Goal: Task Accomplishment & Management: Complete application form

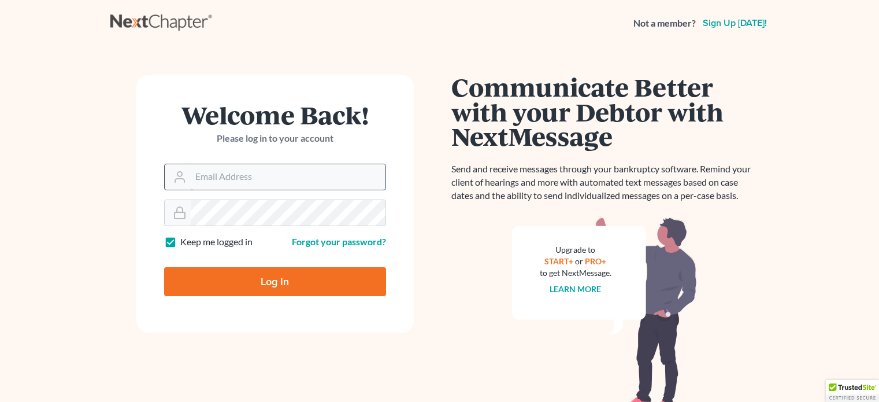
click at [245, 172] on input "Email Address" at bounding box center [288, 176] width 195 height 25
click at [252, 178] on input "Email Address" at bounding box center [288, 176] width 195 height 25
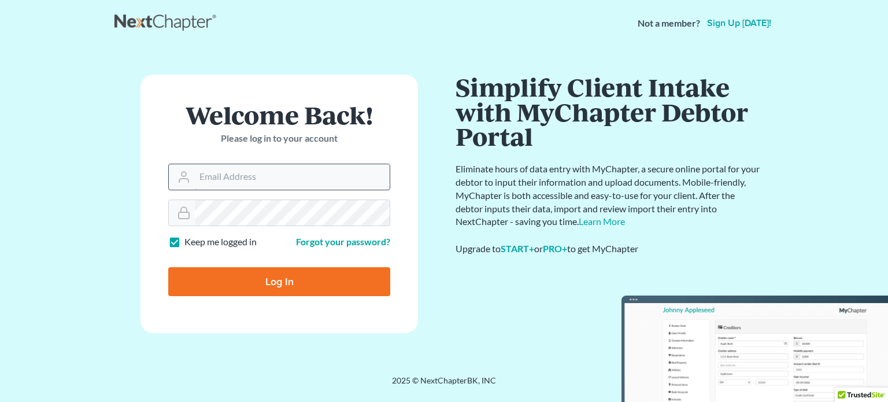
type input "[EMAIL_ADDRESS][DOMAIN_NAME]"
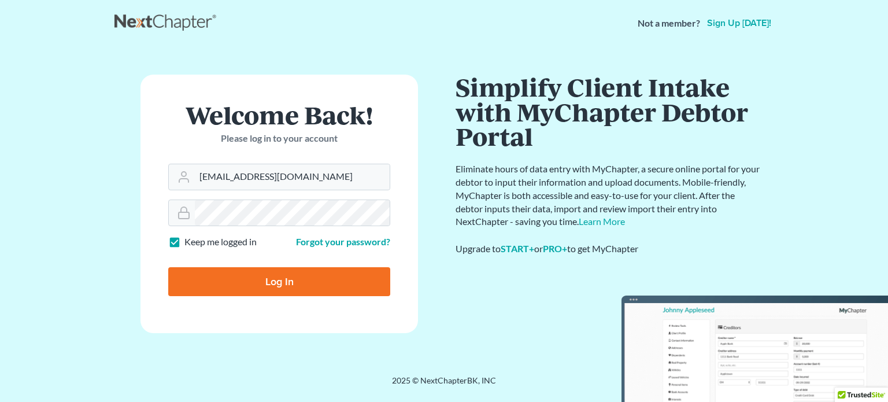
click at [295, 280] on input "Log In" at bounding box center [279, 281] width 222 height 29
type input "Thinking..."
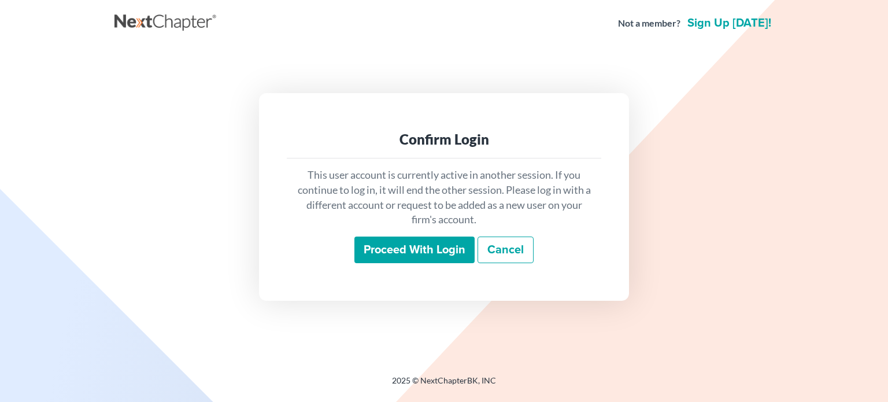
click at [391, 239] on input "Proceed with login" at bounding box center [414, 249] width 120 height 27
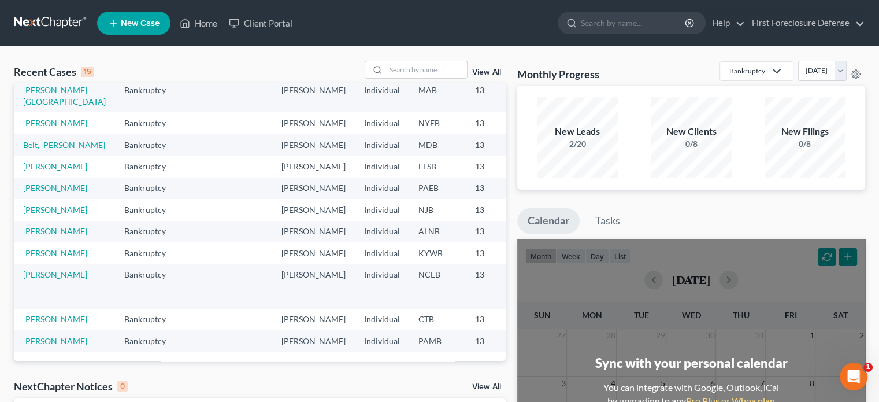
scroll to position [273, 0]
click at [42, 314] on link "[PERSON_NAME]" at bounding box center [55, 319] width 64 height 10
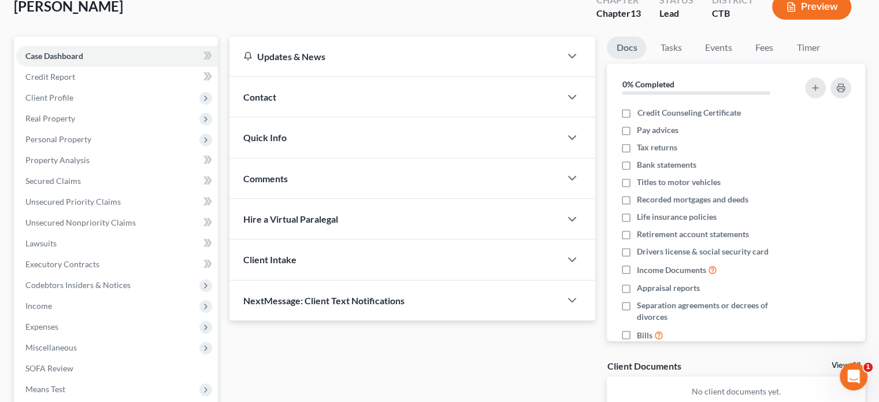
scroll to position [231, 0]
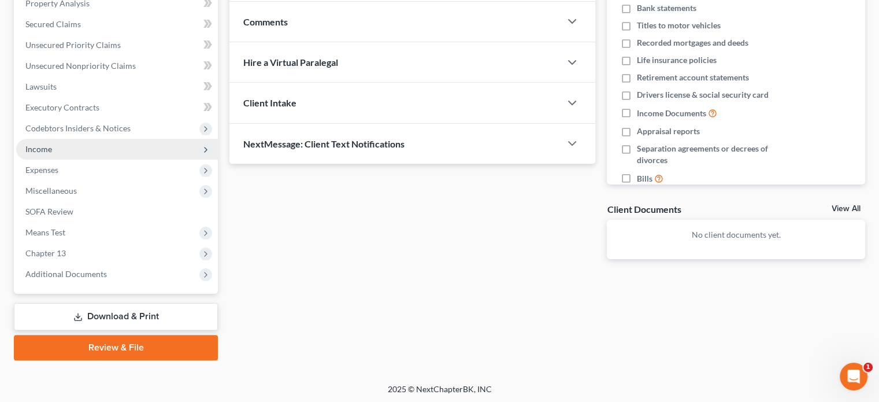
click at [46, 150] on span "Income" at bounding box center [38, 149] width 27 height 10
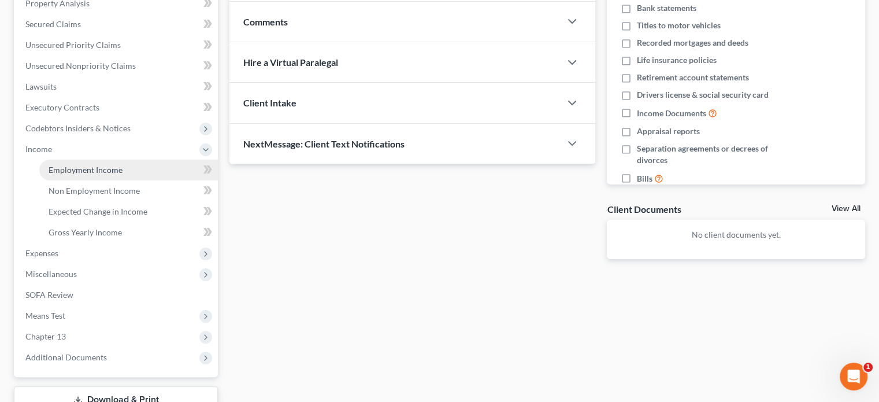
click at [102, 170] on span "Employment Income" at bounding box center [86, 170] width 74 height 10
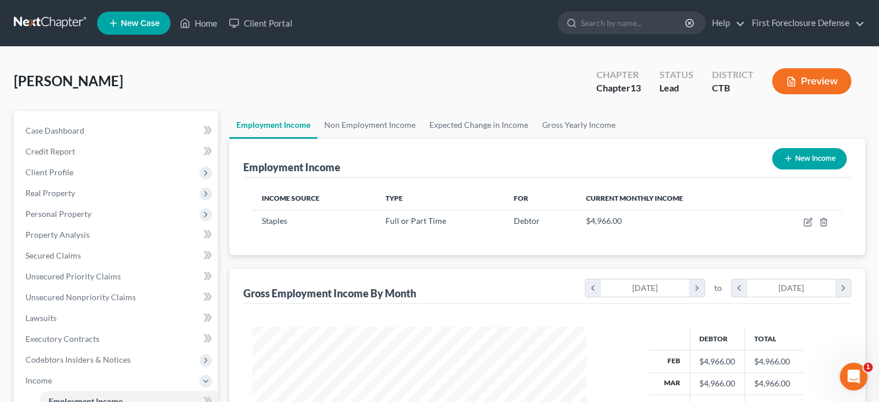
click at [811, 156] on button "New Income" at bounding box center [809, 158] width 75 height 21
select select "0"
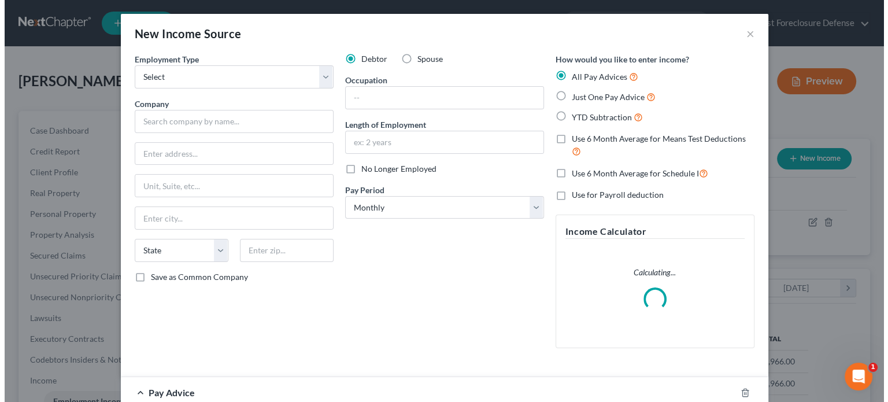
scroll to position [206, 361]
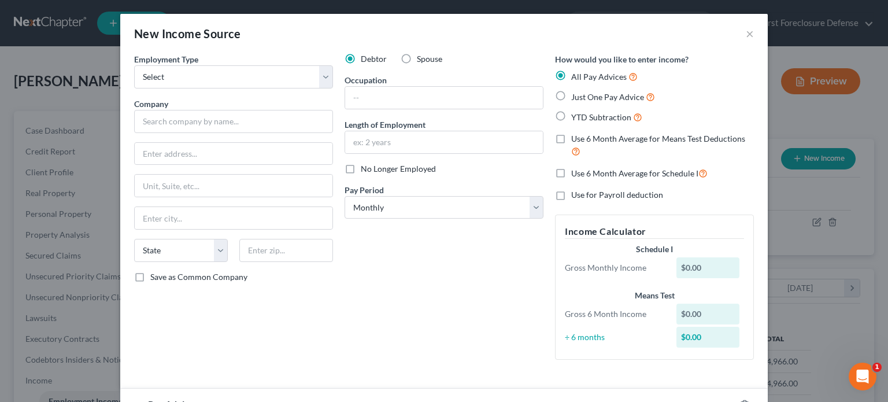
click at [417, 58] on label "Spouse" at bounding box center [429, 59] width 25 height 12
click at [421, 58] on input "Spouse" at bounding box center [425, 57] width 8 height 8
radio input "true"
click at [171, 88] on div "Employment Type * Select Full or Part Time Employment Self Employment Company *…" at bounding box center [233, 211] width 210 height 316
click at [173, 81] on select "Select Full or Part Time Employment Self Employment" at bounding box center [233, 76] width 199 height 23
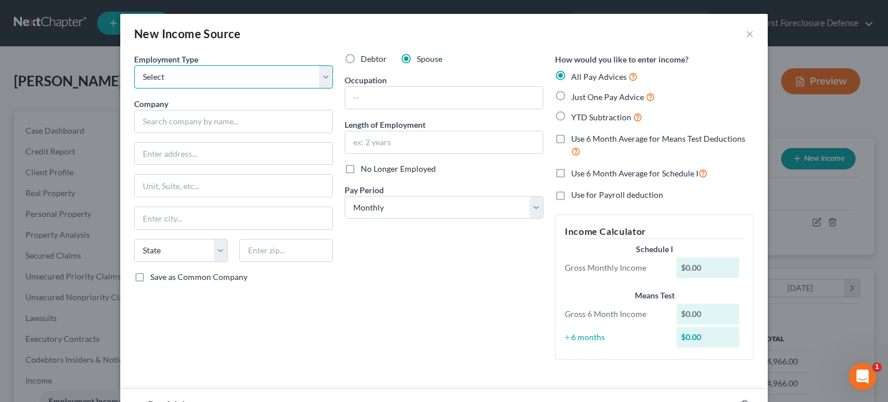
select select "0"
click at [134, 65] on select "Select Full or Part Time Employment Self Employment" at bounding box center [233, 76] width 199 height 23
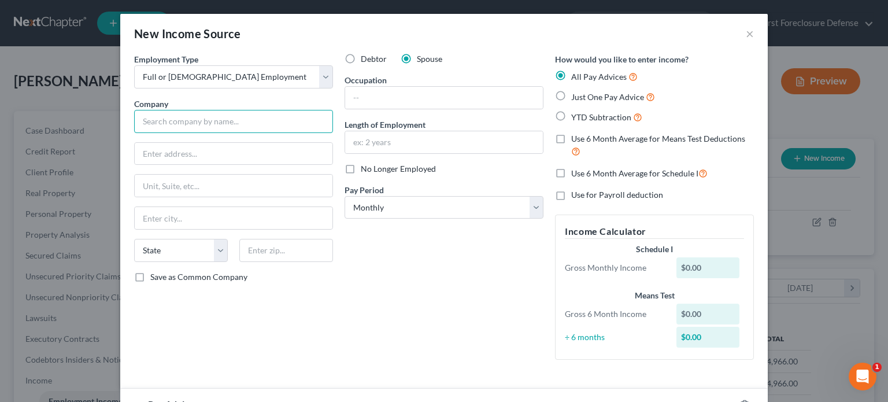
click at [183, 120] on input "text" at bounding box center [233, 121] width 199 height 23
type input "Whole life Inc"
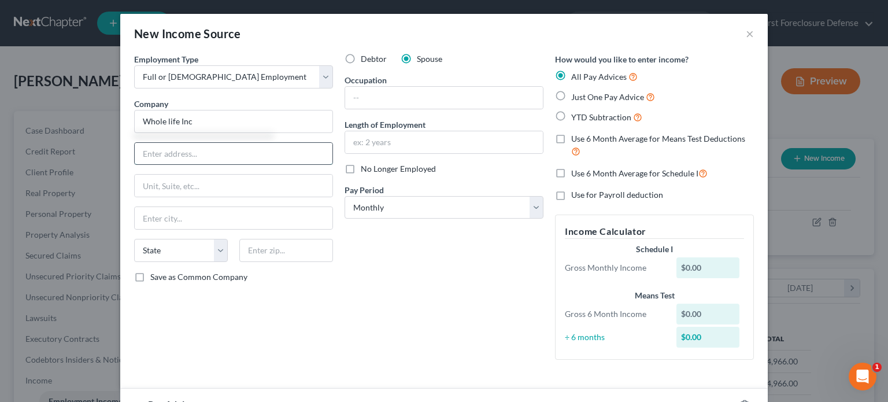
click at [203, 154] on input "text" at bounding box center [234, 154] width 198 height 22
type input "216 Broad St"
click at [183, 190] on input "text" at bounding box center [234, 186] width 198 height 22
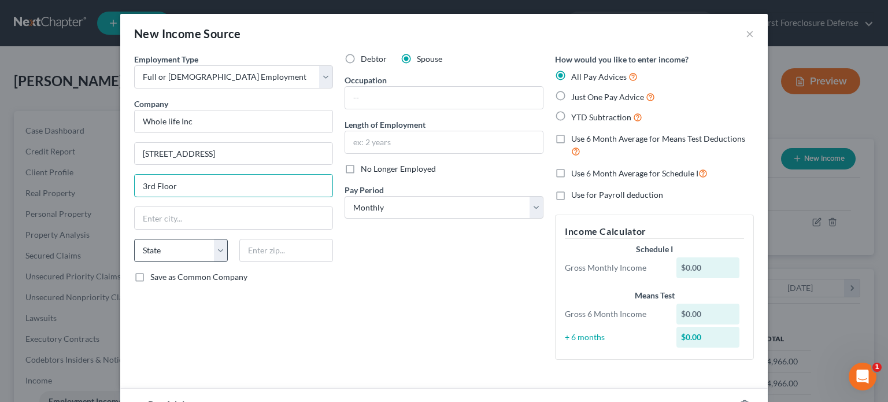
type input "3rd Floor"
click at [169, 249] on select "State AL AK AR AZ CA CO CT DE DC FL GA GU HI ID IL IN IA KS KY LA ME MD MA MI M…" at bounding box center [181, 250] width 94 height 23
select select "6"
click at [134, 239] on select "State AL AK AR AZ CA CO CT DE DC FL GA GU HI ID IL IN IA KS KY LA ME MD MA MI M…" at bounding box center [181, 250] width 94 height 23
click at [266, 249] on input "text" at bounding box center [286, 250] width 94 height 23
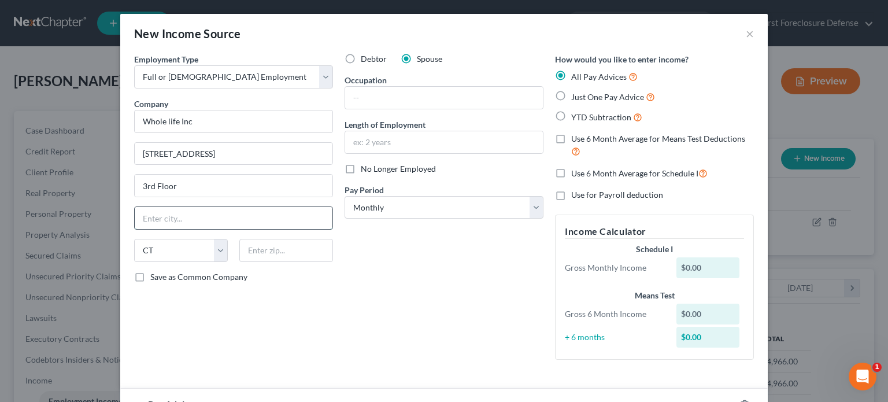
click at [260, 216] on input "text" at bounding box center [234, 218] width 198 height 22
type input "New London"
click at [280, 243] on input "text" at bounding box center [286, 250] width 94 height 23
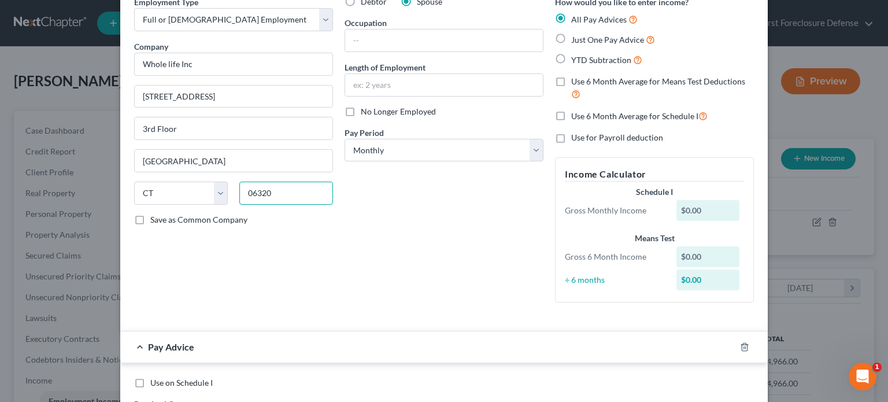
scroll to position [58, 0]
type input "06320"
drag, startPoint x: 373, startPoint y: 39, endPoint x: 379, endPoint y: 39, distance: 5.8
click at [373, 39] on input "text" at bounding box center [444, 40] width 198 height 22
click at [375, 79] on input "text" at bounding box center [444, 84] width 198 height 22
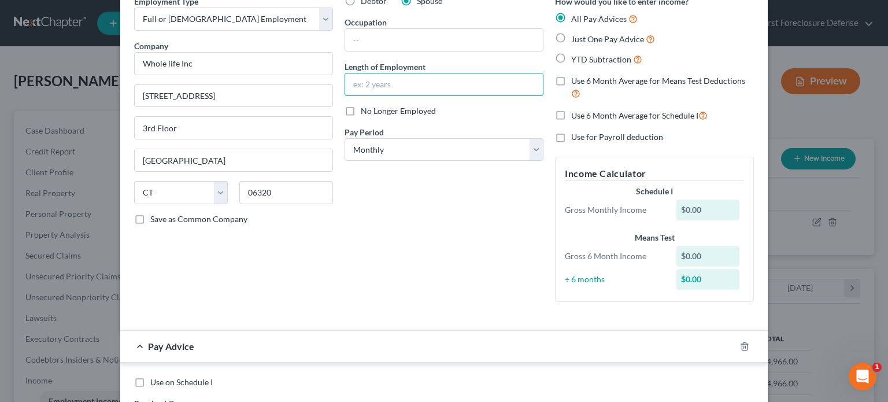
type input "1 year"
click at [421, 154] on select "Select Monthly Twice Monthly Every Other Week Weekly" at bounding box center [444, 149] width 199 height 23
select select "2"
click at [345, 138] on select "Select Monthly Twice Monthly Every Other Week Weekly" at bounding box center [444, 149] width 199 height 23
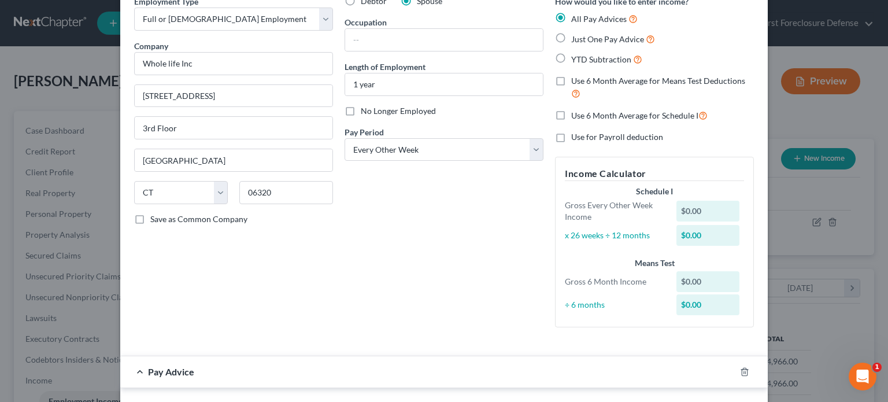
drag, startPoint x: 557, startPoint y: 36, endPoint x: 552, endPoint y: 52, distance: 17.2
click at [571, 36] on label "Just One Pay Advice" at bounding box center [613, 38] width 84 height 13
click at [576, 36] on input "Just One Pay Advice" at bounding box center [580, 36] width 8 height 8
radio input "true"
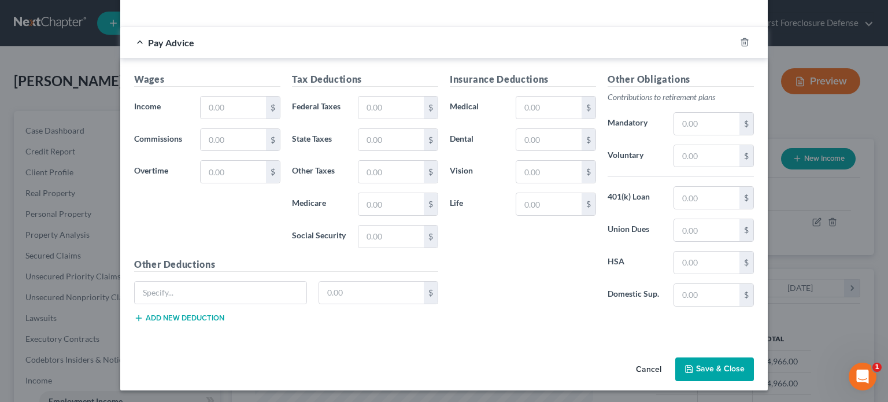
scroll to position [236, 0]
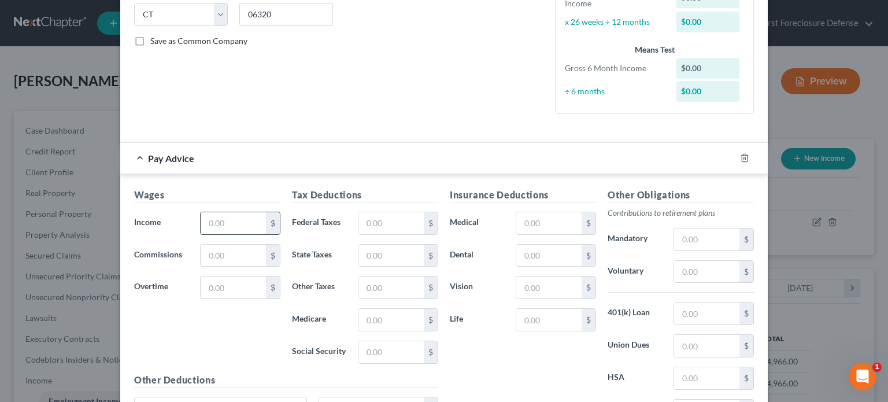
drag, startPoint x: 242, startPoint y: 213, endPoint x: 237, endPoint y: 219, distance: 7.4
click at [237, 219] on input "text" at bounding box center [233, 223] width 65 height 22
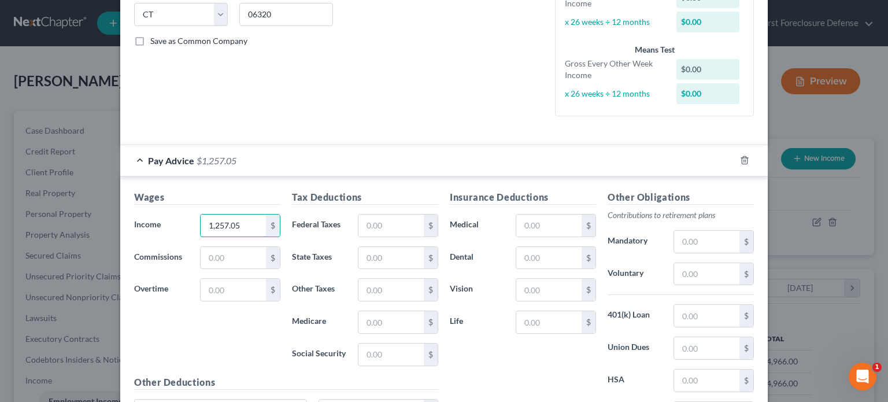
drag, startPoint x: 252, startPoint y: 227, endPoint x: 183, endPoint y: 226, distance: 69.4
click at [183, 226] on div "Income * 1,257.05 $" at bounding box center [207, 225] width 158 height 23
type input "5"
type input "659.95"
click at [210, 291] on input "text" at bounding box center [233, 290] width 65 height 22
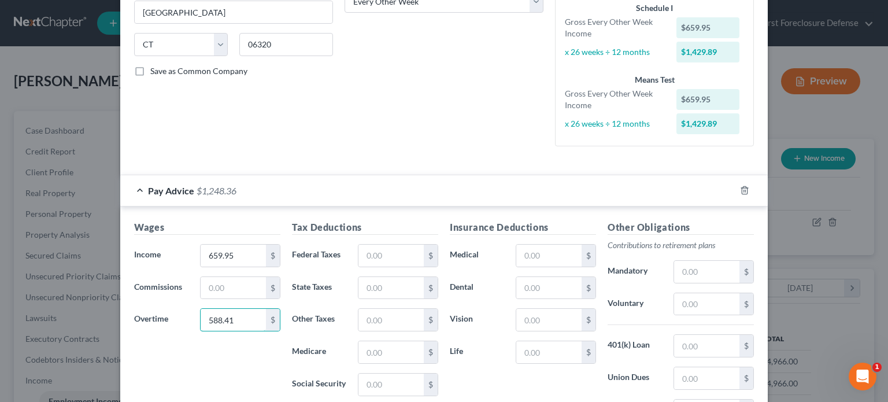
scroll to position [178, 0]
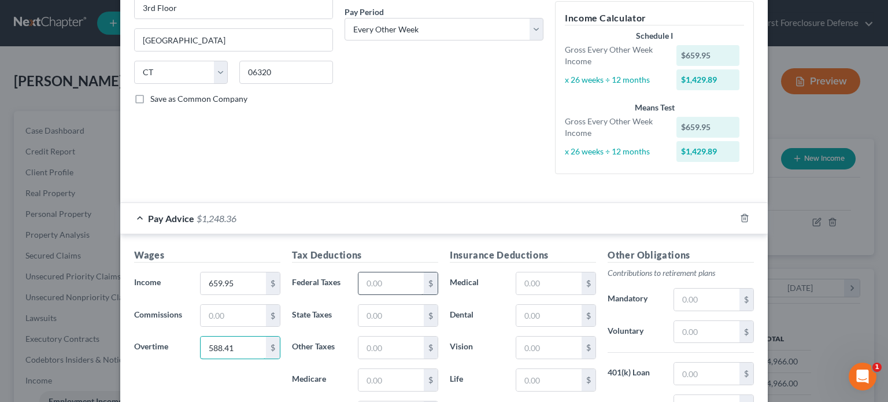
type input "588.41"
click at [376, 283] on input "text" at bounding box center [390, 283] width 65 height 22
type input "72.36"
click at [368, 309] on input "text" at bounding box center [390, 316] width 65 height 22
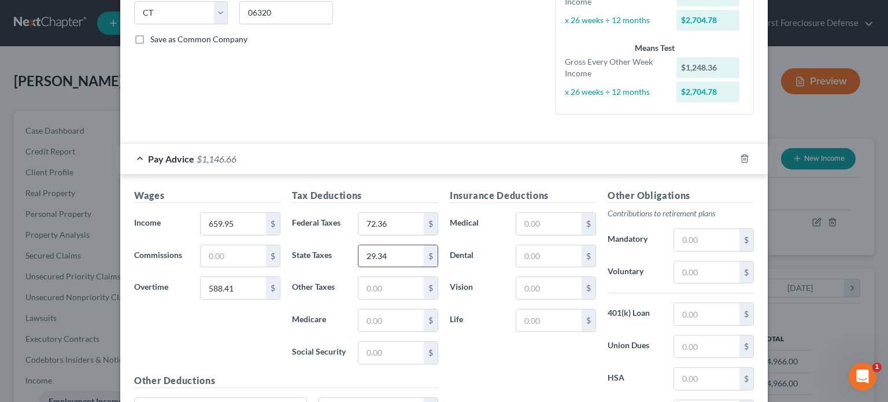
scroll to position [294, 0]
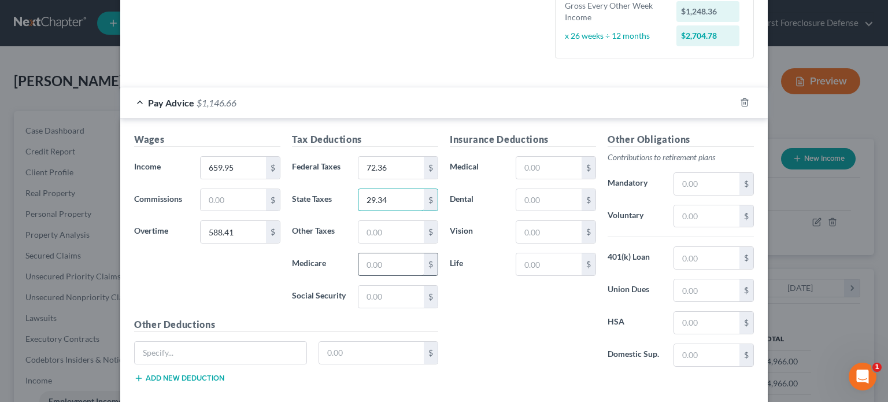
type input "29.34"
click at [379, 262] on input "text" at bounding box center [390, 264] width 65 height 22
type input "18.23"
click at [376, 296] on input "text" at bounding box center [390, 297] width 65 height 22
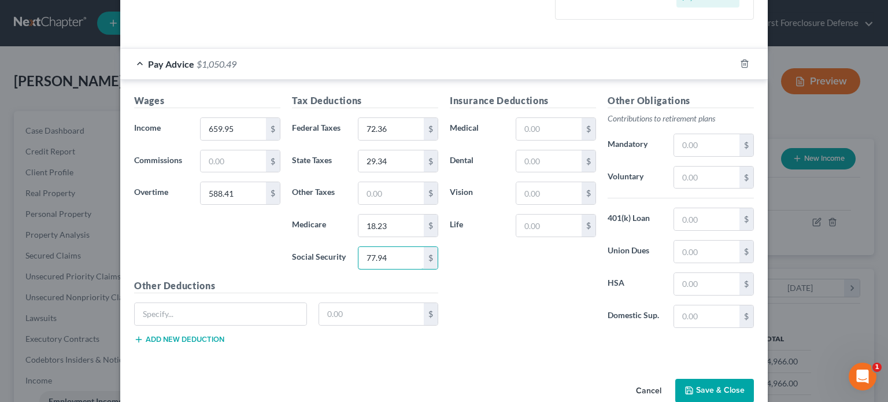
scroll to position [351, 0]
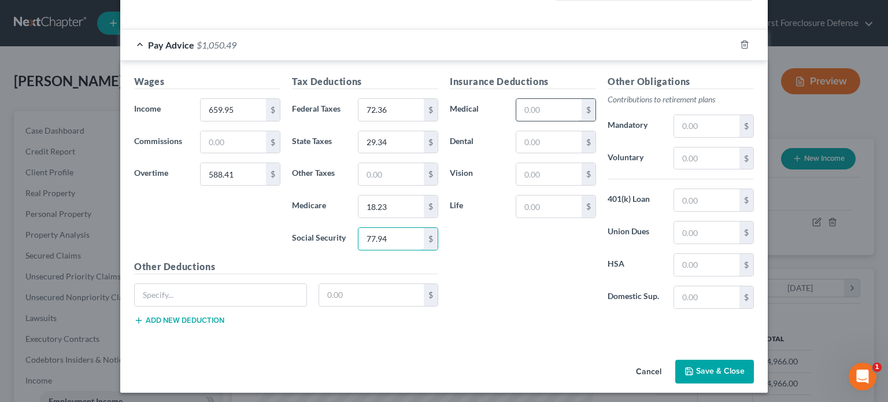
type input "77.94"
click at [534, 105] on input "text" at bounding box center [548, 110] width 65 height 22
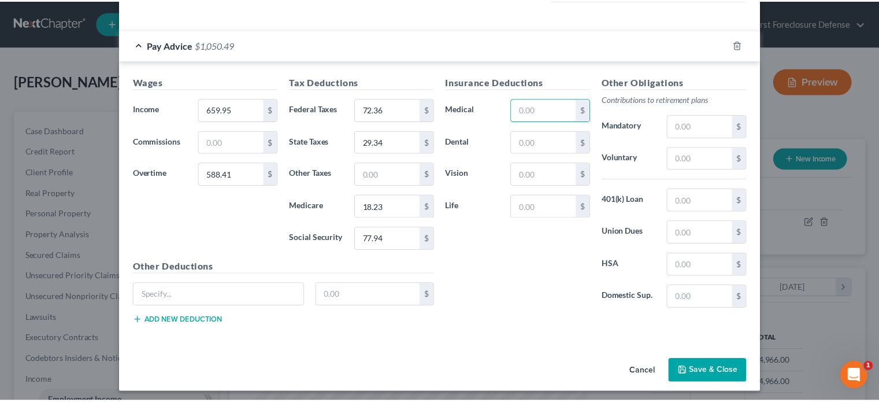
scroll to position [354, 0]
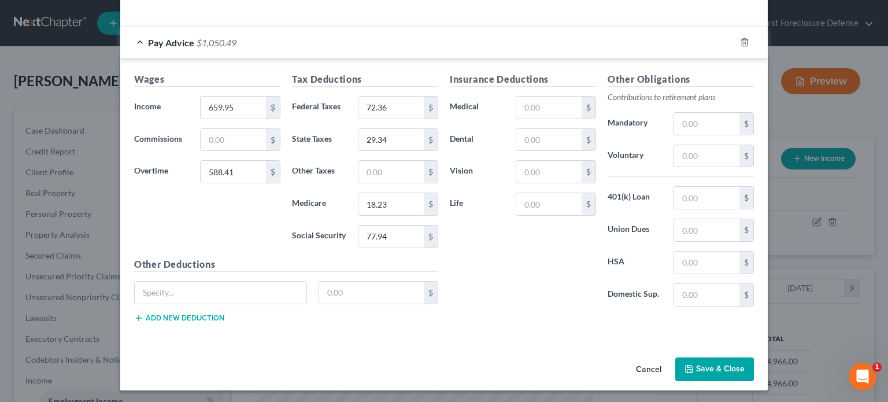
click at [708, 365] on button "Save & Close" at bounding box center [714, 369] width 79 height 24
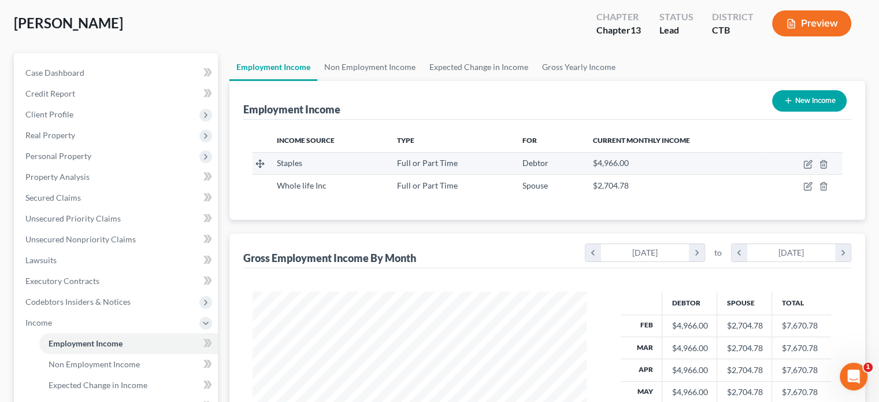
scroll to position [116, 0]
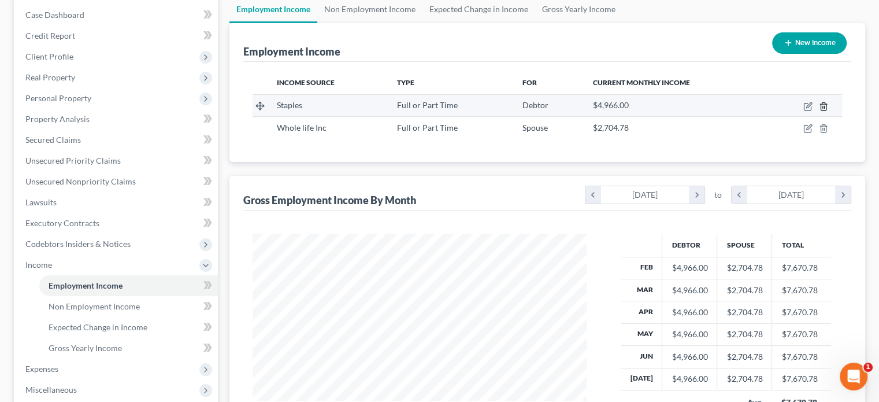
click at [822, 108] on icon "button" at bounding box center [823, 106] width 9 height 9
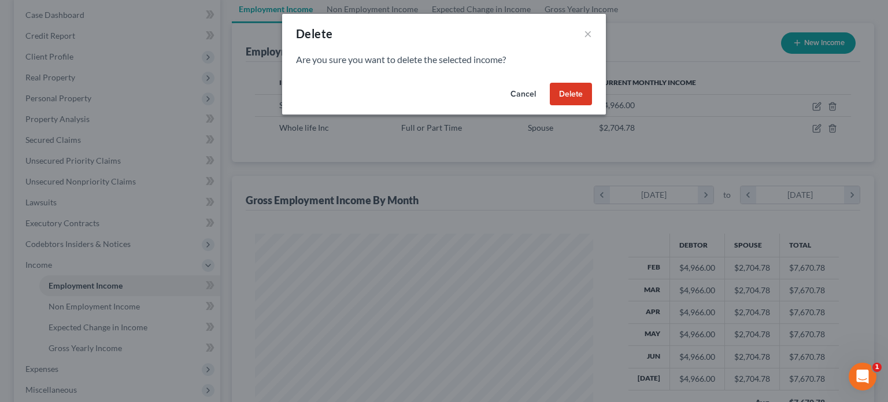
click at [557, 104] on button "Delete" at bounding box center [571, 94] width 42 height 23
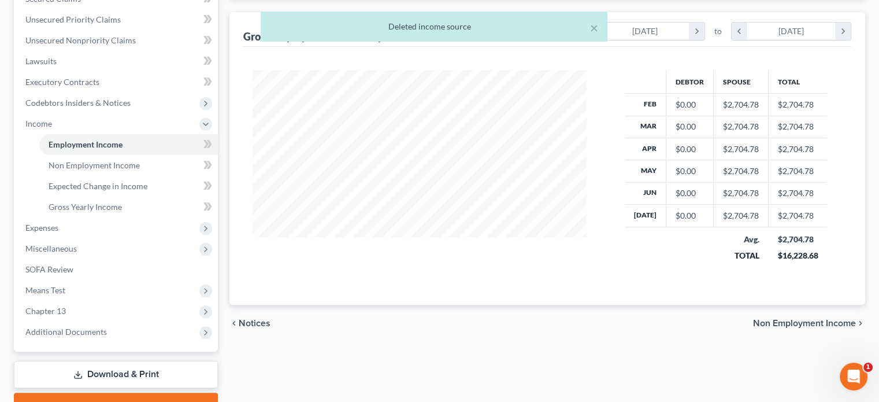
scroll to position [316, 0]
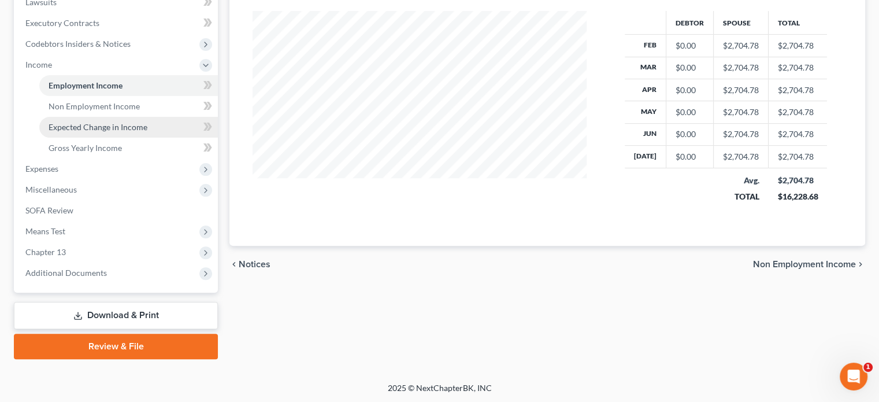
click at [99, 129] on span "Expected Change in Income" at bounding box center [98, 127] width 99 height 10
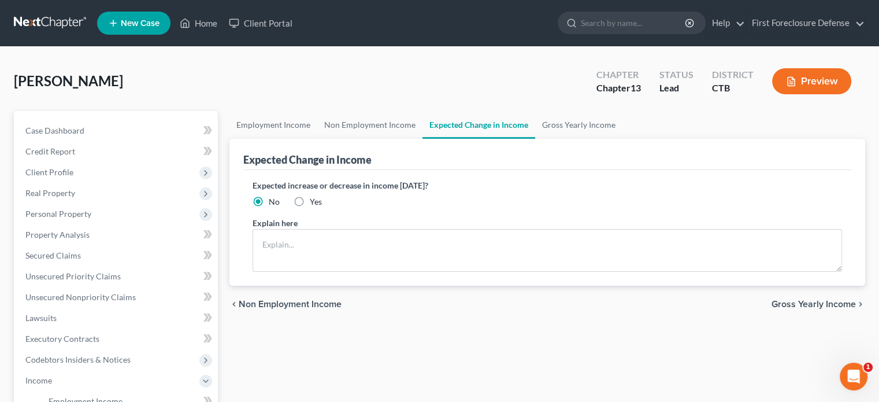
click at [310, 201] on label "Yes" at bounding box center [316, 202] width 12 height 12
click at [314, 201] on input "Yes" at bounding box center [318, 200] width 8 height 8
radio input "true"
drag, startPoint x: 297, startPoint y: 226, endPoint x: 298, endPoint y: 239, distance: 12.7
click at [297, 228] on div "Explain here" at bounding box center [548, 244] width 590 height 55
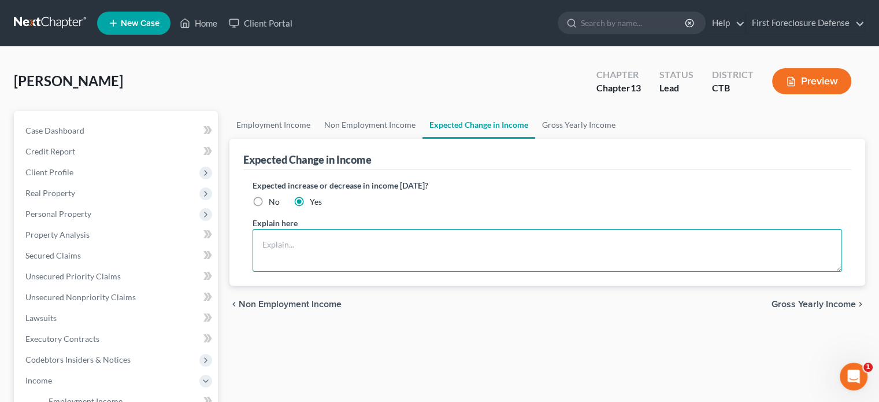
click at [298, 239] on textarea at bounding box center [548, 250] width 590 height 43
click at [415, 244] on textarea "I will be getting a raise to approximately $25 per hour." at bounding box center [548, 250] width 590 height 43
click at [500, 253] on textarea "I will be getting a raise to approximately $20-$25 per hour." at bounding box center [548, 250] width 590 height 43
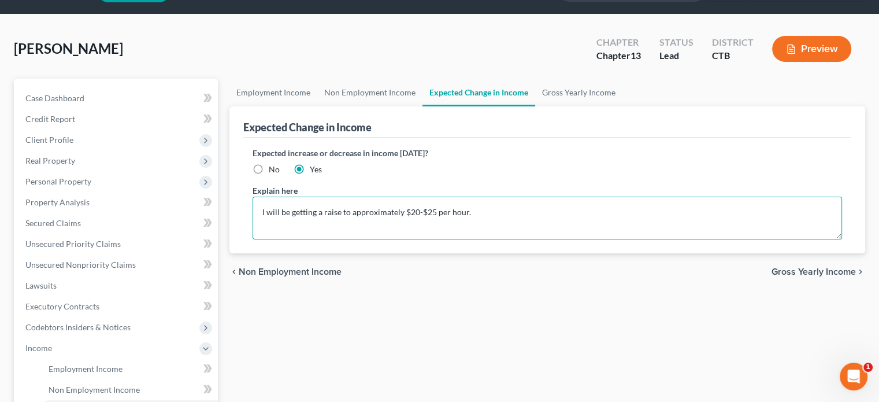
scroll to position [58, 0]
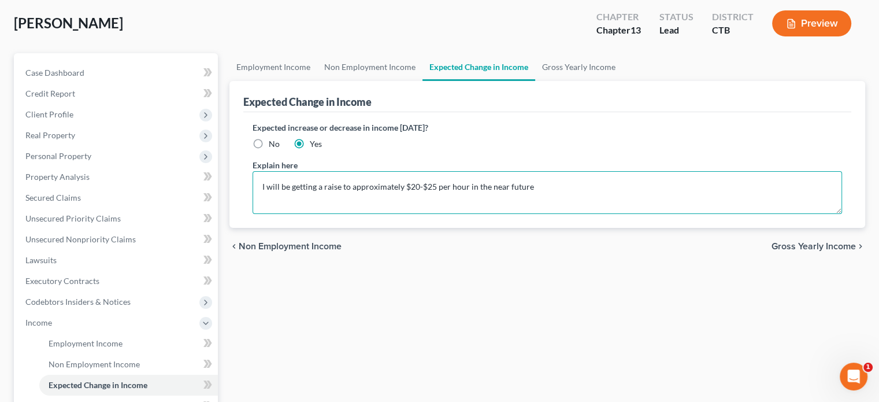
type textarea "I will be getting a raise to approximately $20-$25 per hour in the near future"
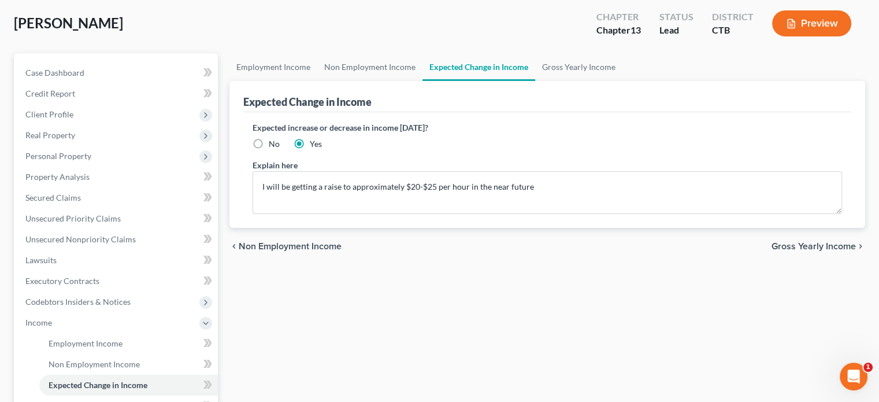
click at [779, 246] on span "Gross Yearly Income" at bounding box center [814, 246] width 84 height 9
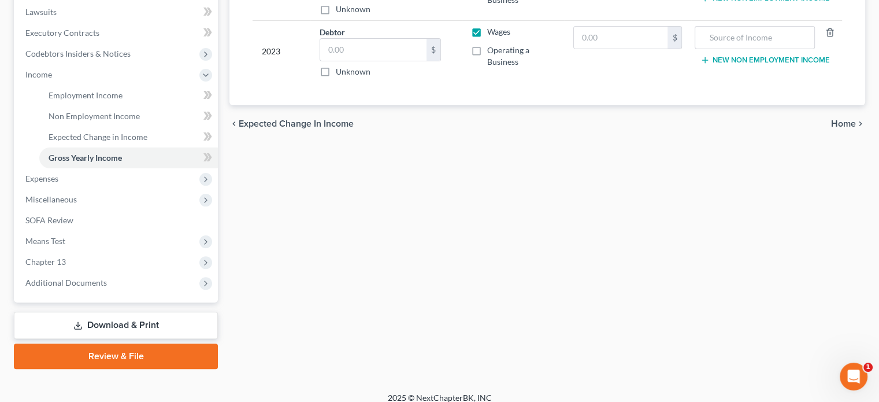
scroll to position [316, 0]
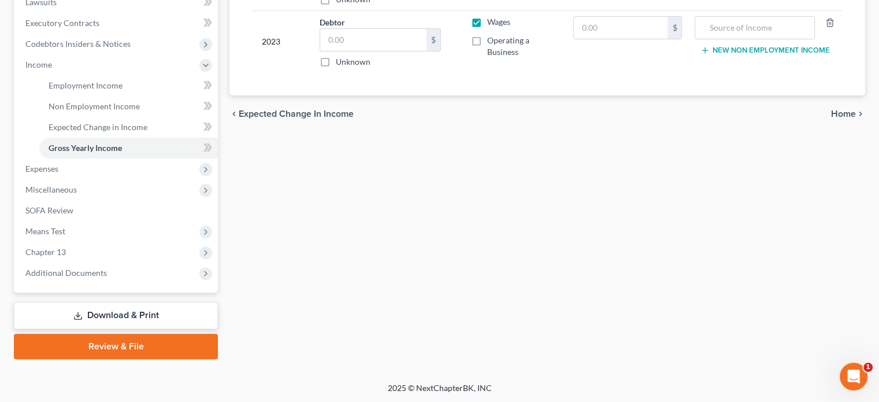
click at [846, 113] on span "Home" at bounding box center [843, 113] width 25 height 9
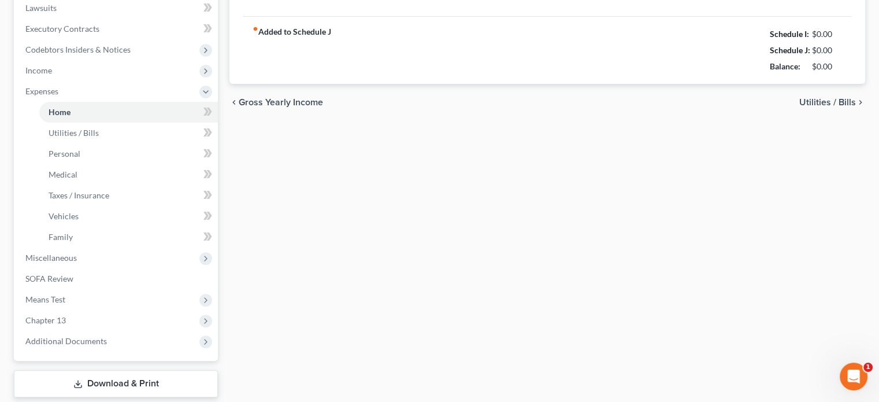
type input "1,051.00"
type input "0.00"
radio input "true"
type input "0.00"
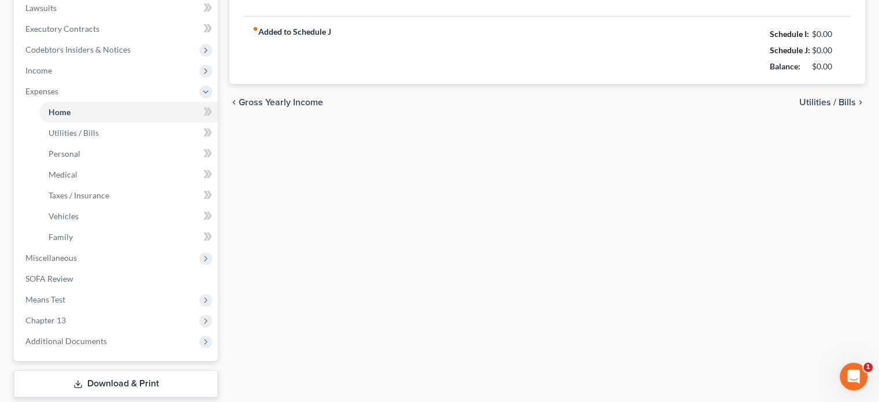
type input "0.00"
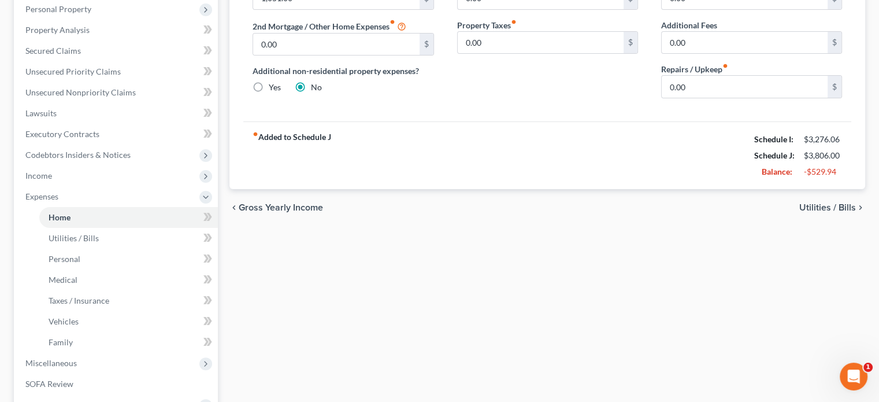
scroll to position [147, 0]
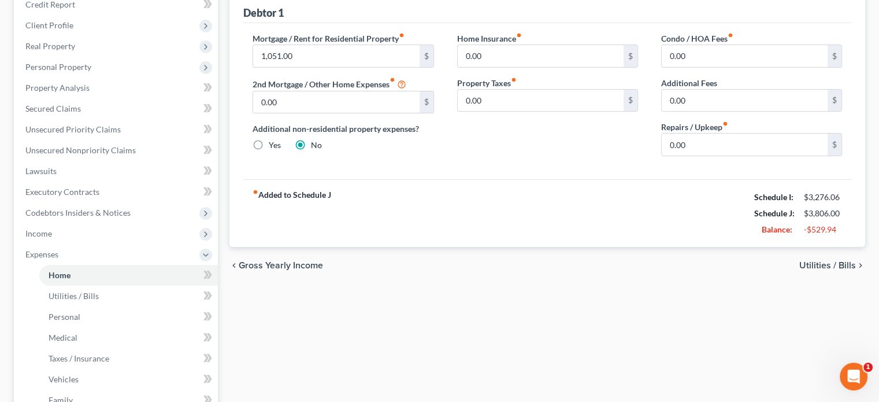
click at [816, 265] on span "Utilities / Bills" at bounding box center [828, 265] width 57 height 9
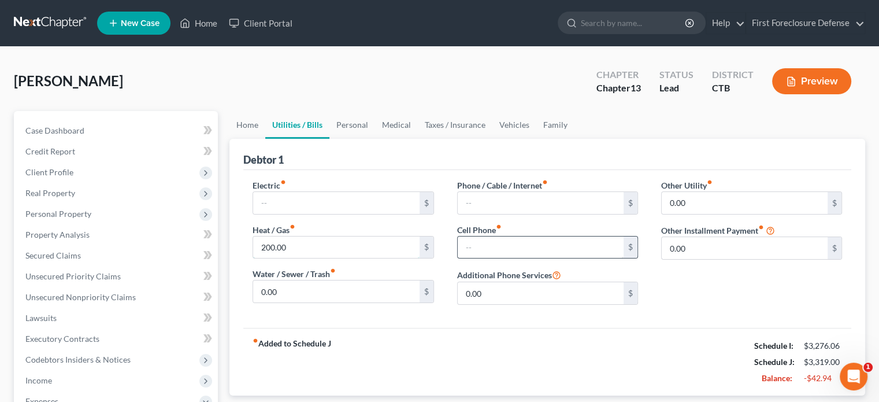
type input "100.00"
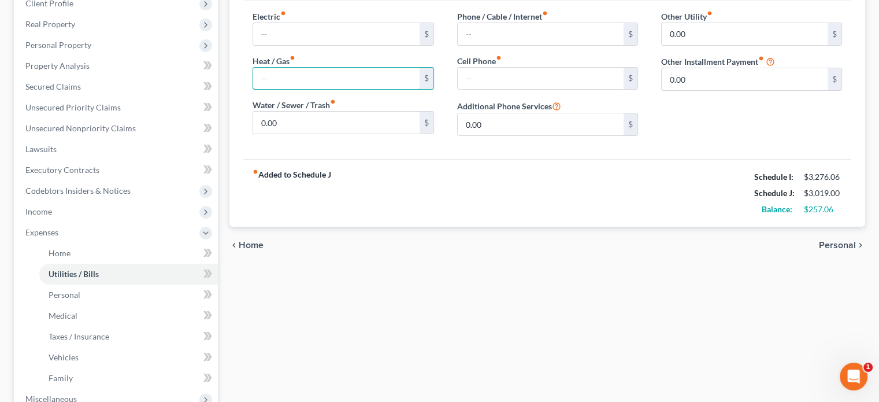
scroll to position [173, 0]
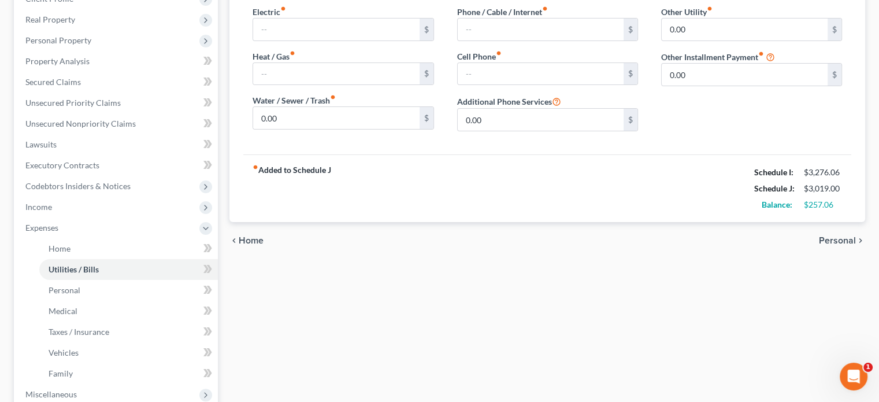
click at [828, 242] on span "Personal" at bounding box center [837, 240] width 37 height 9
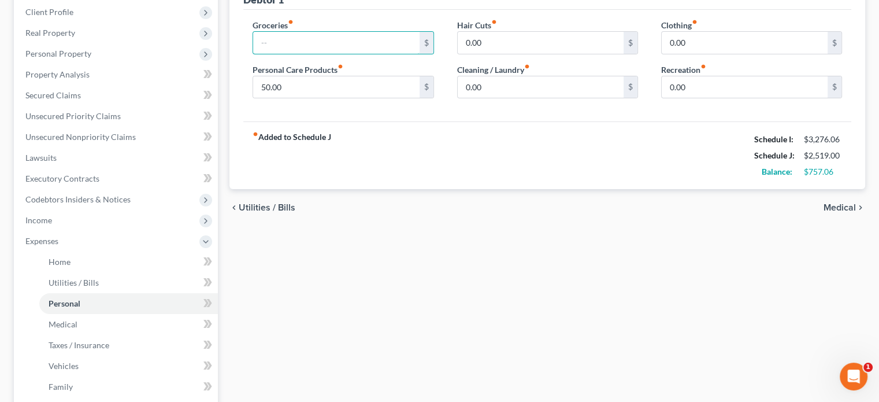
scroll to position [173, 0]
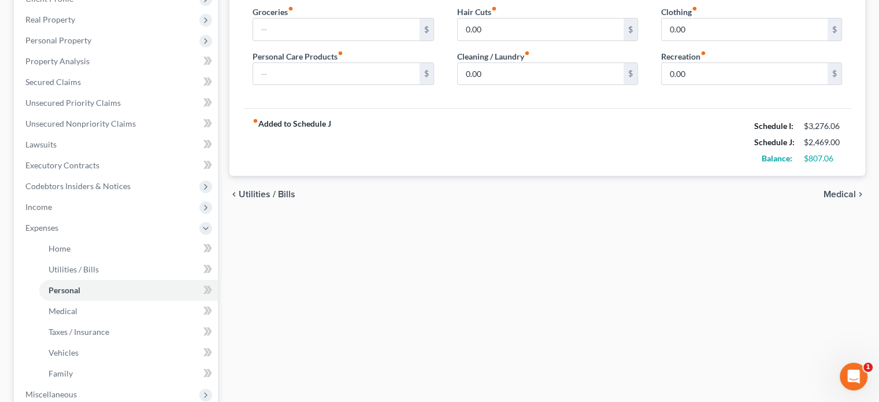
click at [830, 191] on span "Medical" at bounding box center [840, 194] width 32 height 9
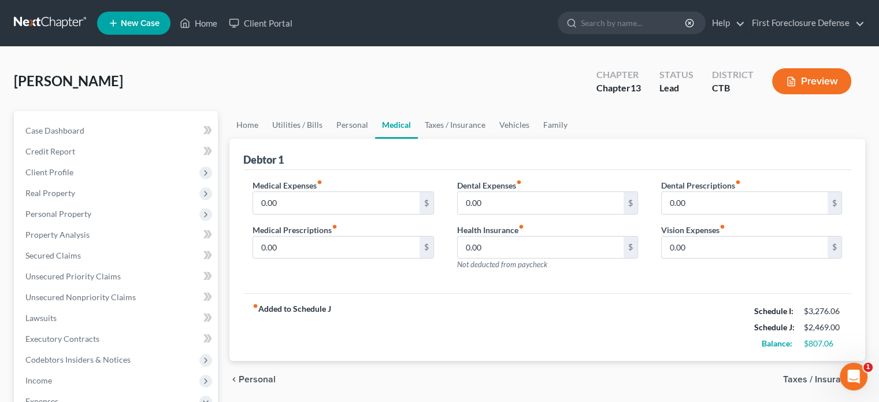
scroll to position [116, 0]
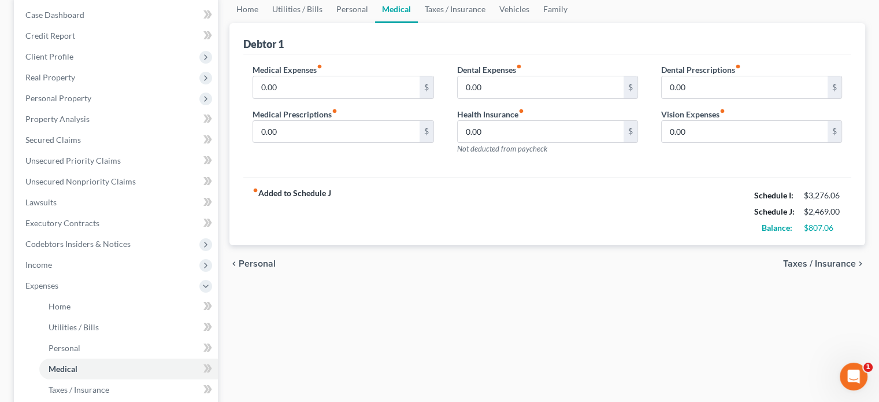
click at [818, 264] on span "Taxes / Insurance" at bounding box center [819, 263] width 73 height 9
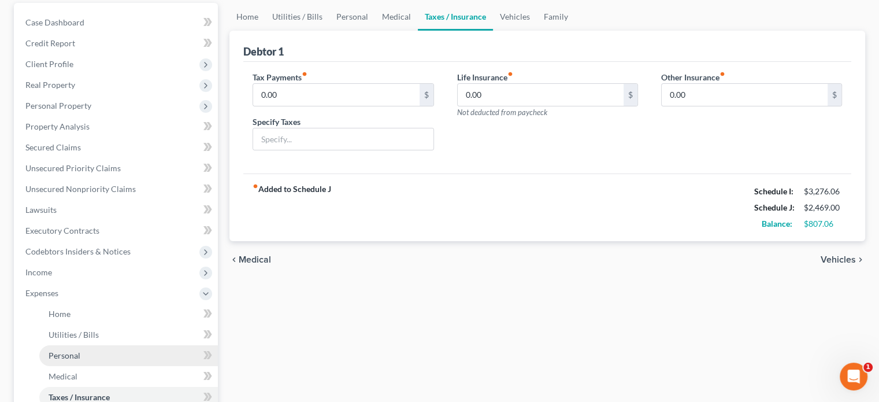
scroll to position [231, 0]
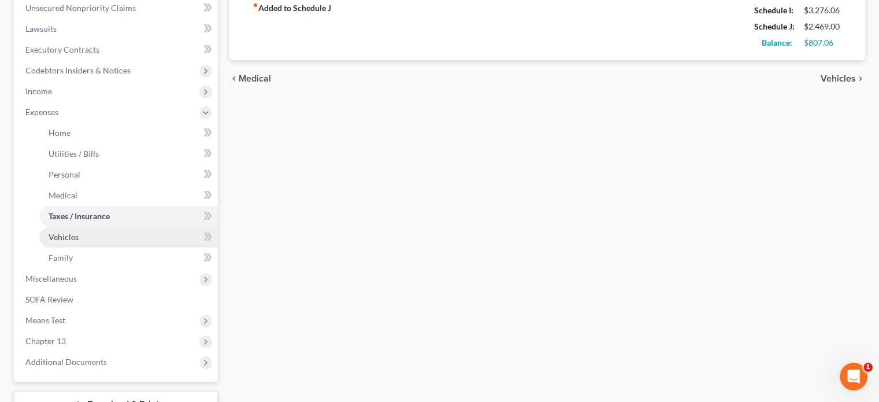
click at [70, 235] on span "Vehicles" at bounding box center [64, 237] width 30 height 10
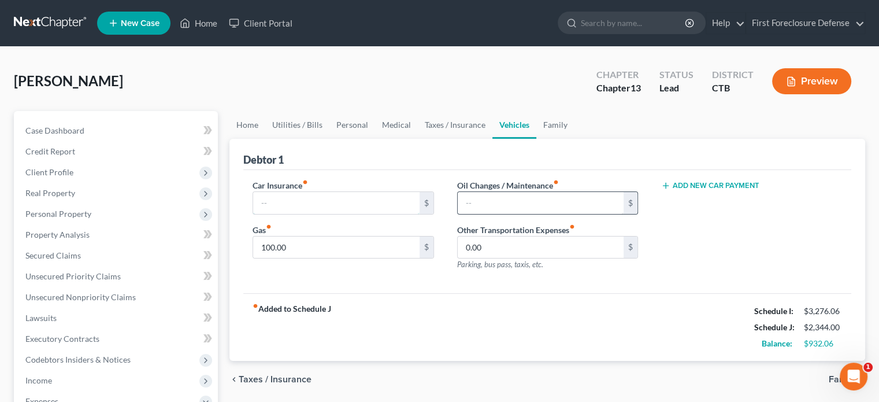
type input "45.00"
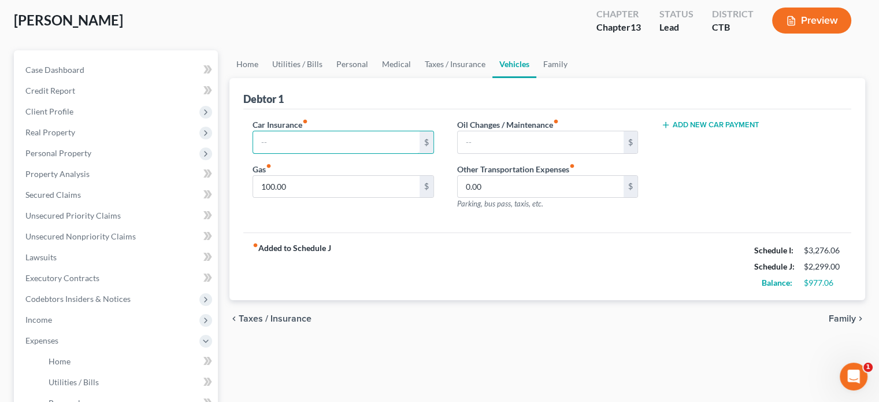
scroll to position [231, 0]
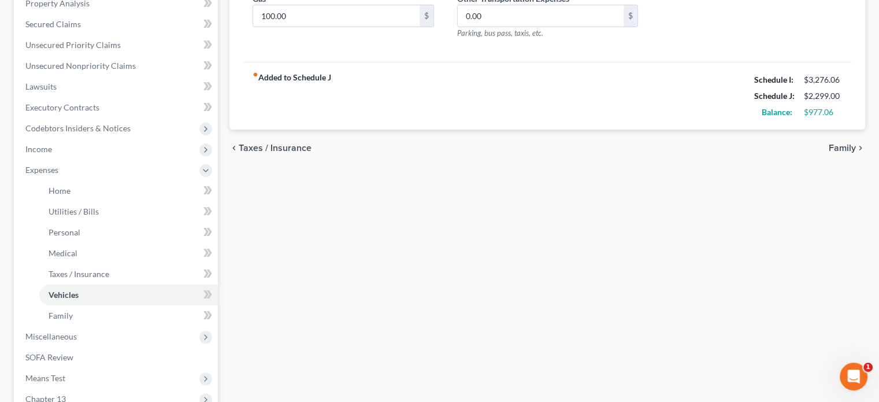
click at [837, 144] on span "Family" at bounding box center [842, 147] width 27 height 9
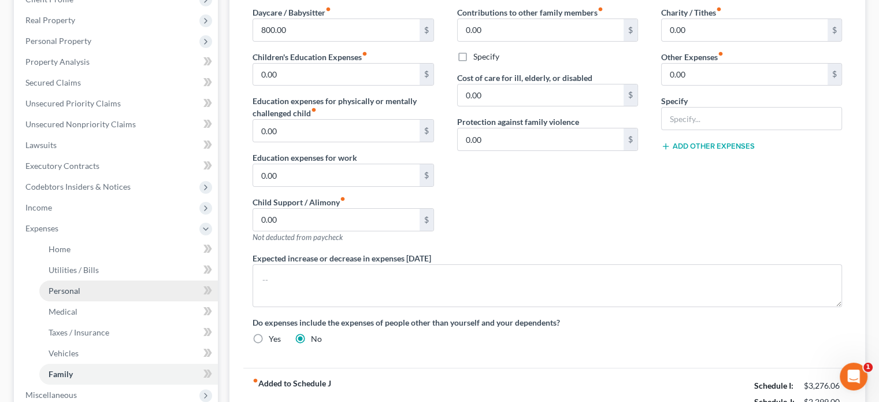
scroll to position [173, 0]
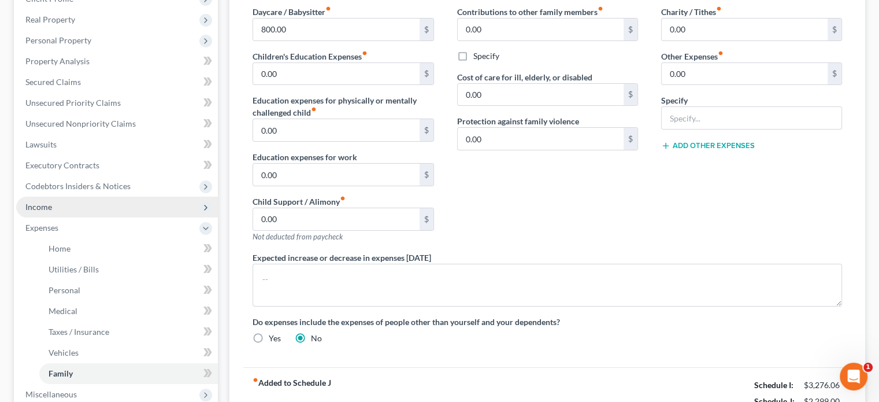
click at [42, 205] on span "Income" at bounding box center [38, 207] width 27 height 10
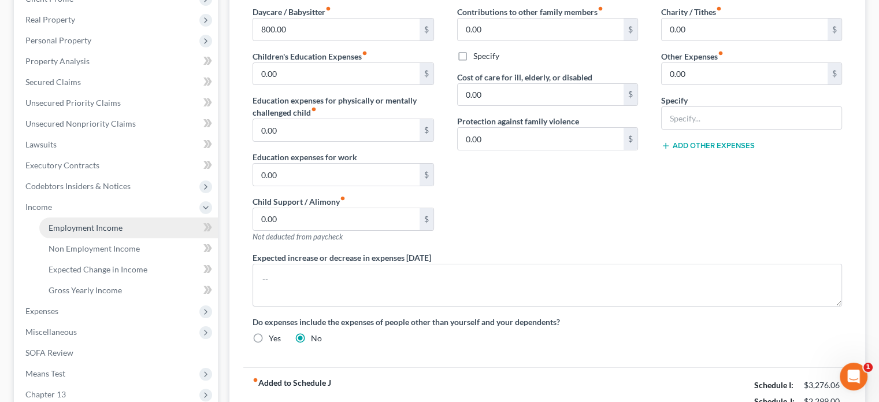
click at [104, 227] on span "Employment Income" at bounding box center [86, 228] width 74 height 10
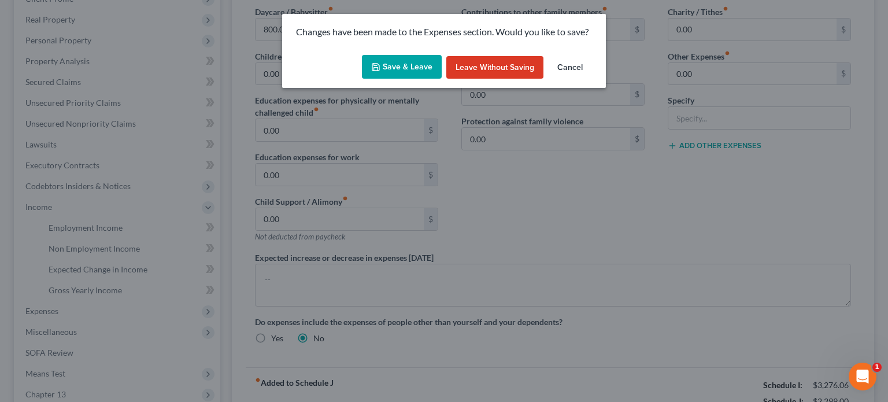
click at [414, 76] on button "Save & Leave" at bounding box center [402, 67] width 80 height 24
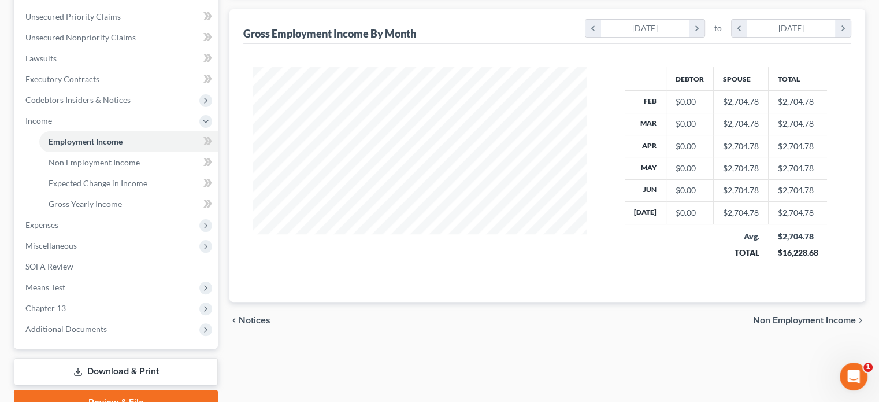
scroll to position [316, 0]
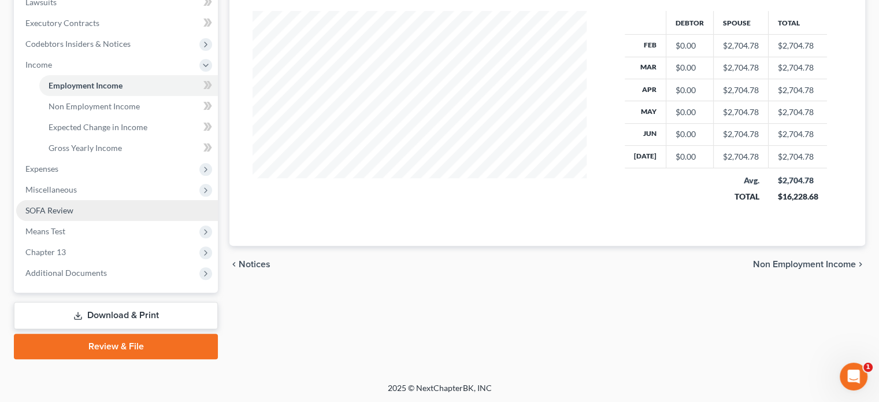
click at [54, 215] on link "SOFA Review" at bounding box center [117, 210] width 202 height 21
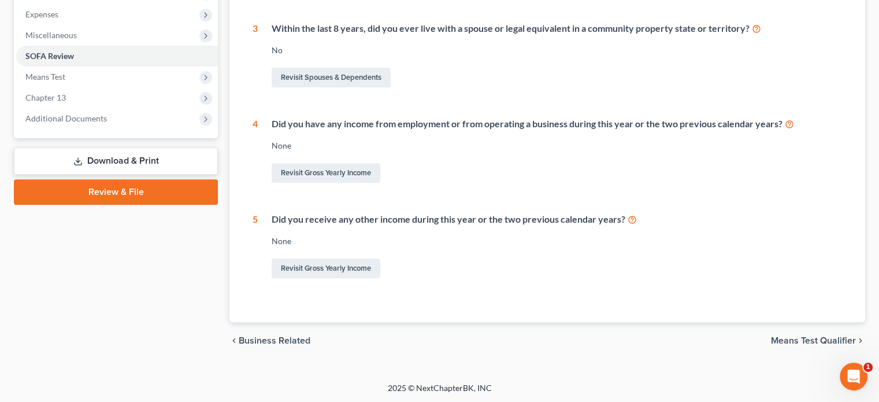
click at [786, 339] on span "Means Test Qualifier" at bounding box center [813, 340] width 85 height 9
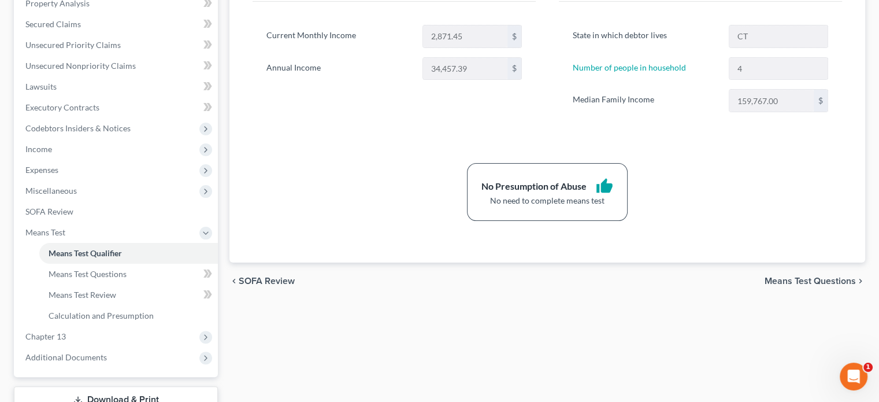
click at [782, 280] on span "Means Test Questions" at bounding box center [810, 280] width 91 height 9
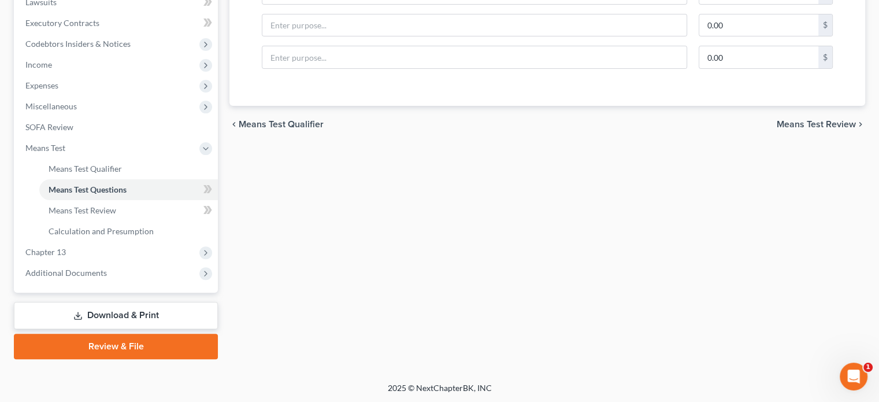
click at [793, 125] on span "Means Test Review" at bounding box center [816, 124] width 79 height 9
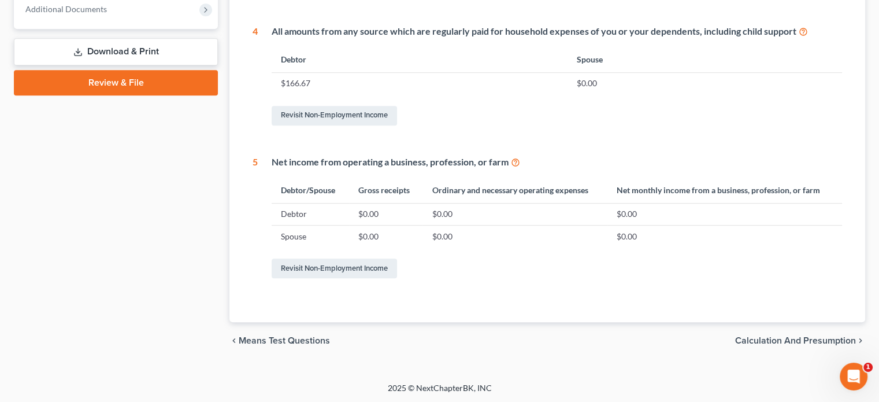
click at [771, 341] on span "Calculation and Presumption" at bounding box center [795, 340] width 121 height 9
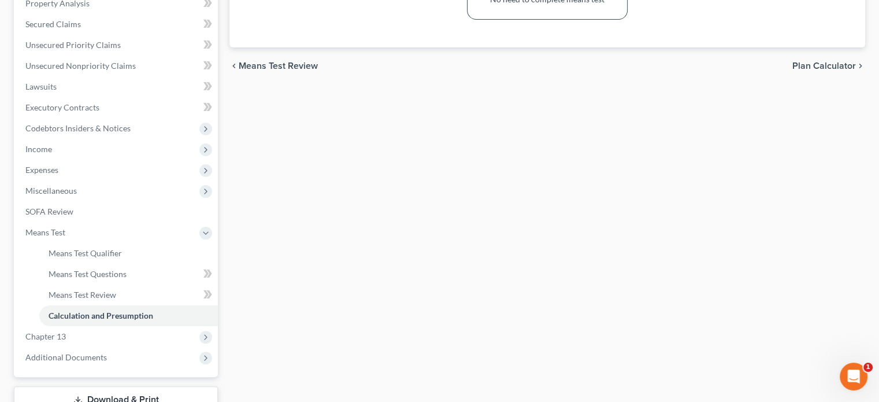
click at [835, 70] on span "Plan Calculator" at bounding box center [825, 65] width 64 height 9
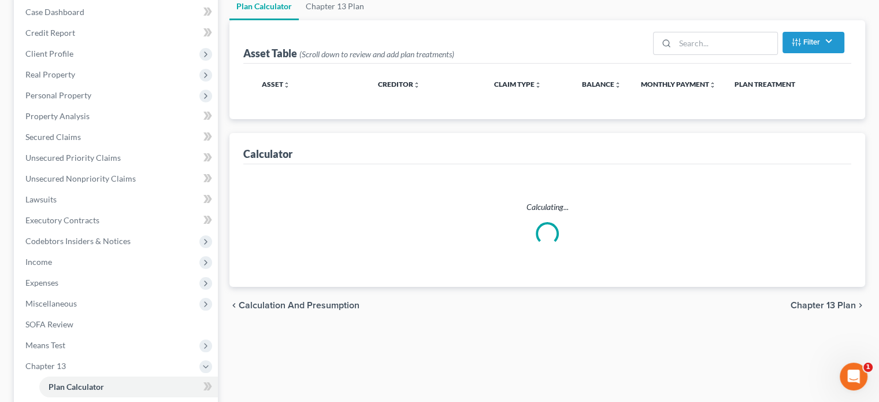
click at [835, 66] on div "Mateo, Gabriel Upgraded Chapter Chapter 13 Status Lead District CTB Preview Pet…" at bounding box center [440, 233] width 852 height 582
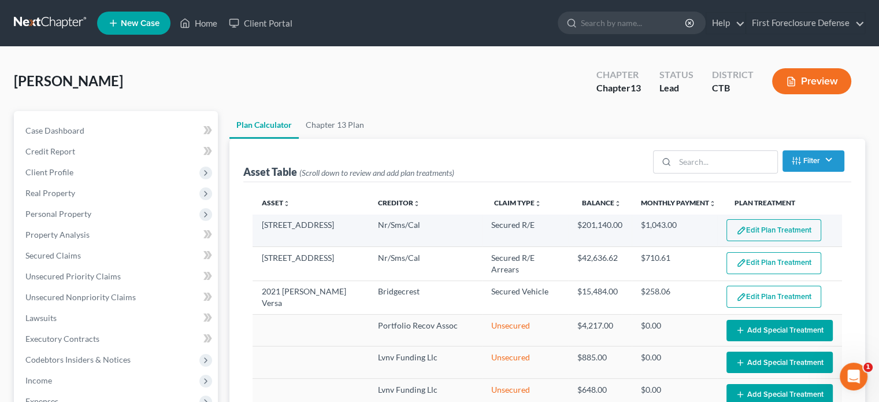
select select "59"
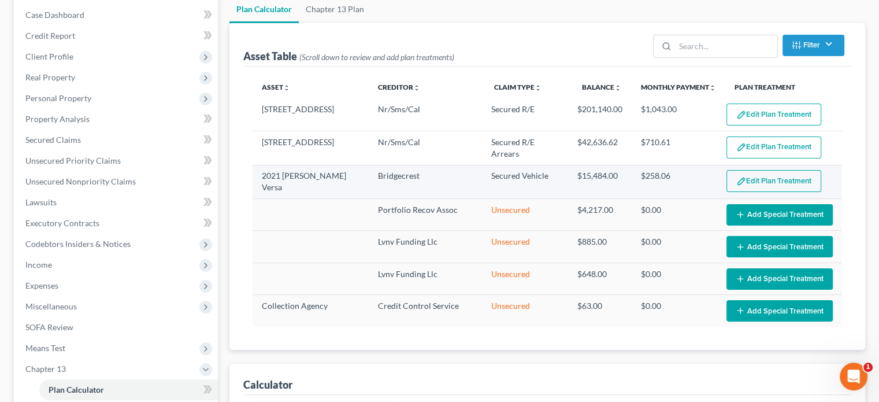
click at [760, 168] on td "Edit Plan Treatment Add Plan Treatment" at bounding box center [779, 182] width 125 height 34
click at [760, 178] on button "Edit Plan Treatment" at bounding box center [774, 181] width 95 height 22
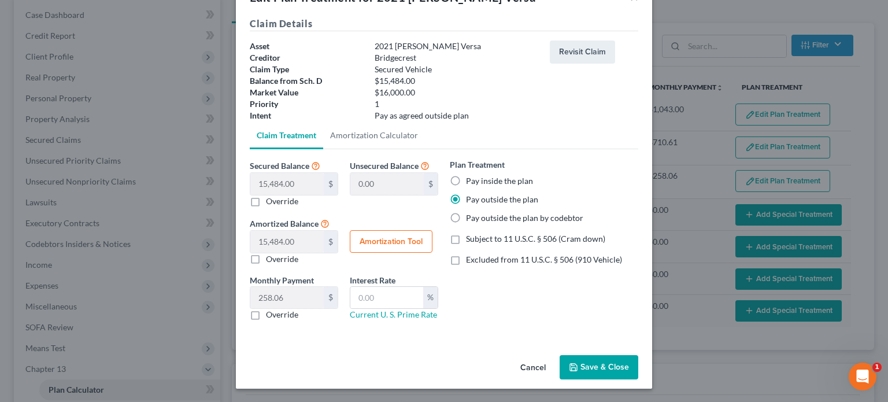
drag, startPoint x: 598, startPoint y: 368, endPoint x: 601, endPoint y: 362, distance: 6.0
click at [600, 367] on button "Save & Close" at bounding box center [599, 367] width 79 height 24
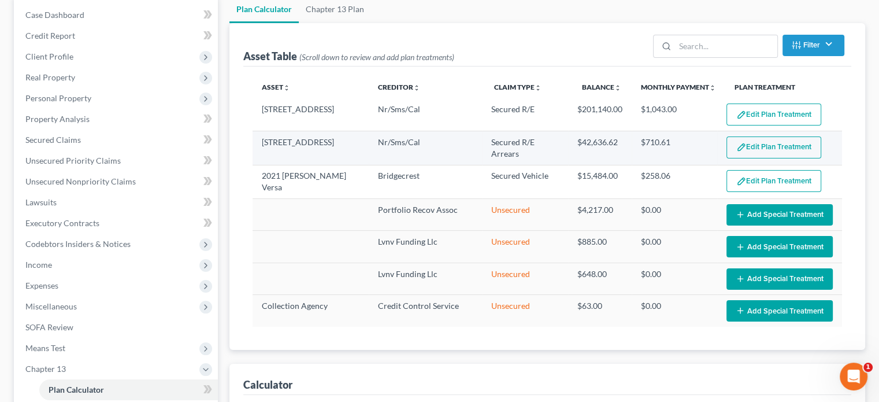
select select "59"
click at [761, 149] on button "Edit Plan Treatment" at bounding box center [774, 147] width 95 height 22
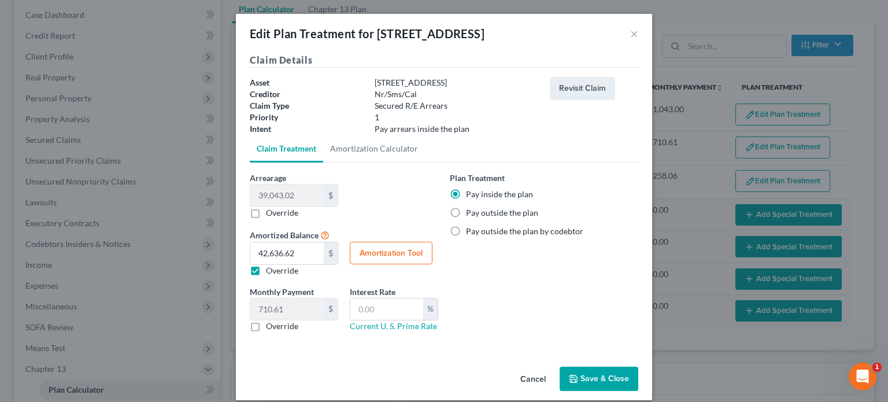
click at [601, 375] on button "Save & Close" at bounding box center [599, 379] width 79 height 24
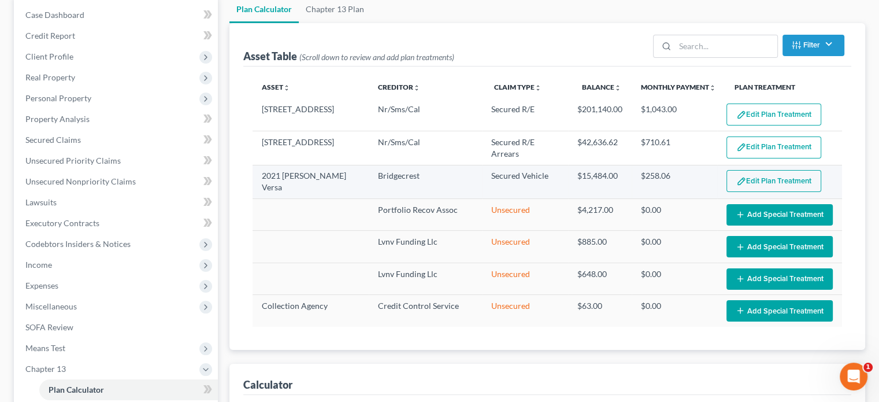
select select "59"
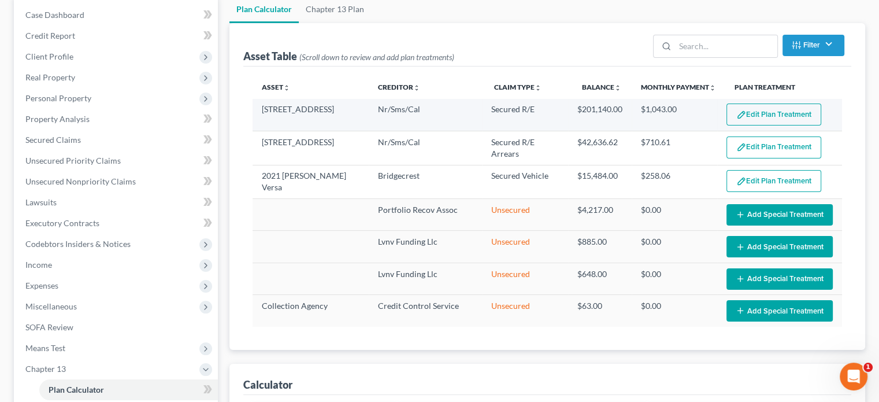
click at [768, 114] on button "Edit Plan Treatment" at bounding box center [774, 114] width 95 height 22
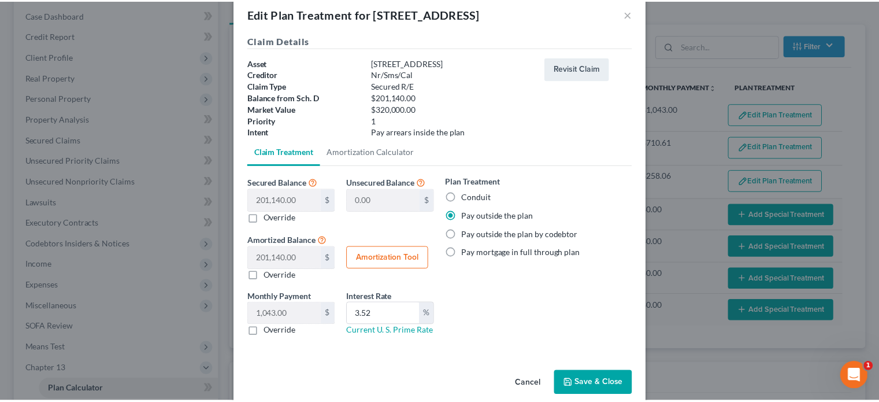
scroll to position [36, 0]
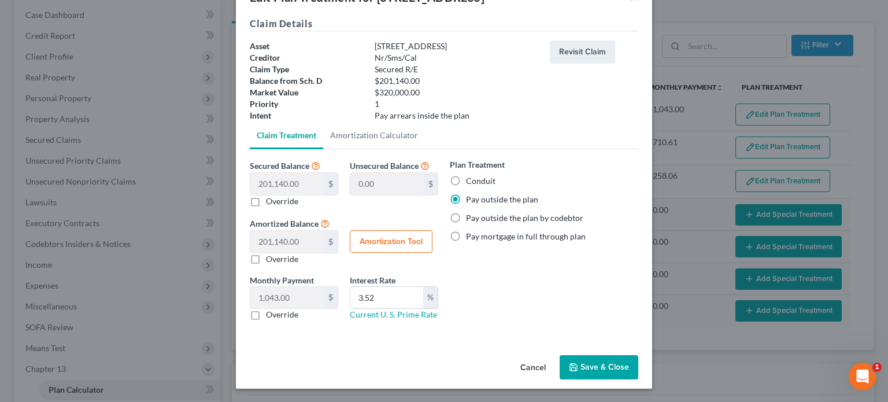
click at [599, 362] on button "Save & Close" at bounding box center [599, 367] width 79 height 24
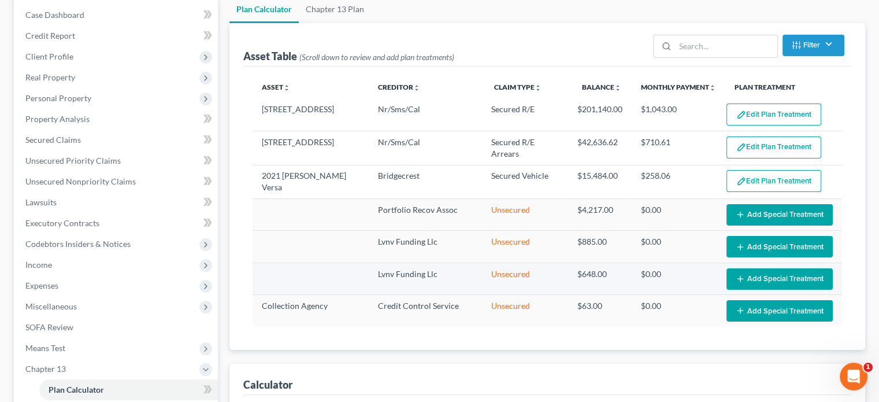
select select "59"
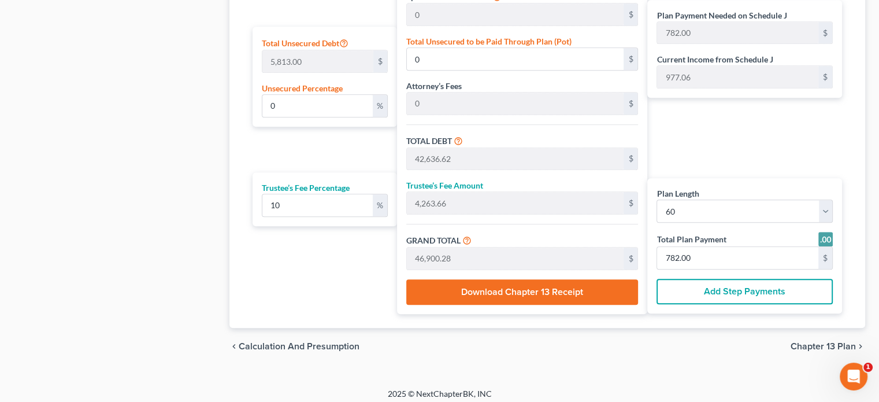
scroll to position [678, 0]
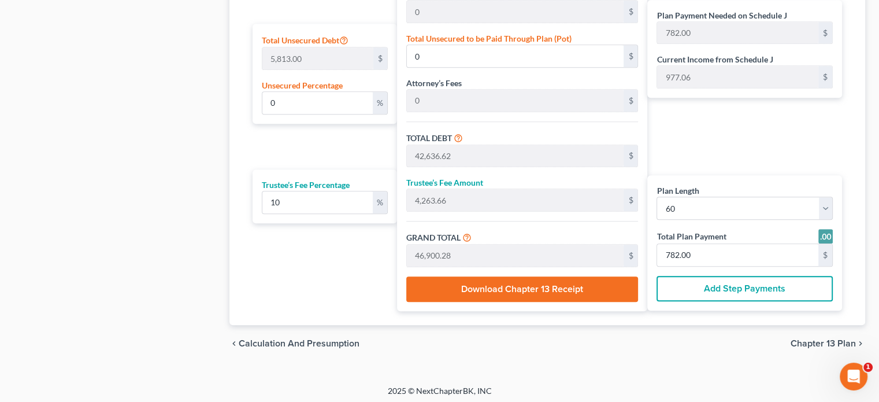
click at [804, 341] on span "Chapter 13 Plan" at bounding box center [823, 343] width 65 height 9
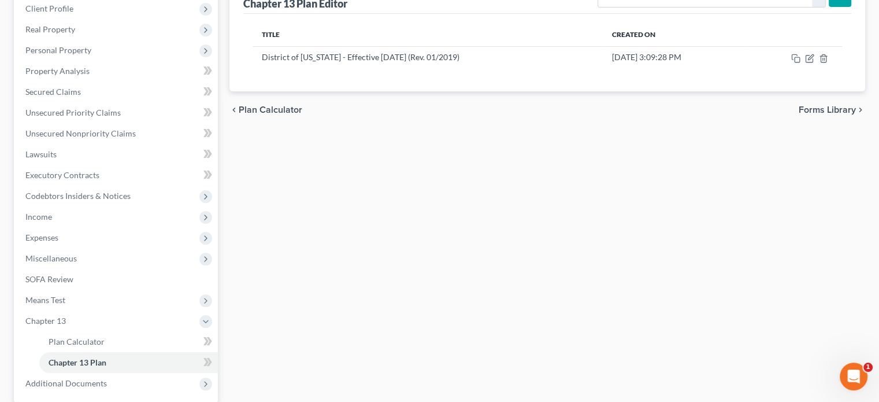
scroll to position [274, 0]
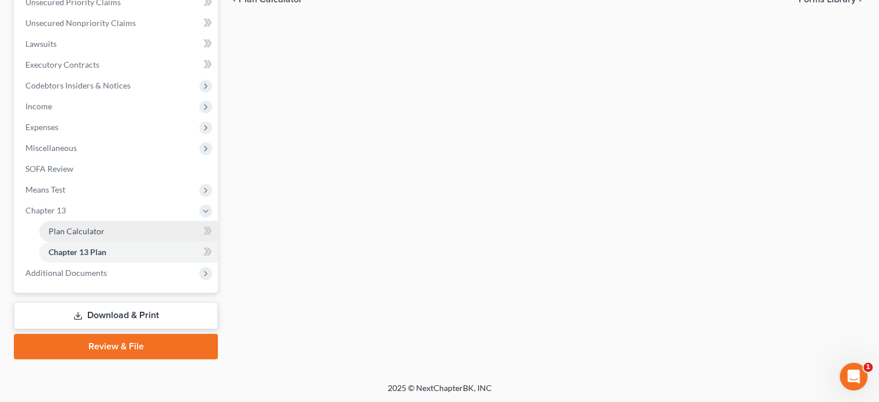
click at [63, 232] on span "Plan Calculator" at bounding box center [77, 231] width 56 height 10
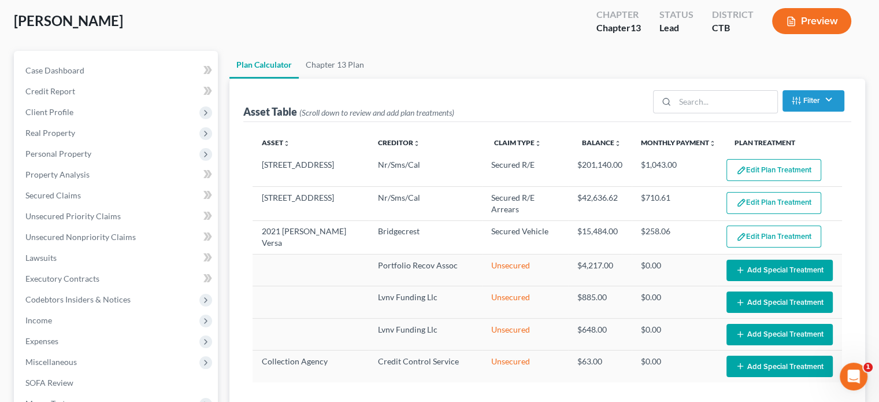
scroll to position [231, 0]
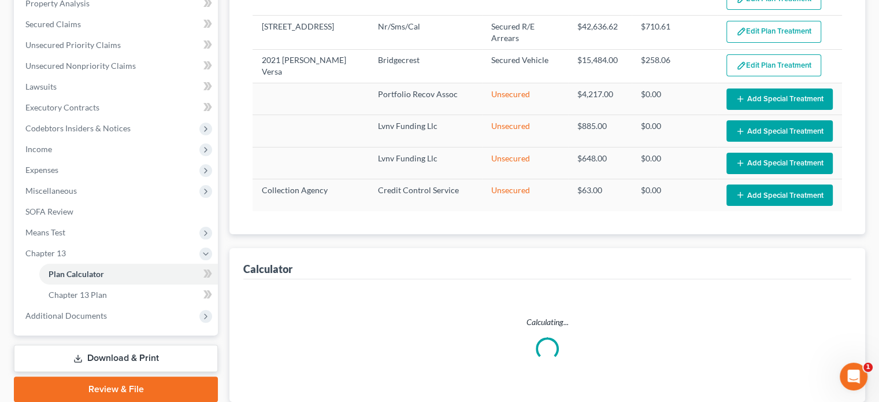
select select "59"
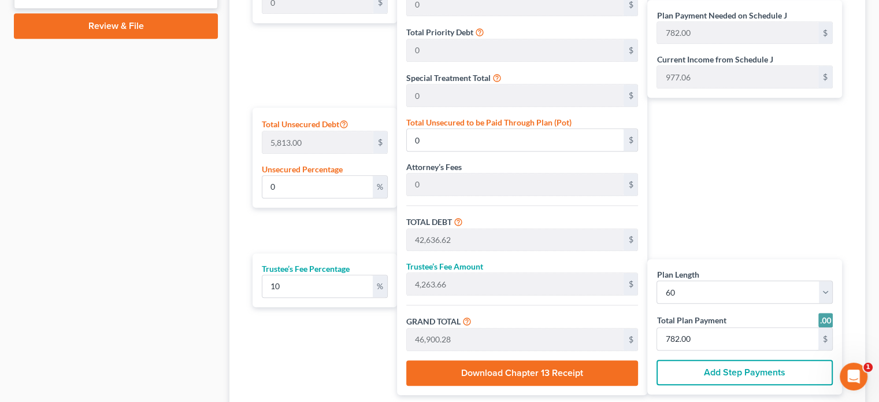
scroll to position [678, 0]
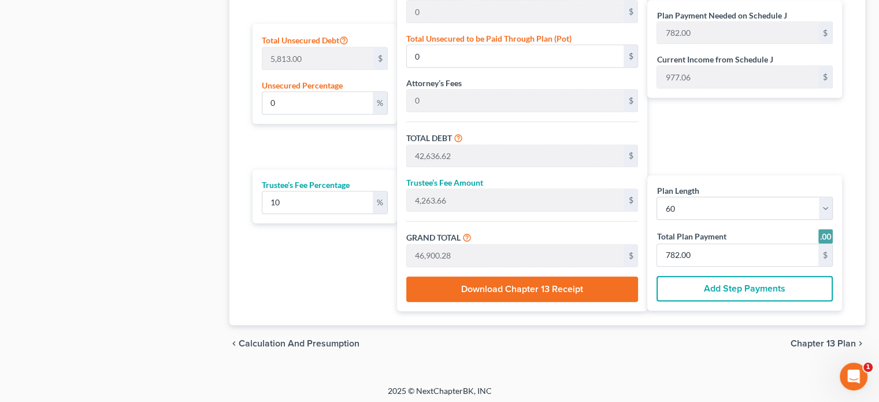
click at [542, 282] on button "Download Chapter 13 Receipt" at bounding box center [522, 288] width 232 height 25
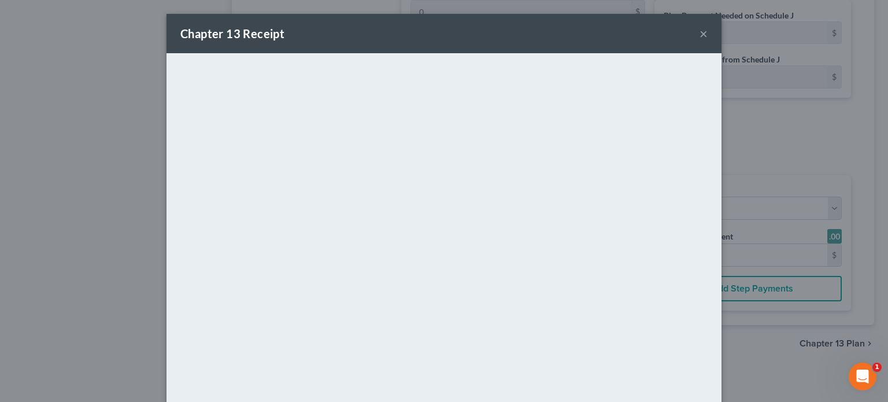
click at [700, 31] on button "×" at bounding box center [704, 34] width 8 height 14
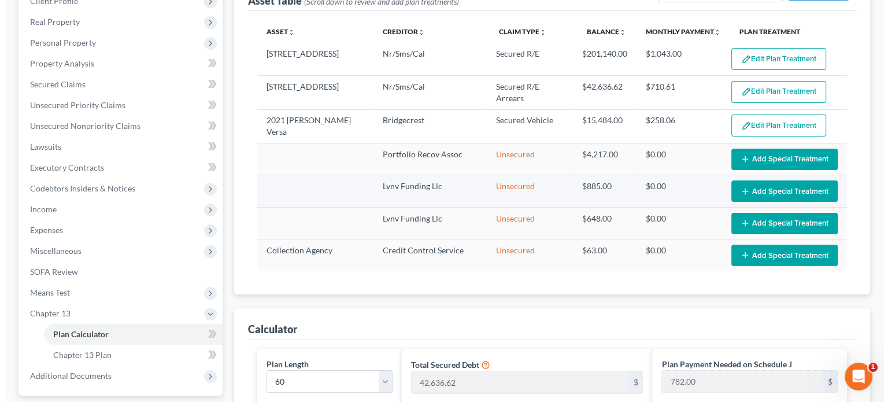
scroll to position [42, 0]
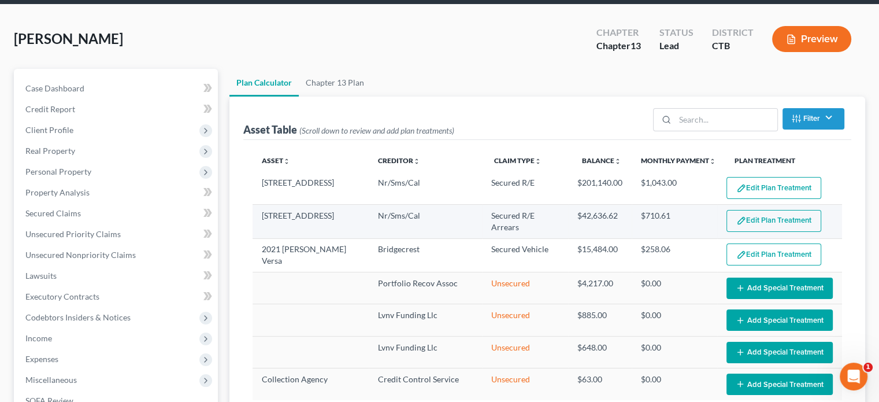
click at [765, 210] on button "Edit Plan Treatment" at bounding box center [774, 221] width 95 height 22
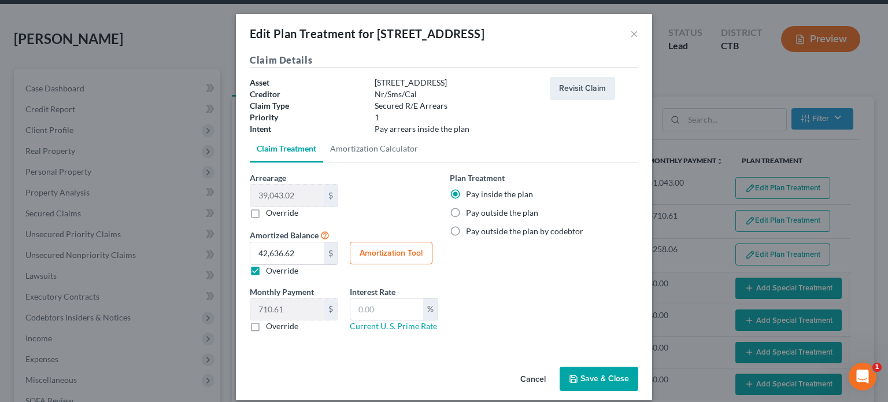
click at [379, 251] on button "Amortization Tool" at bounding box center [391, 253] width 83 height 23
type input "39,043.02"
type input "60"
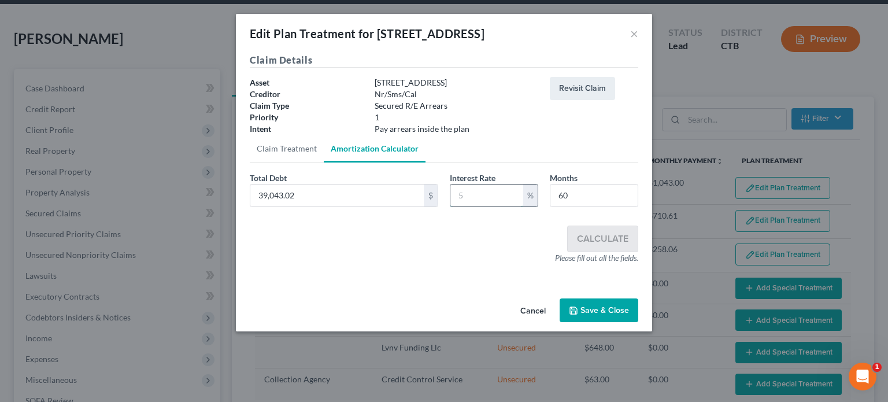
click at [472, 197] on input "text" at bounding box center [486, 195] width 73 height 22
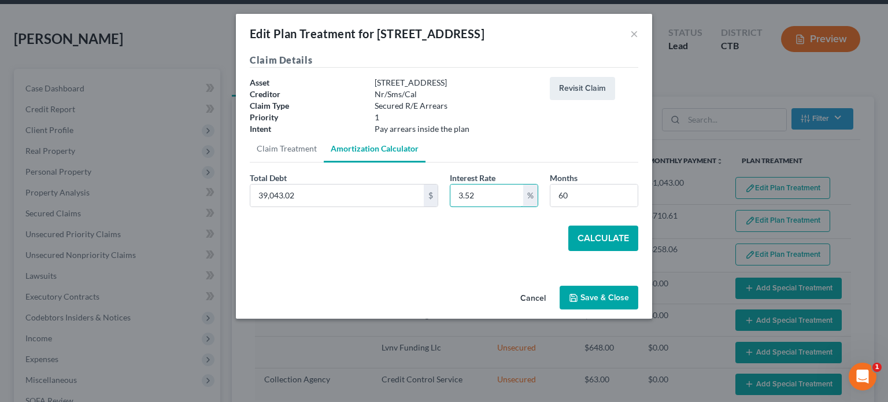
type input "3.52"
click at [602, 235] on button "Calculate" at bounding box center [603, 237] width 70 height 25
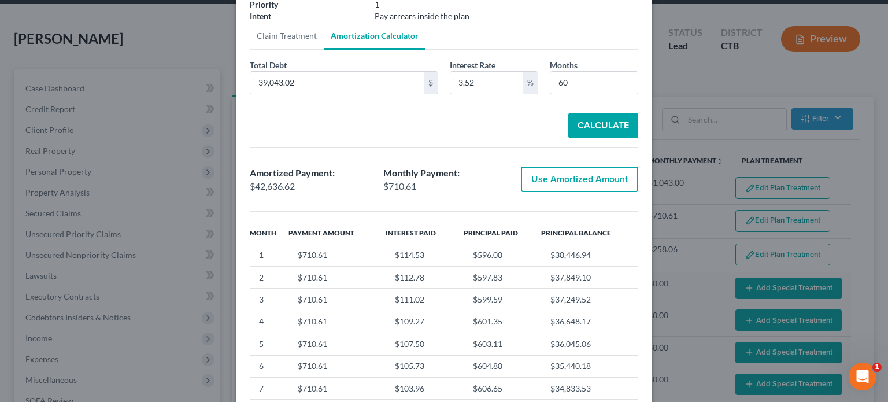
scroll to position [212, 0]
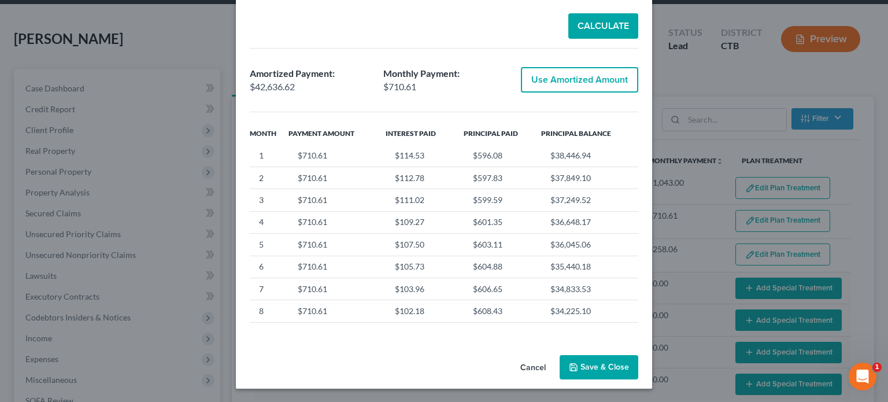
click at [583, 79] on button "Use Amortized Amount" at bounding box center [579, 79] width 117 height 25
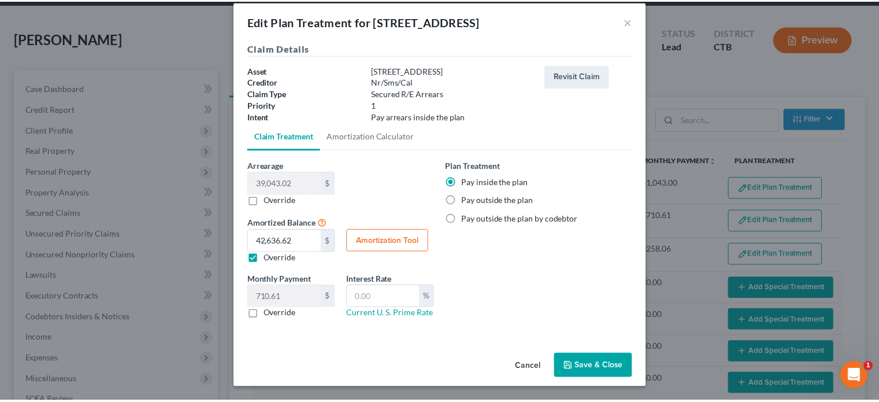
scroll to position [12, 0]
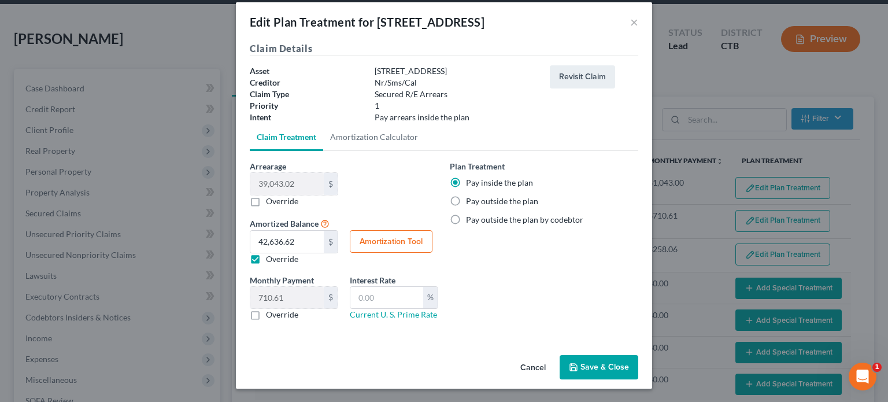
click at [587, 367] on button "Save & Close" at bounding box center [599, 367] width 79 height 24
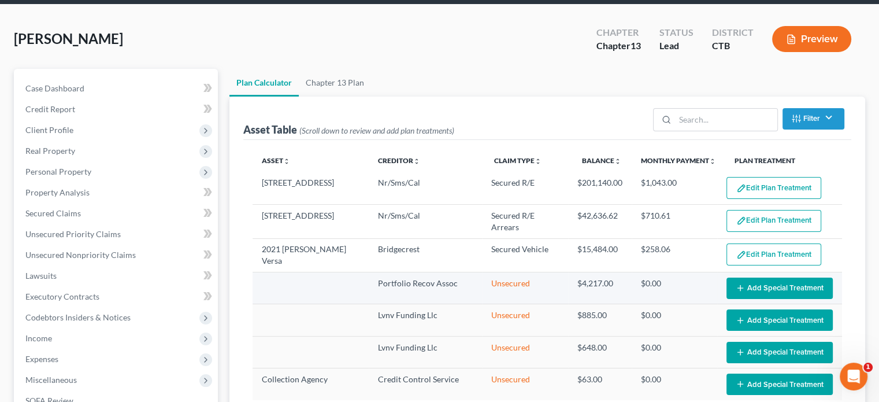
select select "59"
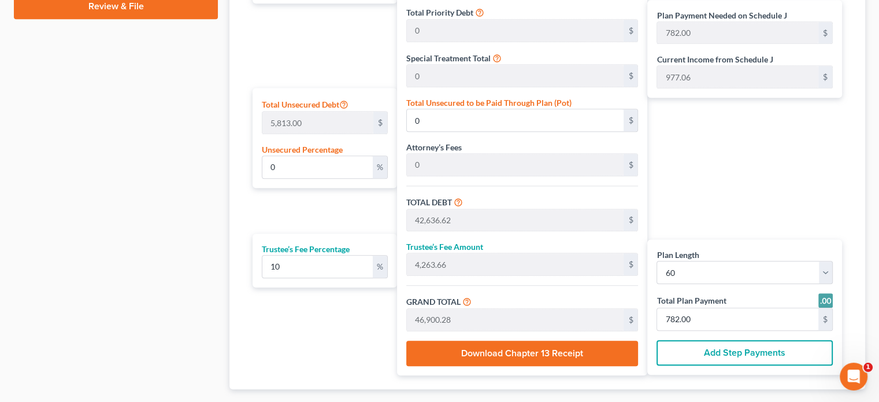
scroll to position [678, 0]
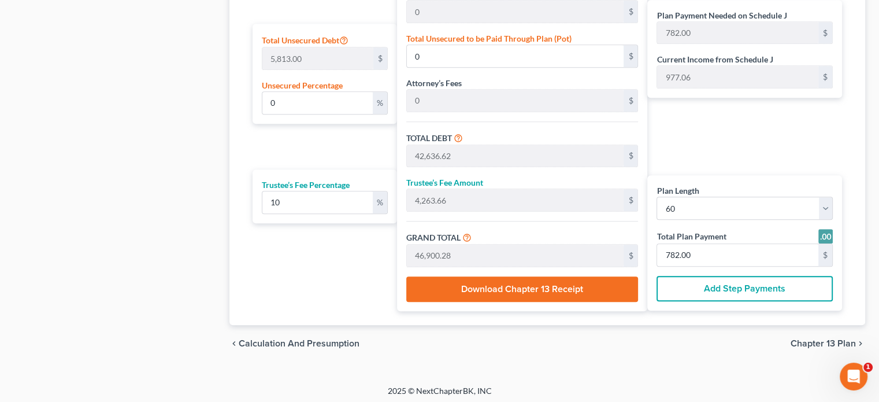
click at [546, 288] on button "Download Chapter 13 Receipt" at bounding box center [522, 288] width 232 height 25
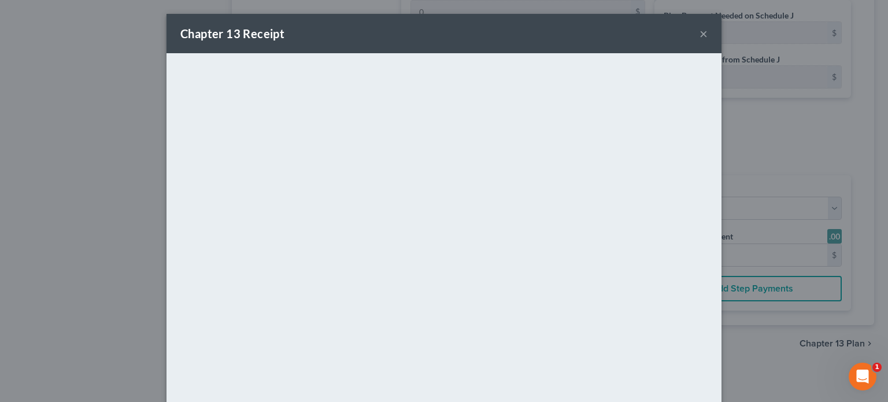
click at [700, 34] on button "×" at bounding box center [704, 34] width 8 height 14
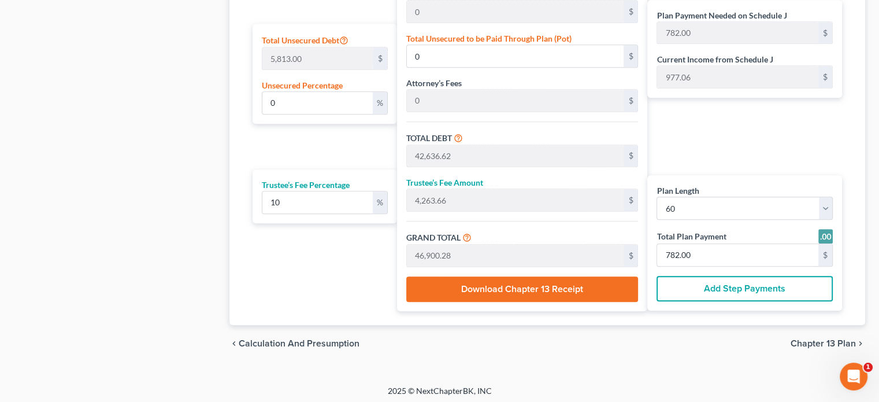
click at [817, 341] on span "Chapter 13 Plan" at bounding box center [823, 343] width 65 height 9
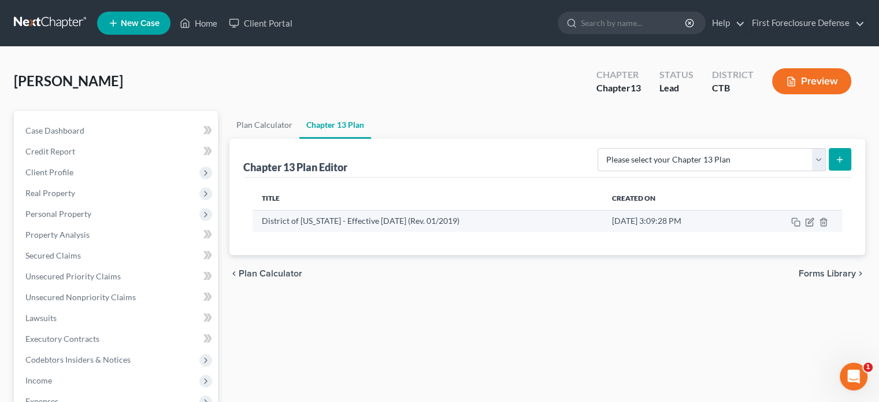
click at [745, 225] on td "[DATE] 3:09:28 PM" at bounding box center [674, 221] width 142 height 22
click at [812, 221] on icon "button" at bounding box center [809, 221] width 9 height 9
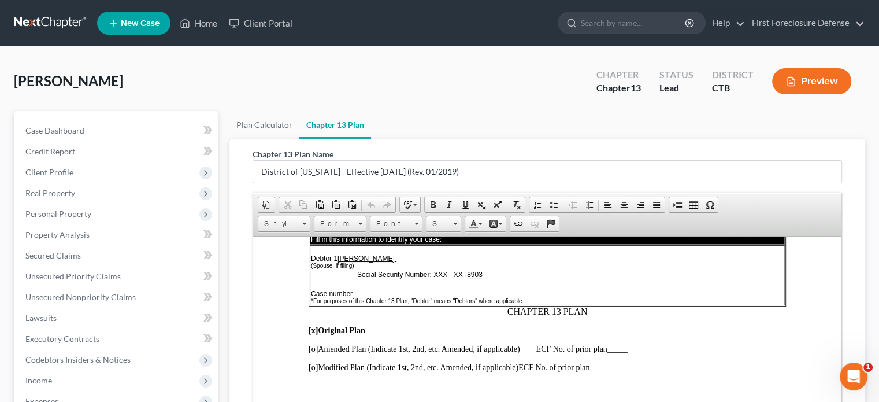
scroll to position [116, 0]
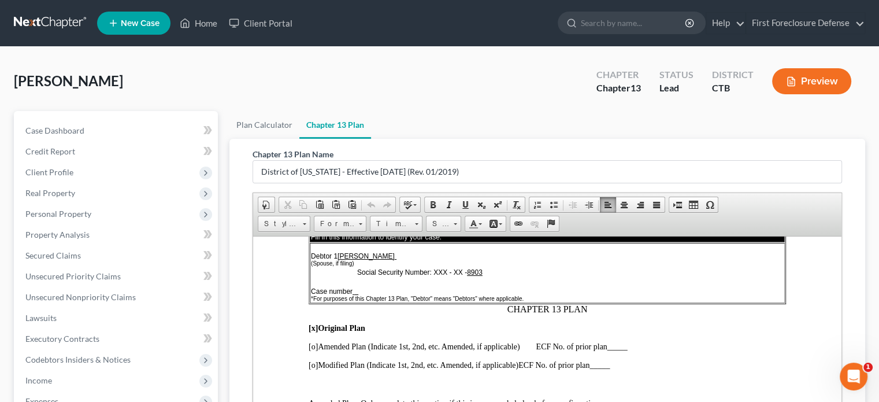
click at [363, 288] on td "Debtor 1 Gabriel E Mateo (Spouse, if filing) Social Security Number: XXX - XX -…" at bounding box center [547, 272] width 475 height 60
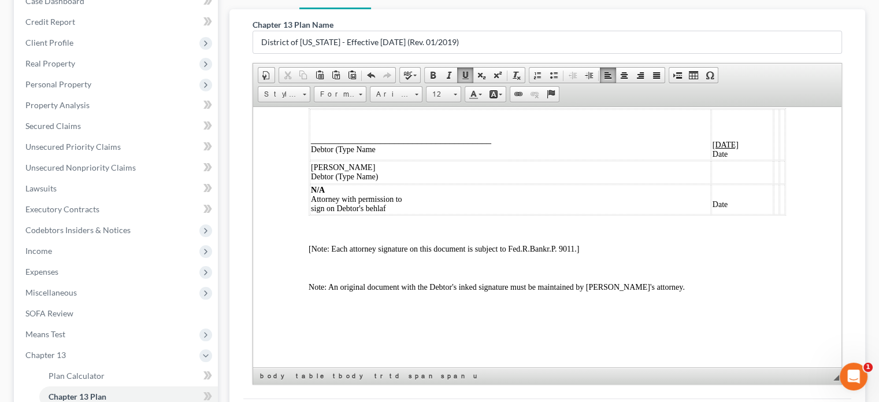
scroll to position [173, 0]
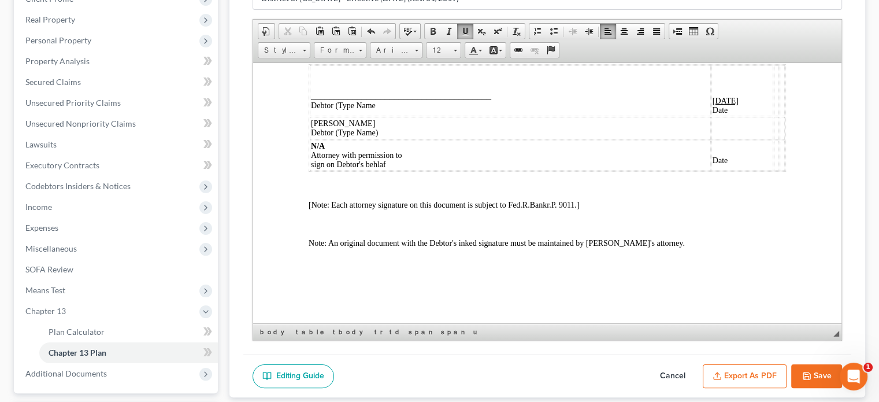
drag, startPoint x: 726, startPoint y: 95, endPoint x: 688, endPoint y: 95, distance: 38.2
click at [713, 96] on p "03/10/2025 Date" at bounding box center [743, 105] width 60 height 18
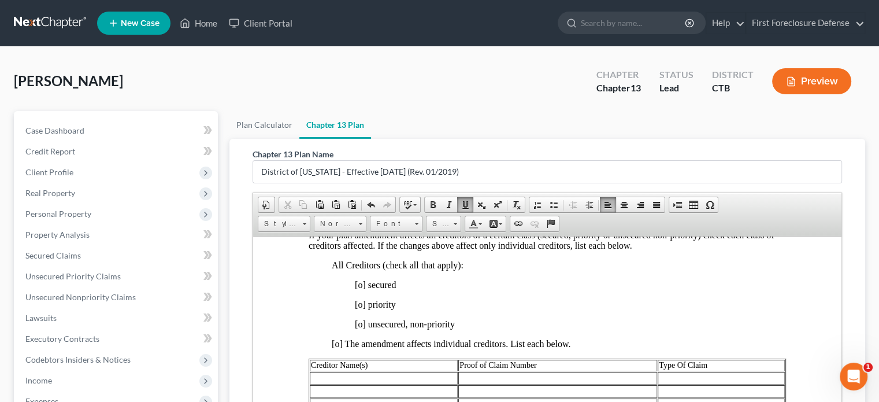
scroll to position [405, 0]
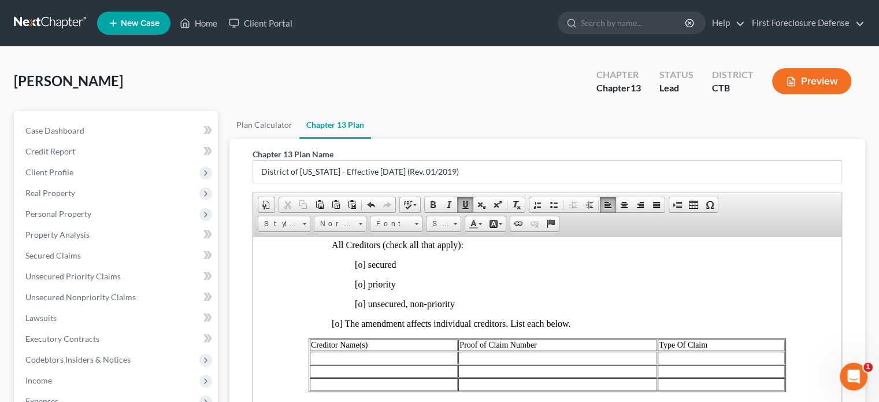
click at [363, 267] on p "[o] secured" at bounding box center [570, 264] width 431 height 10
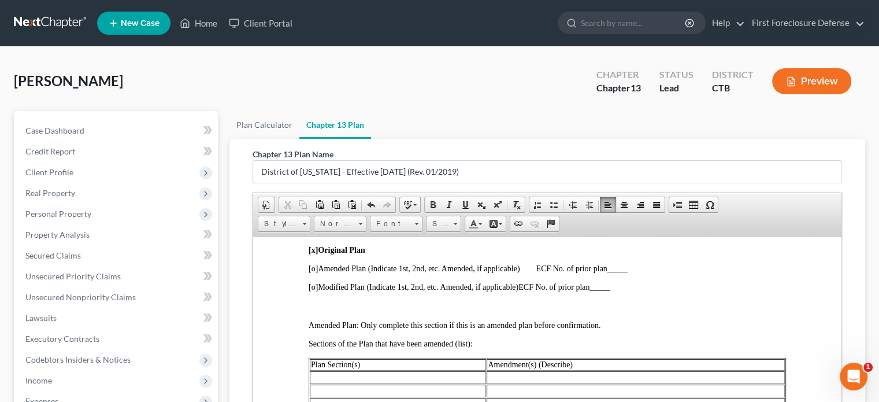
scroll to position [173, 0]
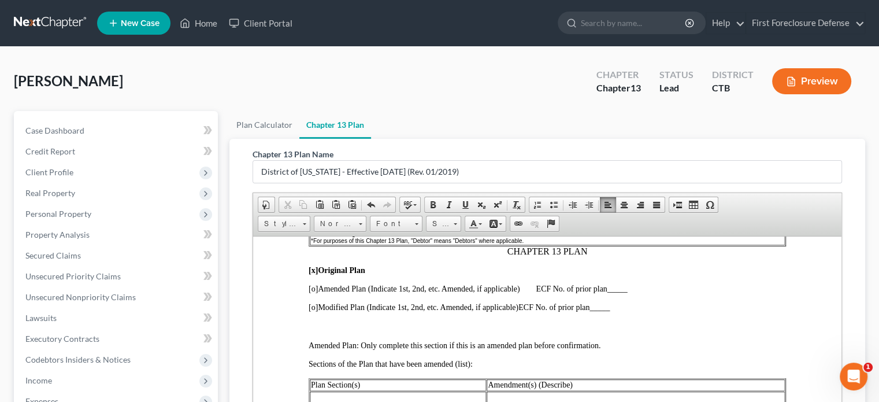
click at [314, 308] on span "[o]" at bounding box center [313, 306] width 9 height 9
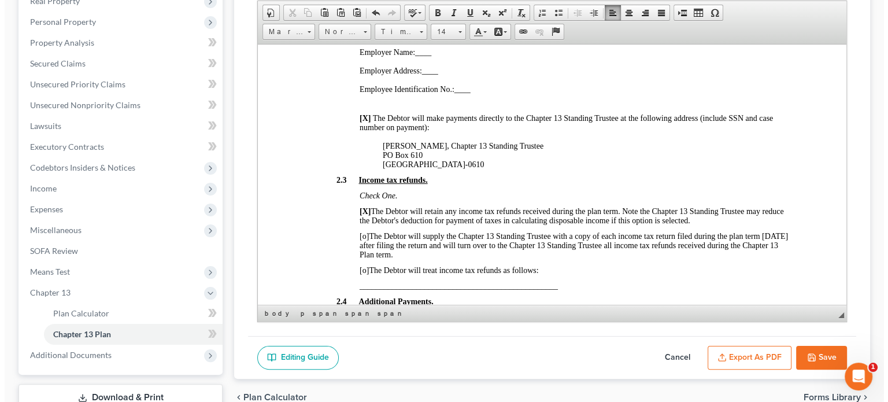
scroll to position [274, 0]
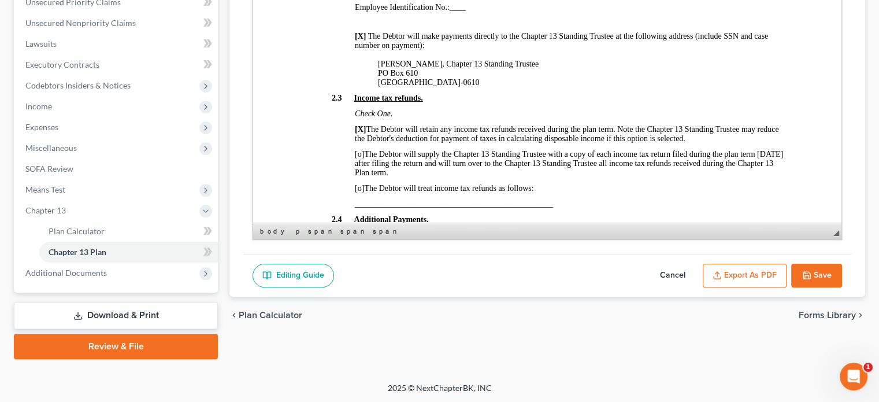
click at [753, 272] on button "Export as PDF" at bounding box center [745, 276] width 84 height 24
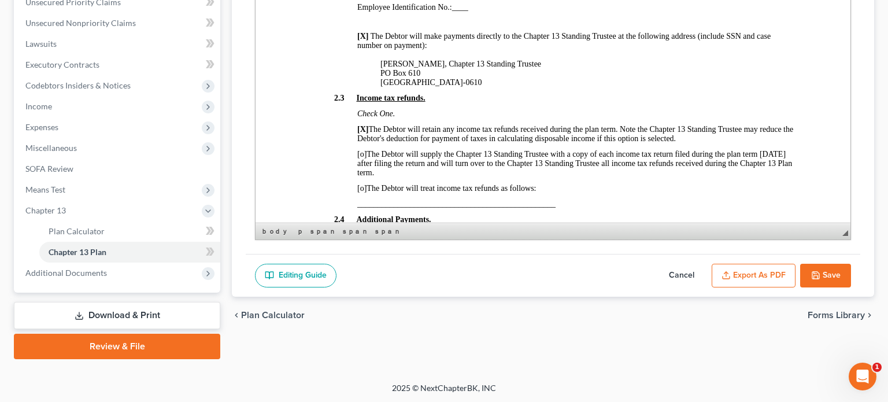
scroll to position [1493, 0]
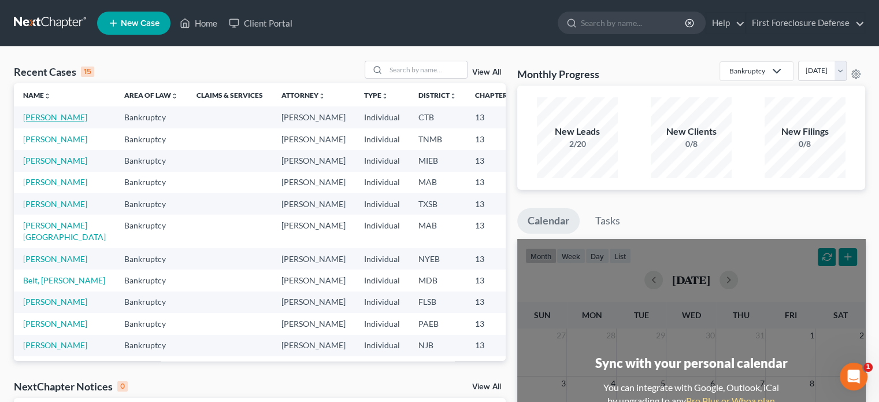
click at [35, 117] on link "[PERSON_NAME]" at bounding box center [55, 117] width 64 height 10
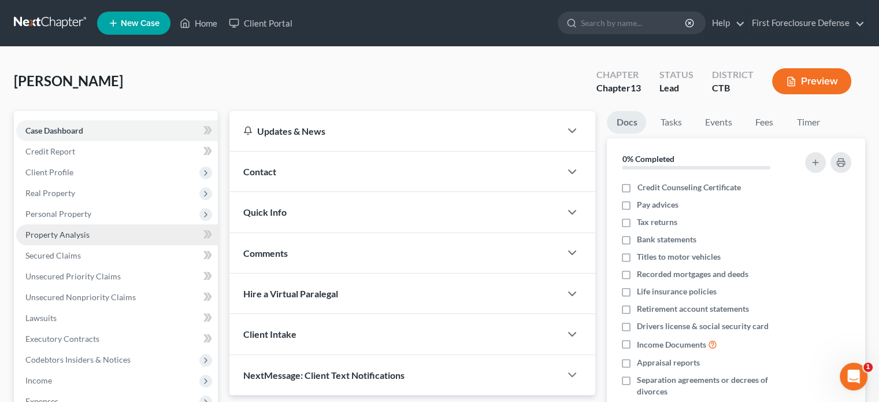
scroll to position [232, 0]
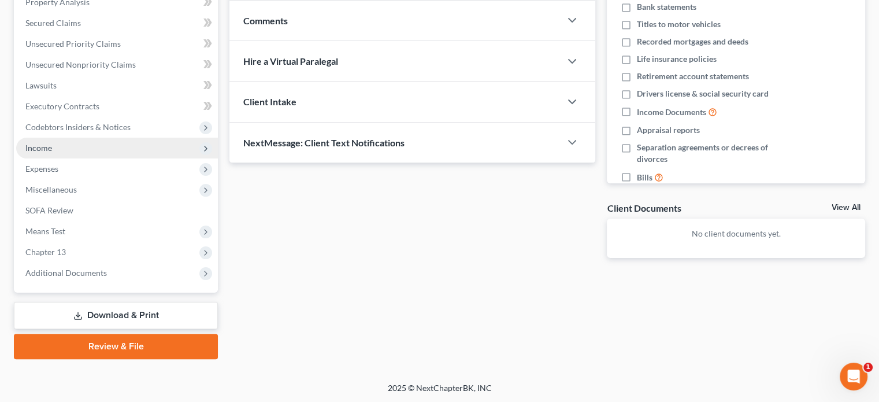
click at [95, 151] on span "Income" at bounding box center [117, 148] width 202 height 21
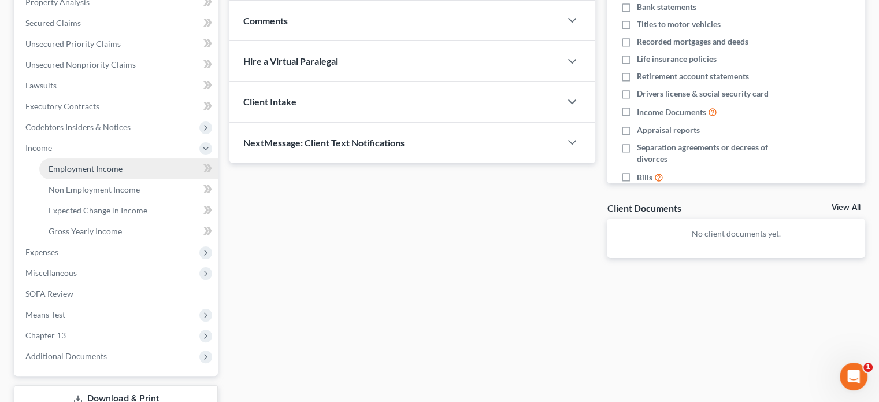
click at [109, 168] on span "Employment Income" at bounding box center [86, 169] width 74 height 10
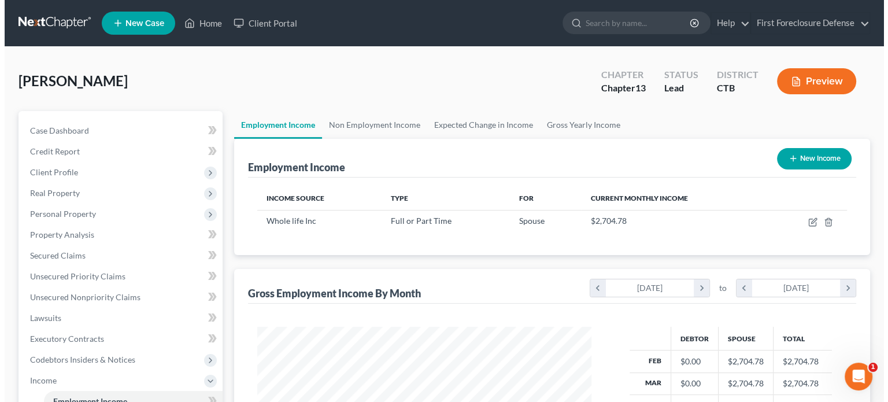
scroll to position [206, 357]
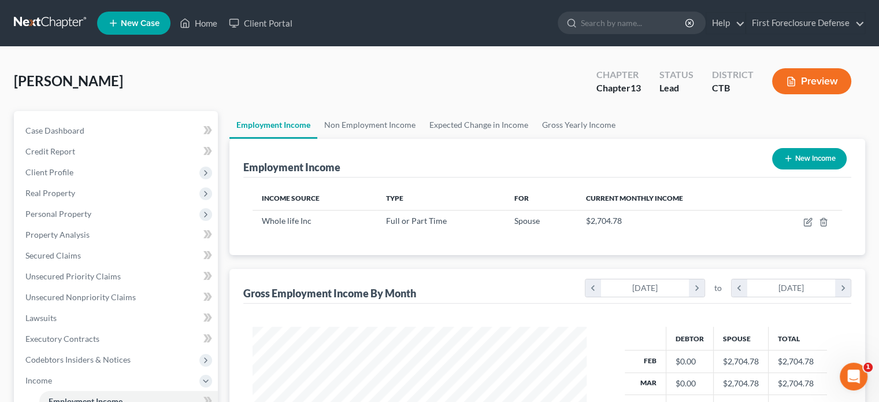
click at [798, 82] on button "Preview" at bounding box center [811, 81] width 79 height 26
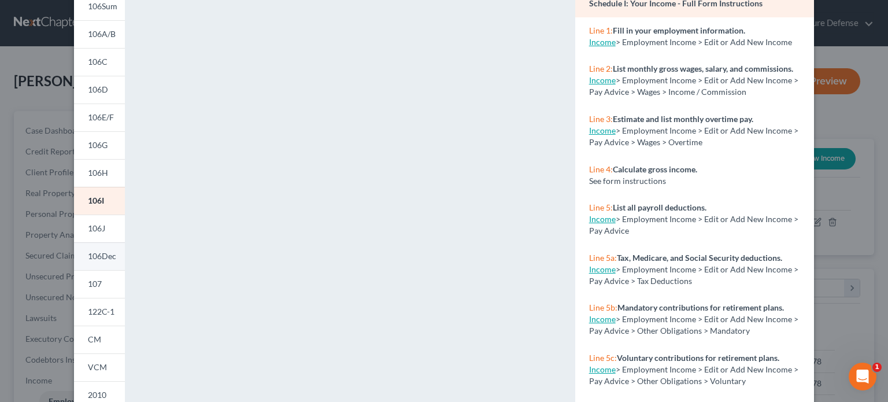
scroll to position [116, 0]
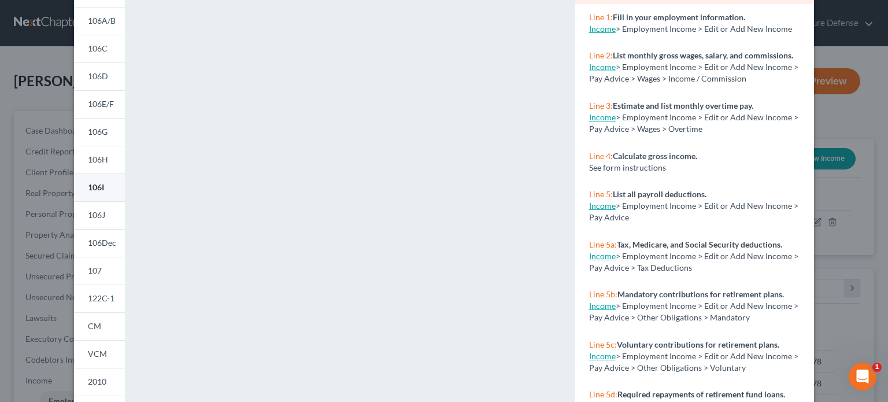
click at [98, 190] on span "106I" at bounding box center [96, 187] width 16 height 10
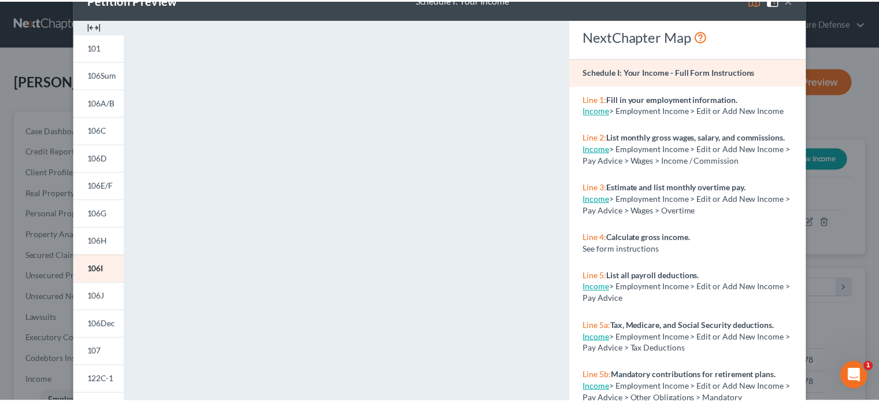
scroll to position [0, 0]
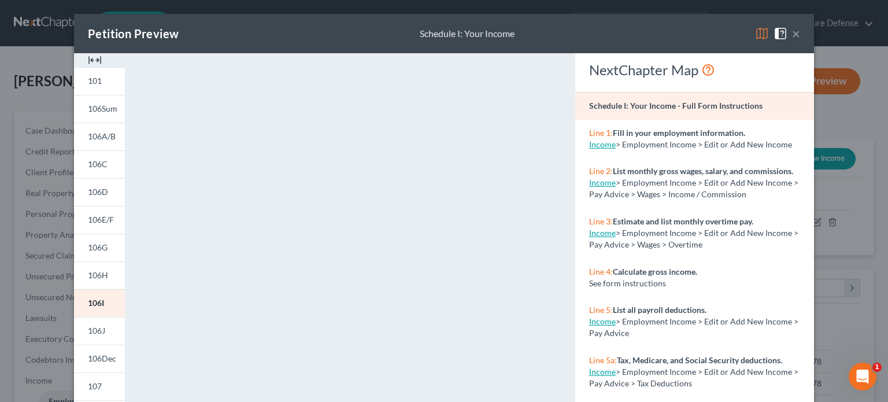
click at [792, 32] on button "×" at bounding box center [796, 34] width 8 height 14
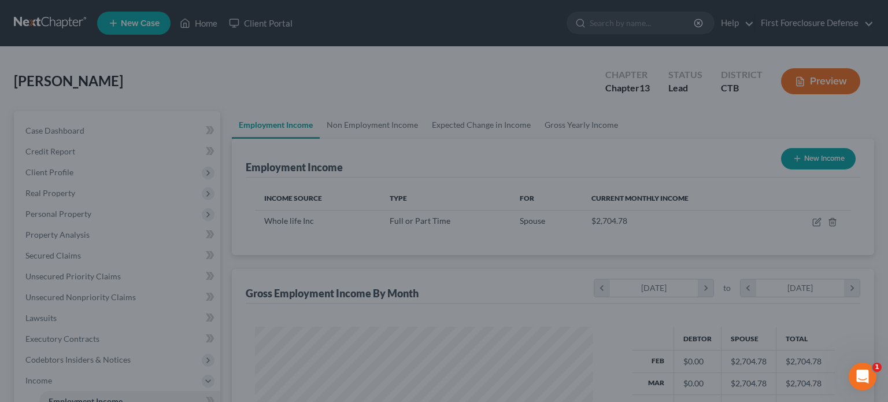
scroll to position [577909, 577758]
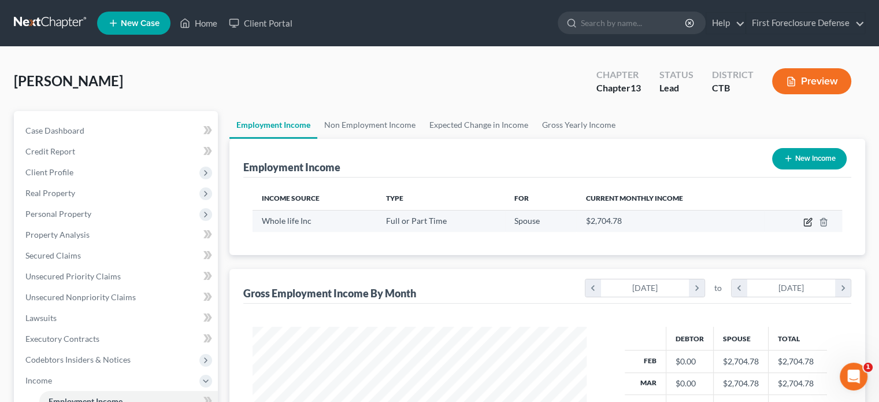
click at [808, 224] on icon "button" at bounding box center [808, 221] width 9 height 9
select select "0"
select select "6"
select select "2"
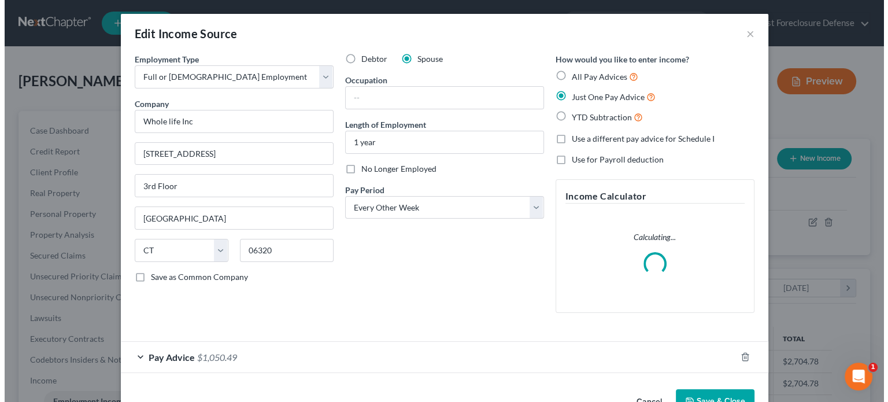
scroll to position [206, 361]
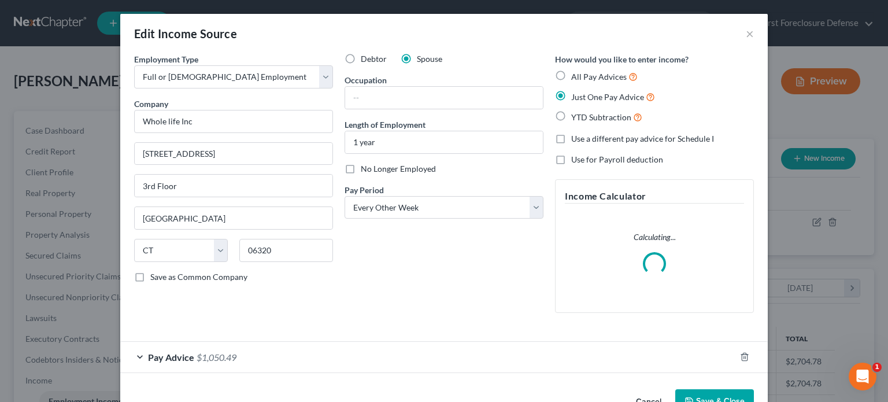
click at [417, 55] on label "Spouse" at bounding box center [429, 59] width 25 height 12
click at [421, 55] on input "Spouse" at bounding box center [425, 57] width 8 height 8
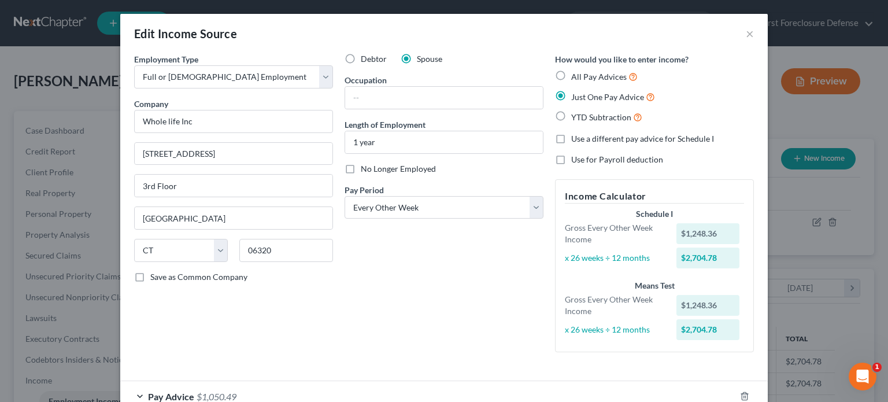
click at [361, 62] on label "Debtor" at bounding box center [374, 59] width 26 height 12
click at [365, 61] on input "Debtor" at bounding box center [369, 57] width 8 height 8
radio input "true"
drag, startPoint x: 210, startPoint y: 124, endPoint x: 128, endPoint y: 120, distance: 82.2
click at [122, 119] on div "Employment Type * Select Full or Part Time Employment Self Employment Company *…" at bounding box center [443, 238] width 647 height 371
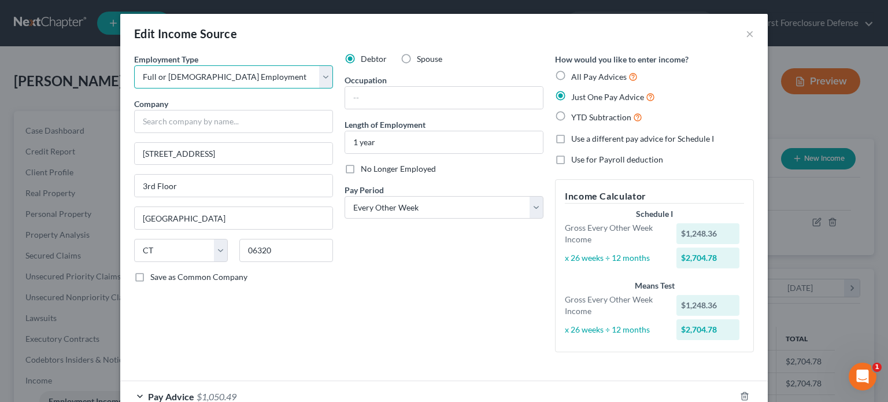
click at [319, 82] on select "Select Full or Part Time Employment Self Employment" at bounding box center [233, 76] width 199 height 23
click at [311, 47] on div "Edit Income Source ×" at bounding box center [443, 33] width 647 height 39
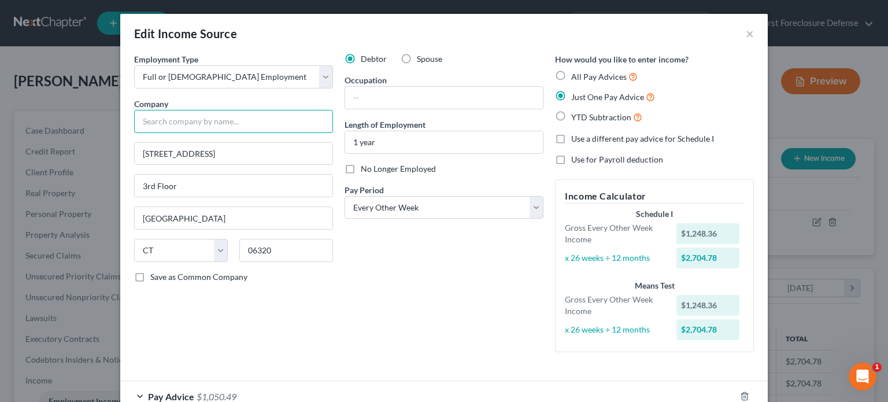
click at [246, 116] on input "text" at bounding box center [233, 121] width 199 height 23
click at [459, 306] on div "Debtor Spouse Occupation Length of Employment 1 year No Longer Employed Pay Per…" at bounding box center [444, 207] width 210 height 308
click at [735, 396] on div at bounding box center [751, 396] width 32 height 18
click at [741, 395] on icon "button" at bounding box center [744, 395] width 9 height 9
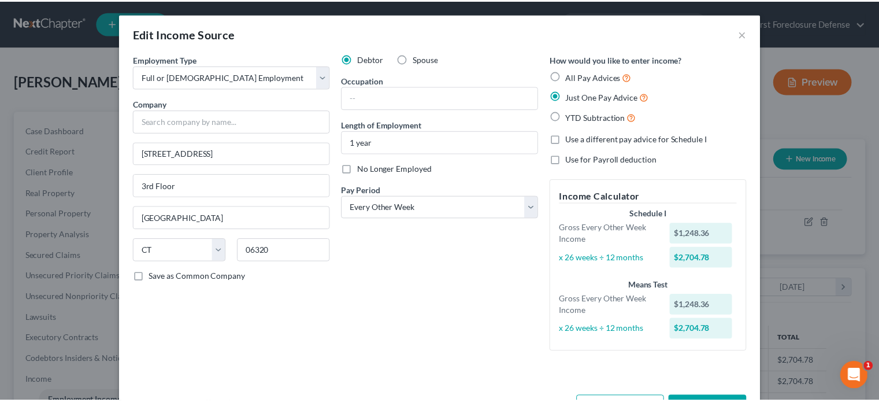
scroll to position [41, 0]
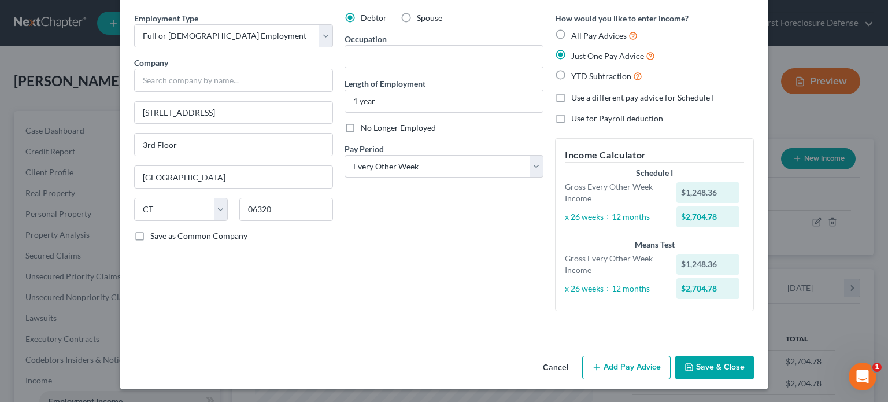
click at [715, 361] on button "Save & Close" at bounding box center [714, 368] width 79 height 24
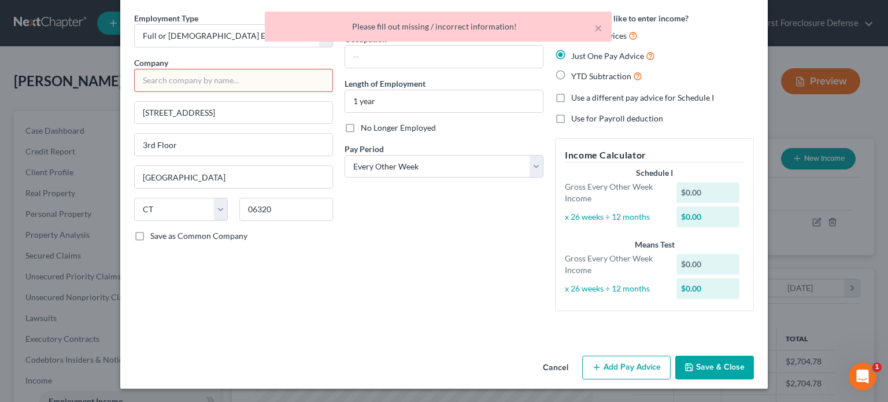
click at [543, 366] on button "Cancel" at bounding box center [556, 368] width 44 height 23
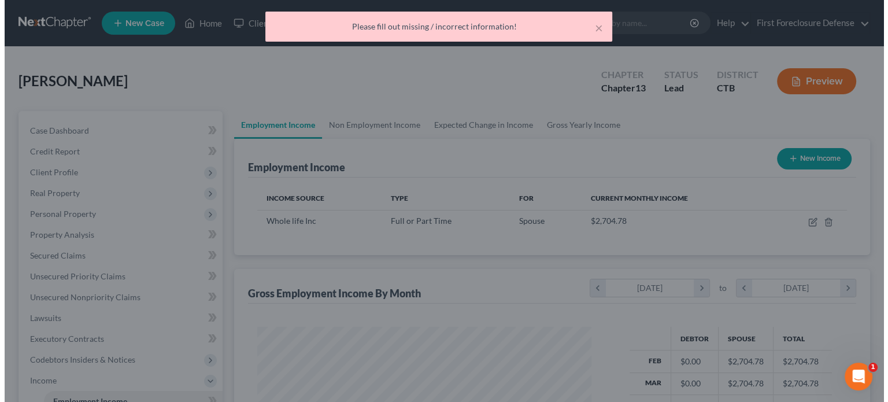
scroll to position [577909, 577758]
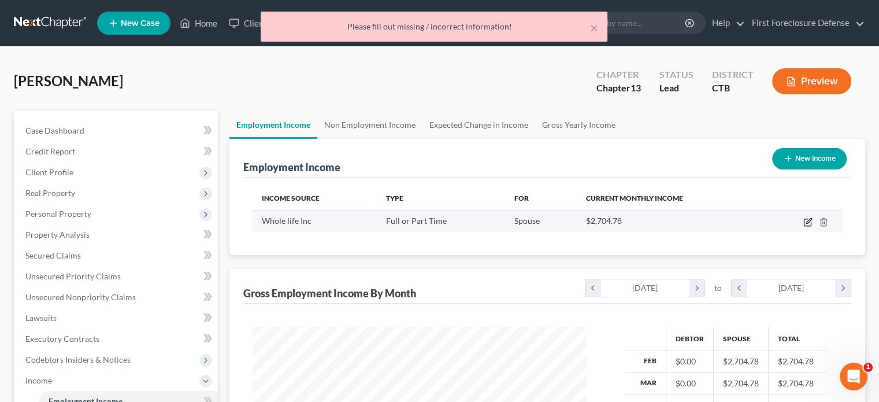
click at [812, 221] on icon "button" at bounding box center [808, 221] width 9 height 9
select select "0"
select select "6"
select select "2"
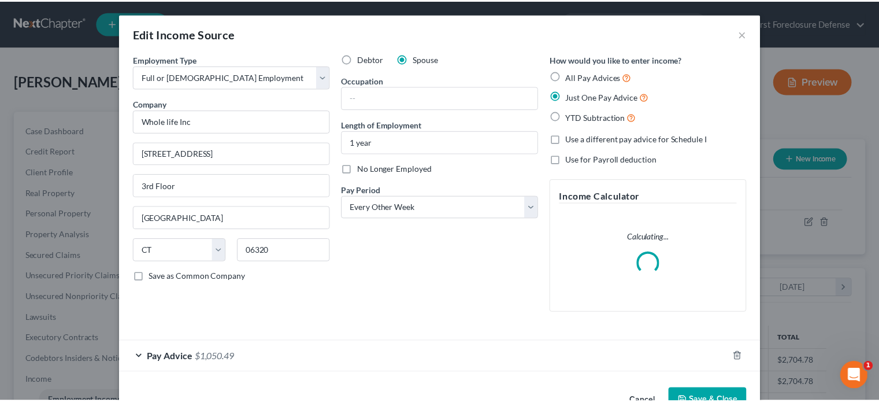
scroll to position [34, 0]
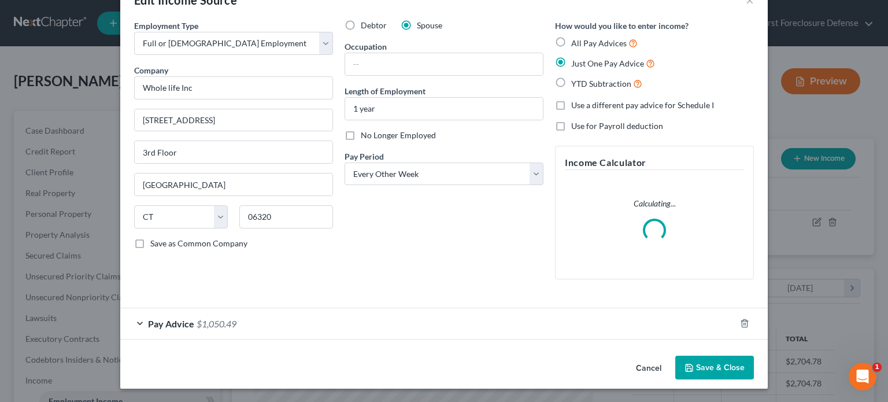
click at [645, 364] on button "Cancel" at bounding box center [649, 368] width 44 height 23
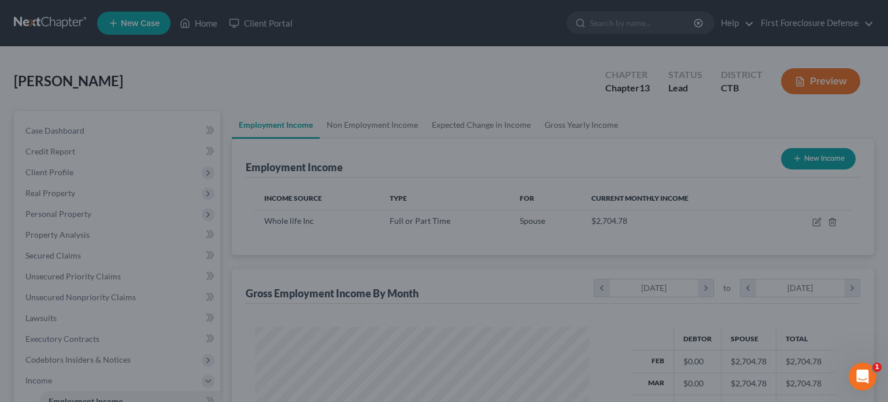
scroll to position [577909, 577758]
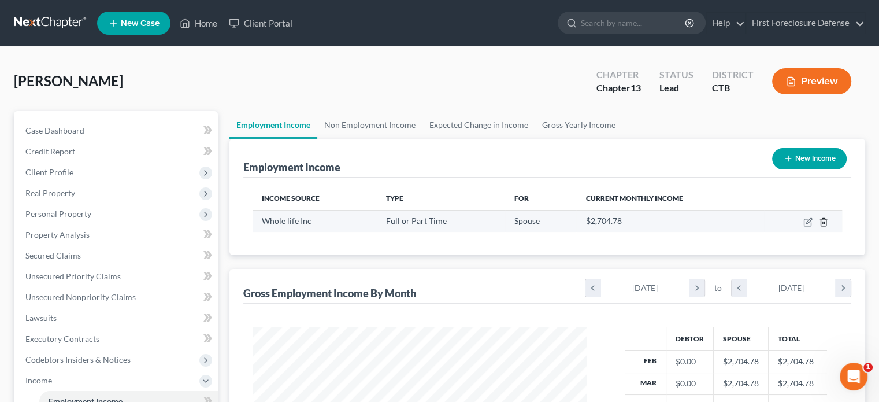
click at [822, 220] on icon "button" at bounding box center [823, 221] width 9 height 9
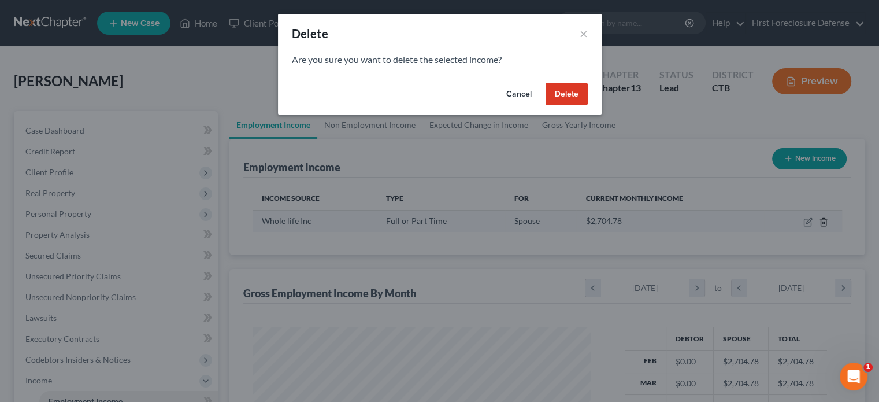
scroll to position [206, 361]
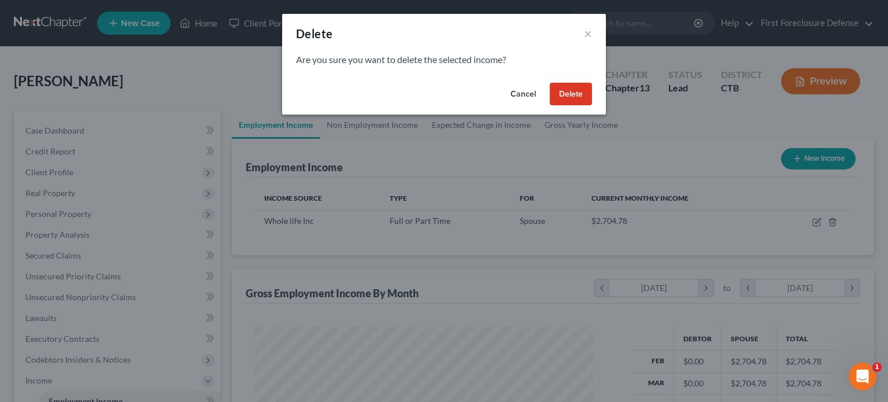
click at [571, 94] on button "Delete" at bounding box center [571, 94] width 42 height 23
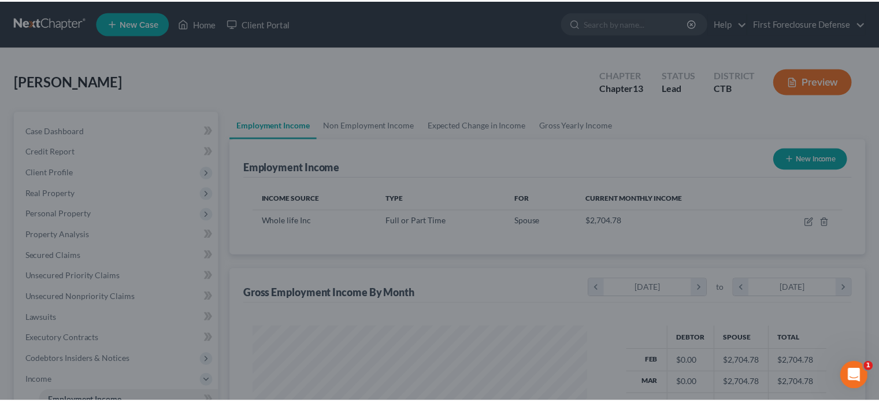
scroll to position [0, 0]
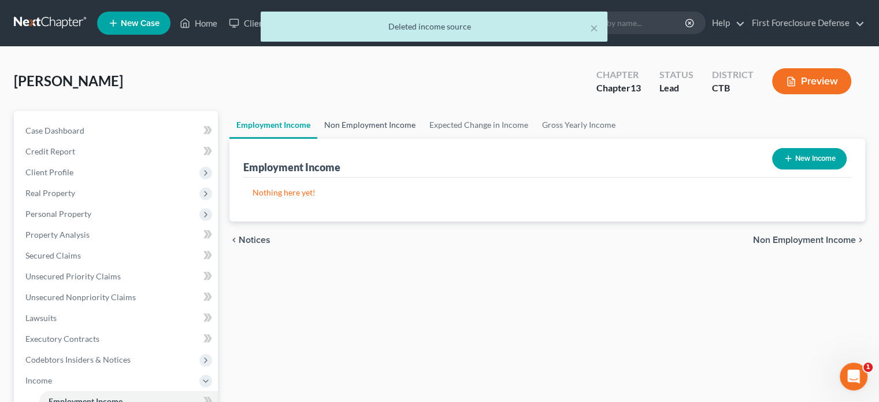
click at [368, 123] on link "Non Employment Income" at bounding box center [369, 125] width 105 height 28
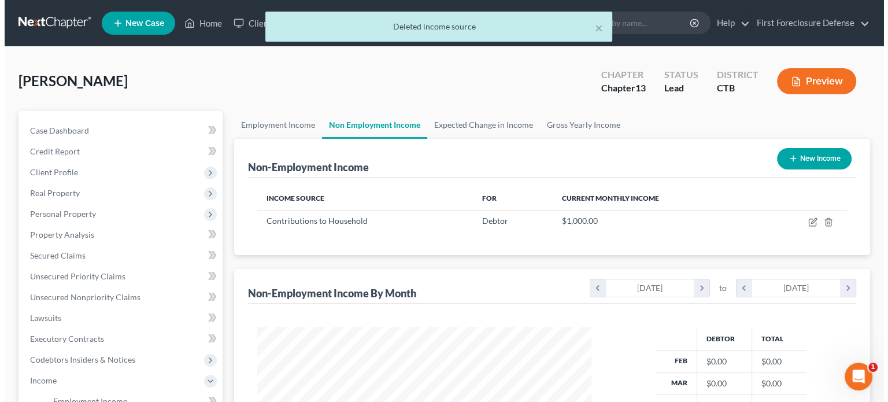
scroll to position [206, 357]
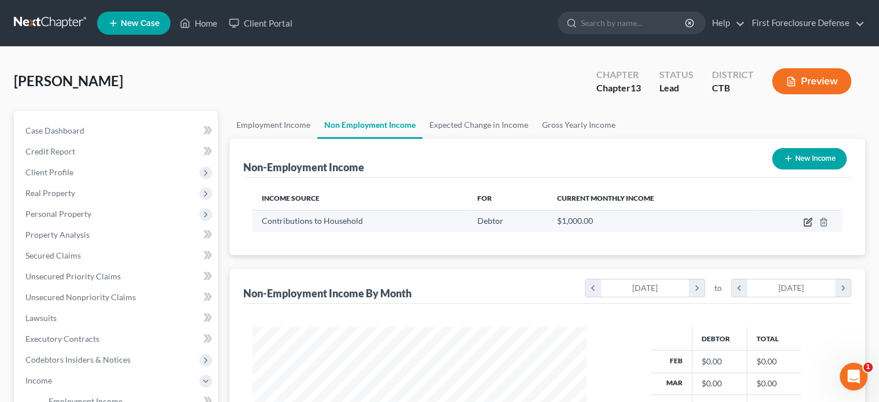
click at [809, 222] on icon "button" at bounding box center [808, 220] width 5 height 5
select select "8"
select select "0"
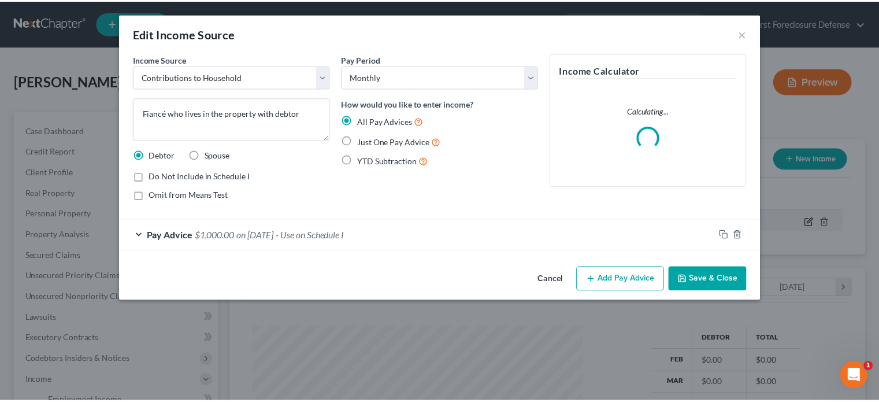
scroll to position [206, 361]
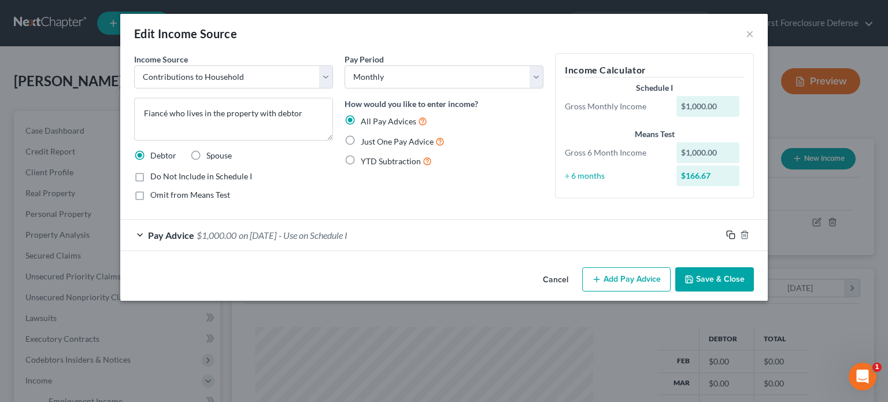
click at [731, 234] on rect "button" at bounding box center [732, 236] width 5 height 5
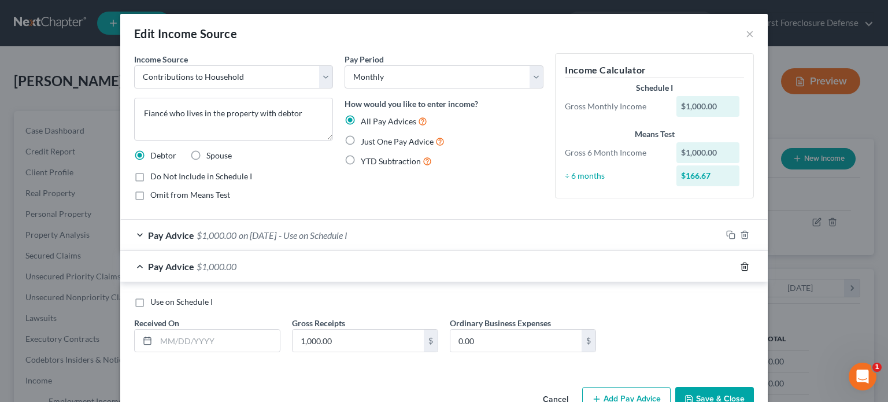
click at [742, 266] on icon "button" at bounding box center [744, 266] width 5 height 8
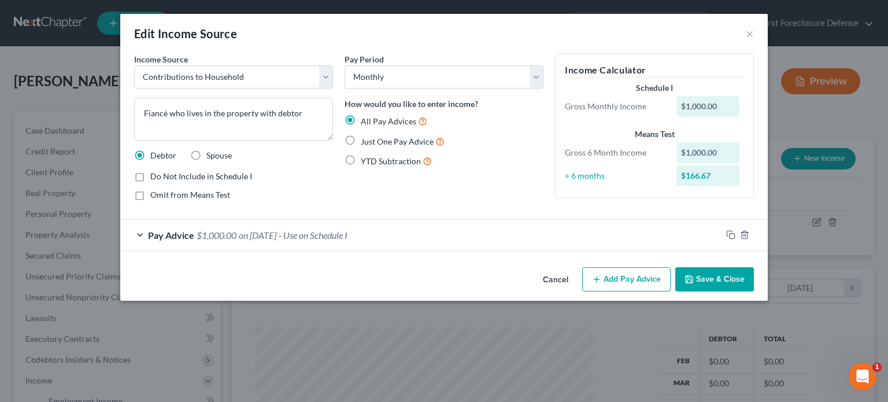
click at [143, 228] on div "Pay Advice $1,000.00 on 04/01/2025 - Use on Schedule I" at bounding box center [420, 235] width 601 height 31
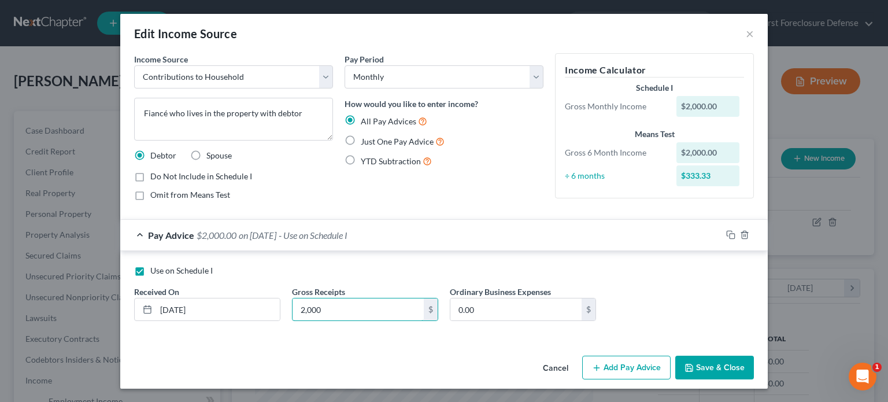
type input "2,000"
click at [726, 365] on button "Save & Close" at bounding box center [714, 368] width 79 height 24
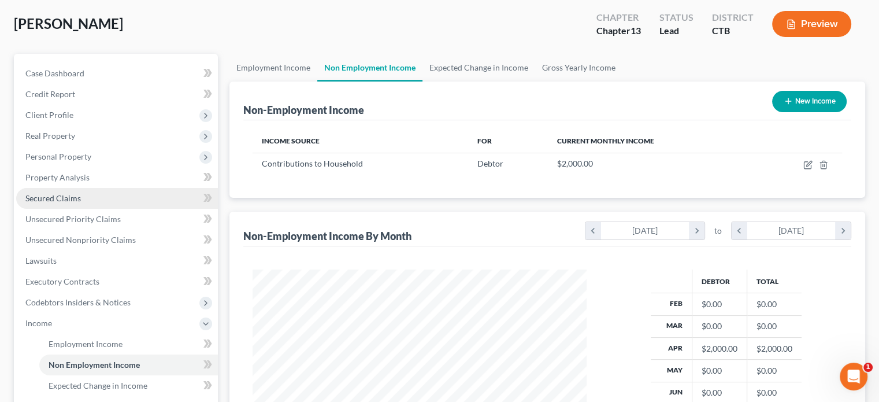
scroll to position [116, 0]
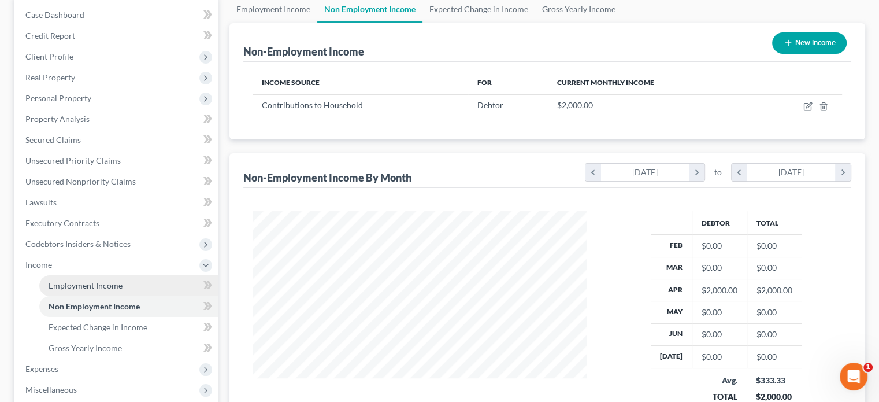
click at [101, 284] on span "Employment Income" at bounding box center [86, 285] width 74 height 10
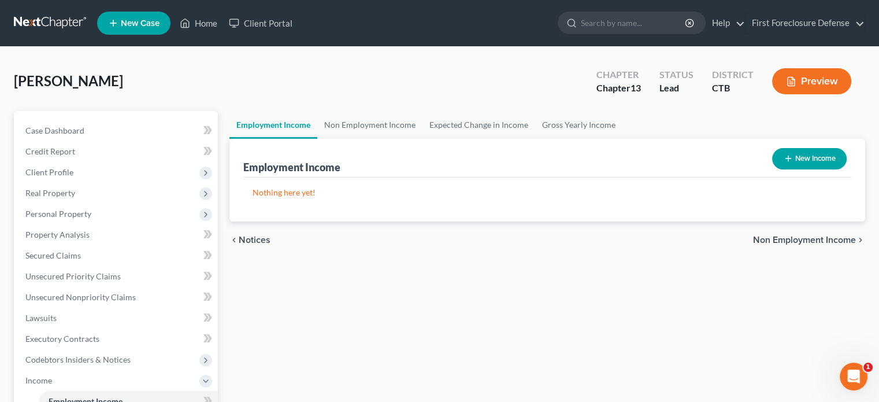
click at [812, 157] on button "New Income" at bounding box center [809, 158] width 75 height 21
select select "0"
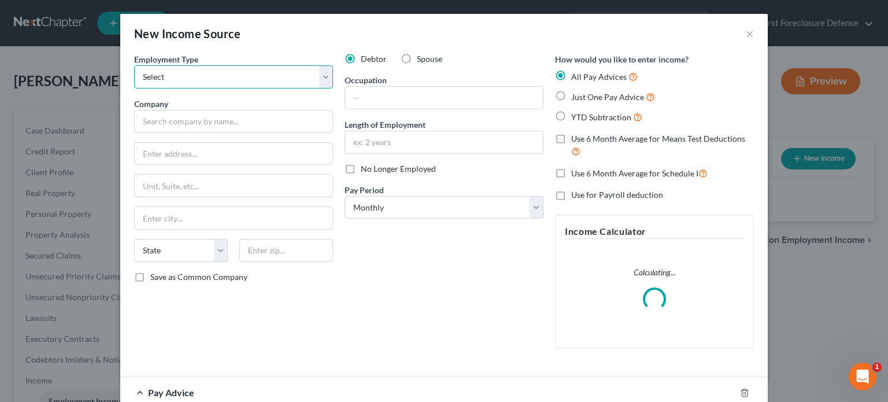
click at [239, 78] on select "Select Full or Part Time Employment Self Employment" at bounding box center [233, 76] width 199 height 23
select select "0"
click at [134, 65] on select "Select Full or Part Time Employment Self Employment" at bounding box center [233, 76] width 199 height 23
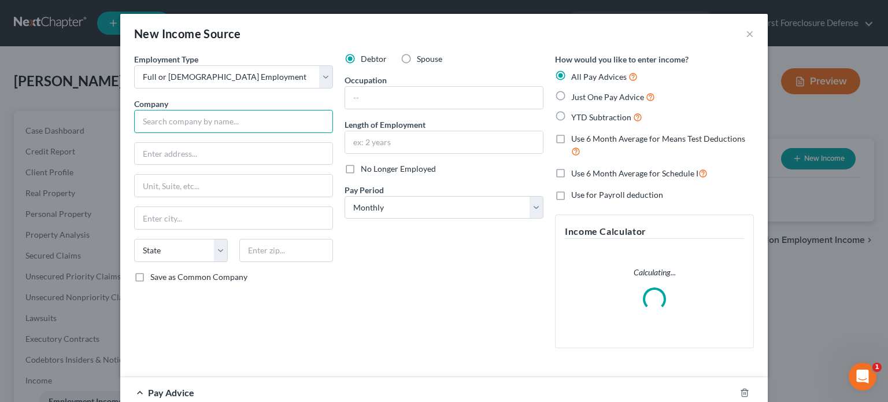
click at [208, 120] on input "text" at bounding box center [233, 121] width 199 height 23
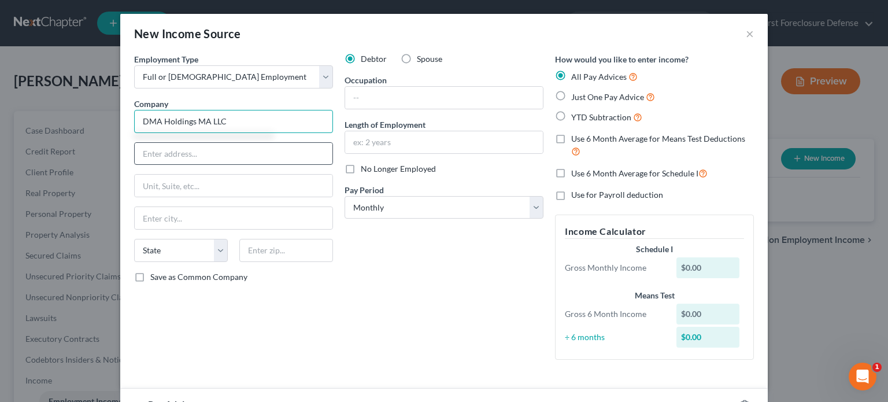
type input "DMA Holdings MA LLC"
click at [206, 146] on input "text" at bounding box center [234, 154] width 198 height 22
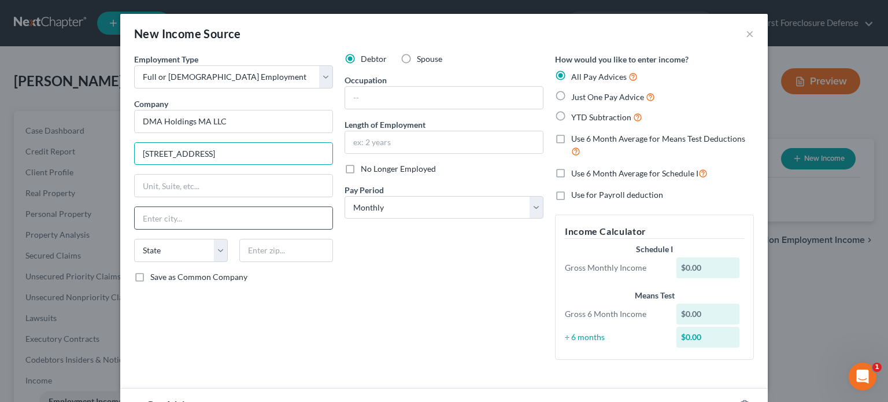
type input "16 Village St"
click at [190, 217] on input "text" at bounding box center [234, 218] width 198 height 22
type input "Dudley"
click at [176, 254] on select "State AL AK AR AZ CA CO CT DE DC FL GA GU HI ID IL IN IA KS KY LA ME MD MA MI M…" at bounding box center [181, 250] width 94 height 23
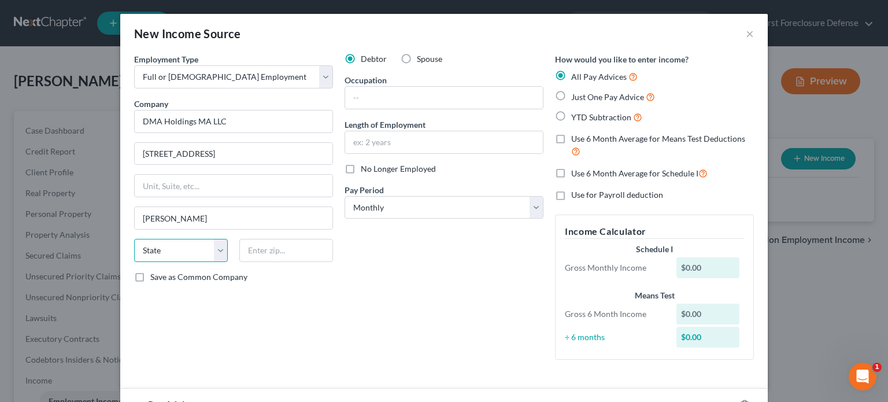
select select "22"
click at [134, 239] on select "State AL AK AR AZ CA CO CT DE DC FL GA GU HI ID IL IN IA KS KY LA ME MD MA MI M…" at bounding box center [181, 250] width 94 height 23
click at [288, 247] on input "text" at bounding box center [286, 250] width 94 height 23
type input "01571"
click at [531, 205] on select "Select Monthly Twice Monthly Every Other Week Weekly" at bounding box center [444, 207] width 199 height 23
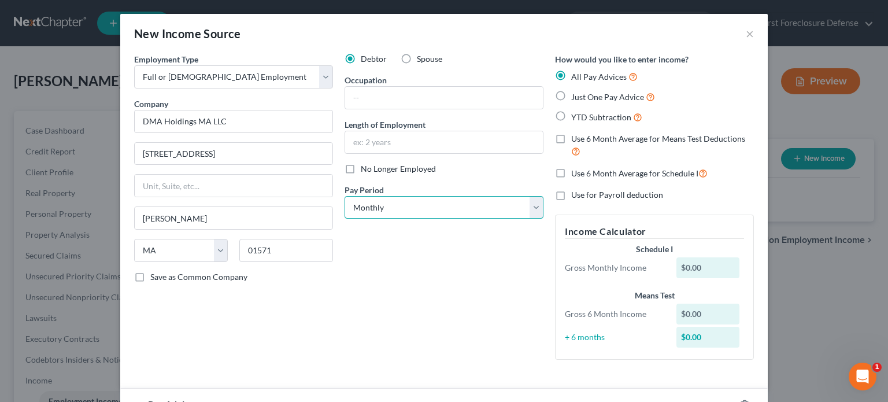
select select "2"
click at [345, 196] on select "Select Monthly Twice Monthly Every Other Week Weekly" at bounding box center [444, 207] width 199 height 23
click at [571, 94] on label "Just One Pay Advice" at bounding box center [613, 96] width 84 height 13
click at [576, 94] on input "Just One Pay Advice" at bounding box center [580, 94] width 8 height 8
radio input "true"
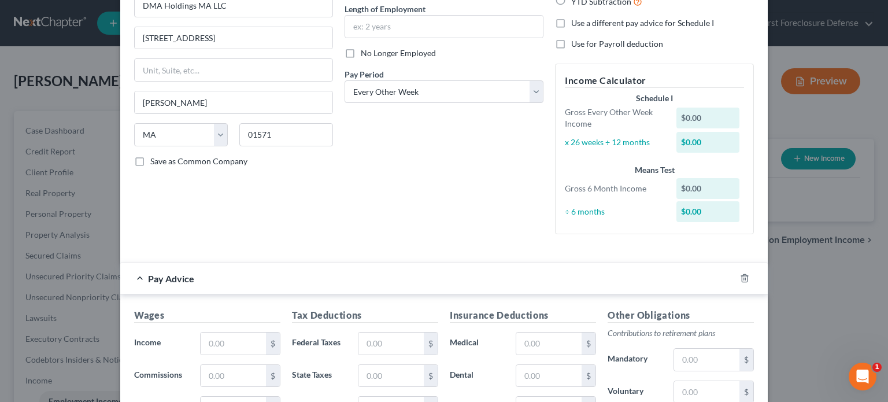
scroll to position [231, 0]
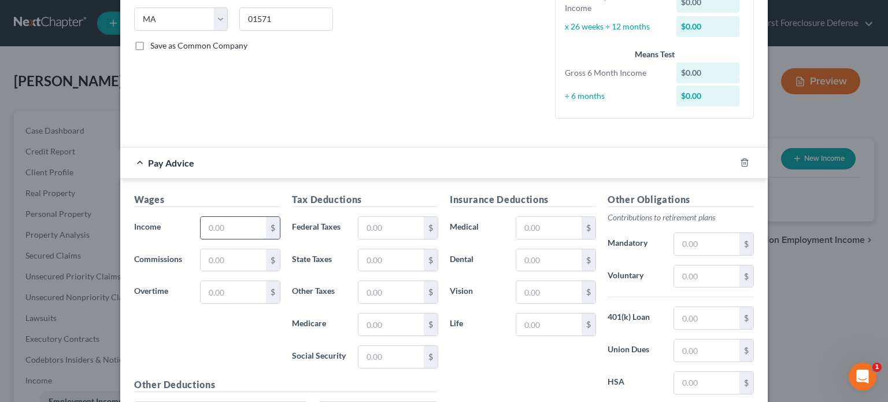
click at [209, 226] on input "text" at bounding box center [233, 228] width 65 height 22
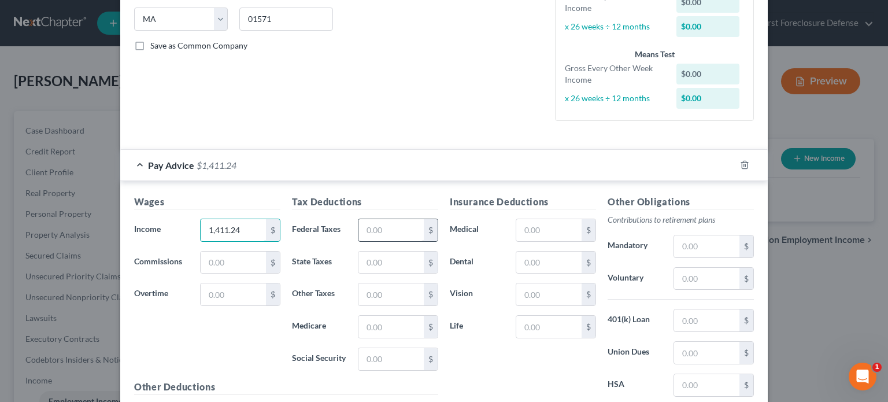
type input "1,411.24"
click at [397, 231] on input "text" at bounding box center [390, 230] width 65 height 22
click at [395, 231] on input "text" at bounding box center [390, 230] width 65 height 22
type input "87.50"
click at [384, 328] on input "text" at bounding box center [390, 327] width 65 height 22
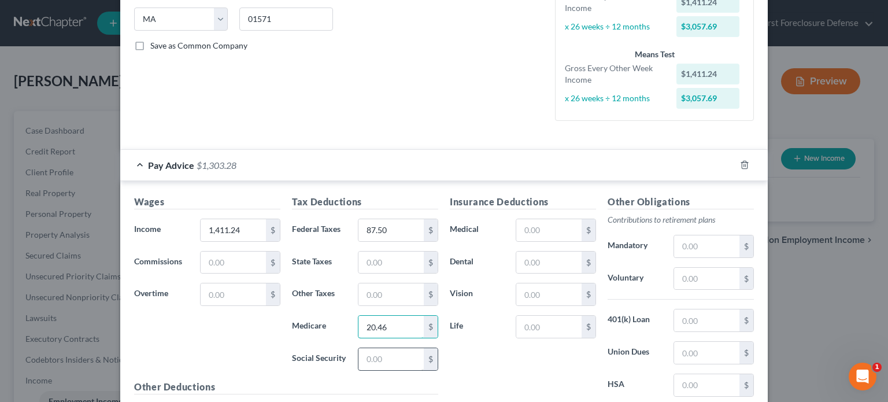
type input "20.46"
click at [384, 358] on input "text" at bounding box center [390, 359] width 65 height 22
type input "90.94"
click at [397, 263] on input "text" at bounding box center [390, 262] width 65 height 22
type input "65.16"
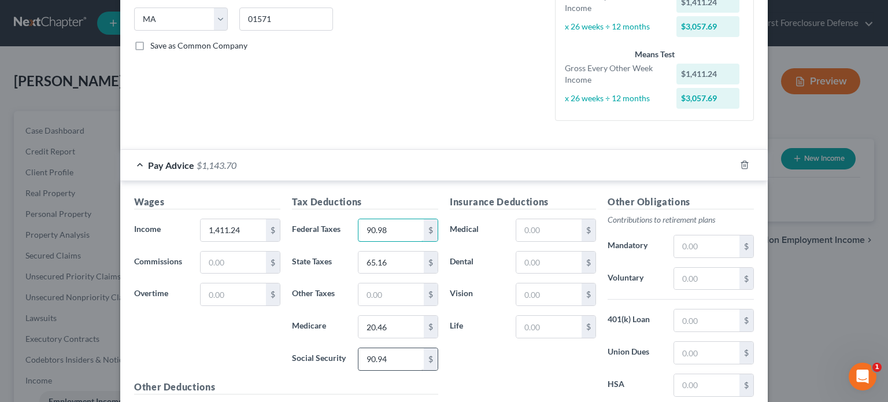
type input "90.98"
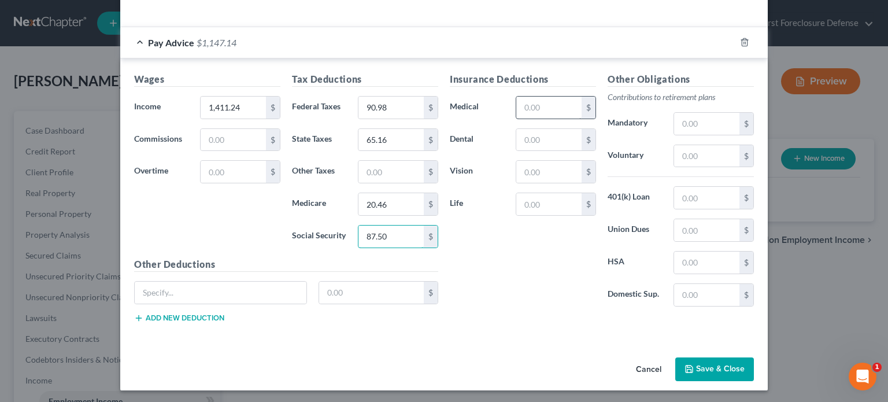
type input "87.50"
click at [562, 103] on input "text" at bounding box center [548, 108] width 65 height 22
type input "20.46"
click at [192, 293] on input "text" at bounding box center [221, 293] width 172 height 22
type input "SUTA"
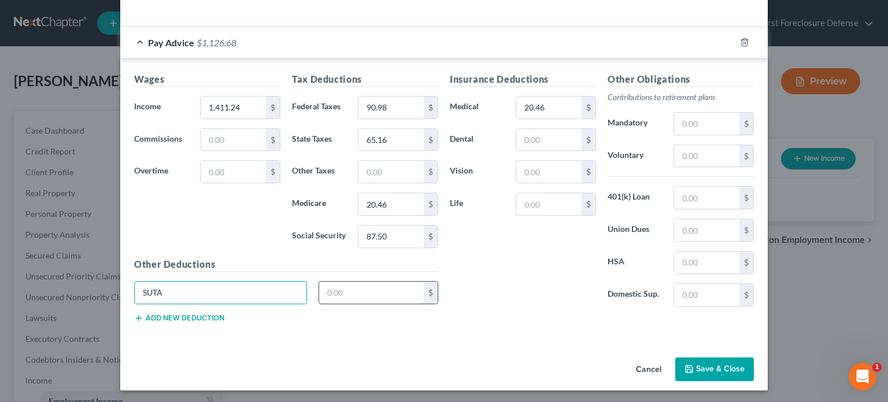
click at [356, 291] on input "text" at bounding box center [371, 293] width 105 height 22
type input "0.79"
click at [194, 316] on button "Add new deduction" at bounding box center [179, 317] width 90 height 9
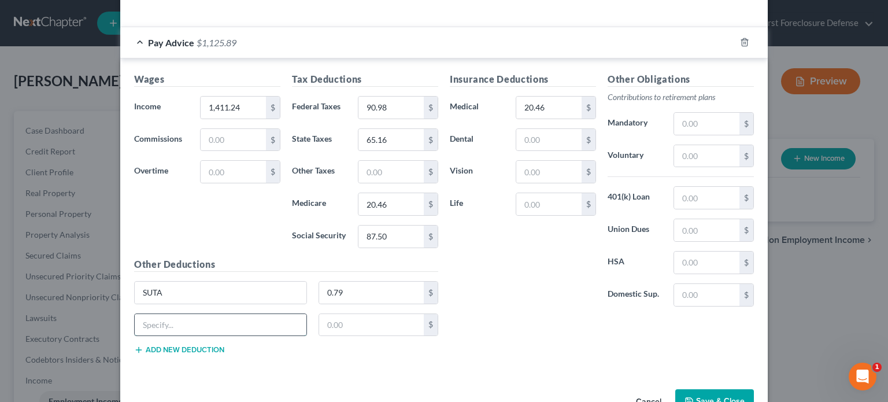
click at [169, 320] on input "text" at bounding box center [221, 325] width 172 height 22
type input "Massachusetts C"
click at [361, 317] on input "text" at bounding box center [371, 325] width 105 height 22
type input "33.63"
click at [169, 347] on button "Add new deduction" at bounding box center [179, 349] width 90 height 9
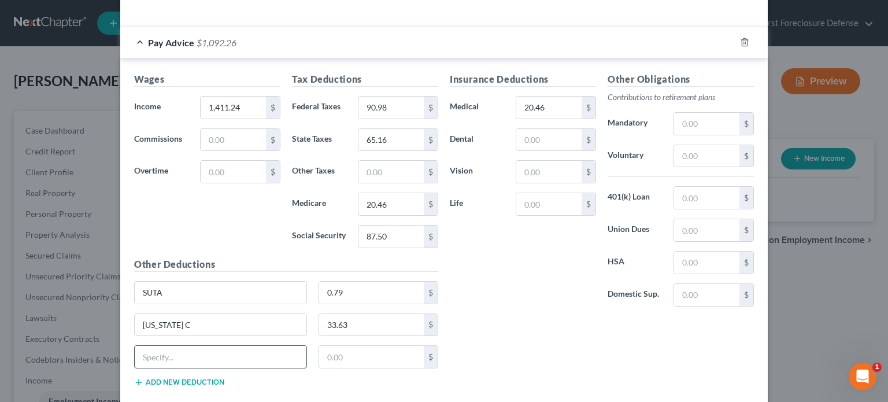
click at [176, 357] on input "text" at bounding box center [221, 357] width 172 height 22
click at [191, 298] on input "SUTA" at bounding box center [221, 293] width 172 height 22
click at [169, 290] on input "SUTA_Sc_TT_MA" at bounding box center [221, 293] width 172 height 22
type input "SUTA_SC_TT_MA"
click at [156, 356] on input "text" at bounding box center [221, 357] width 172 height 22
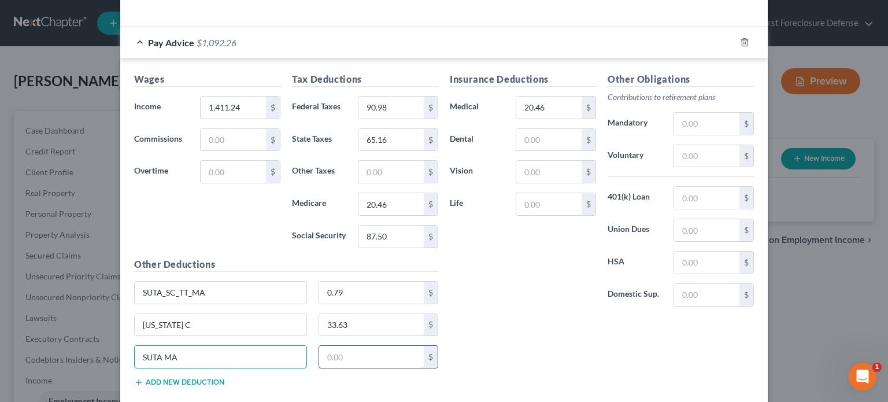
type input "SUTA MA"
click at [329, 347] on input "text" at bounding box center [371, 357] width 105 height 22
click at [319, 356] on input "text" at bounding box center [371, 357] width 105 height 22
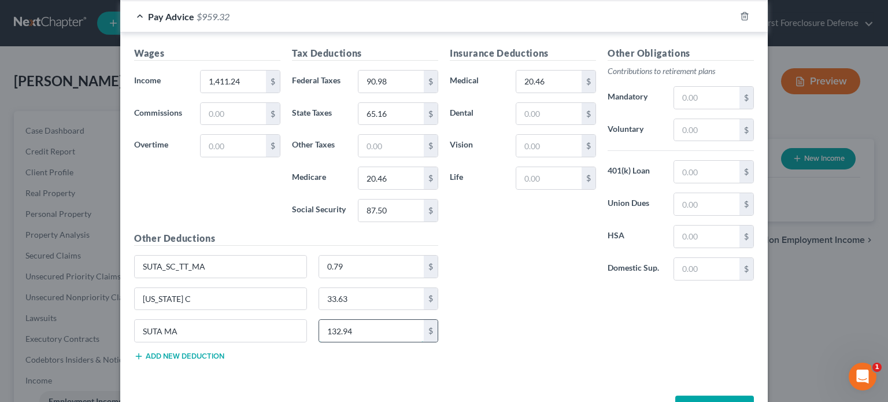
scroll to position [418, 0]
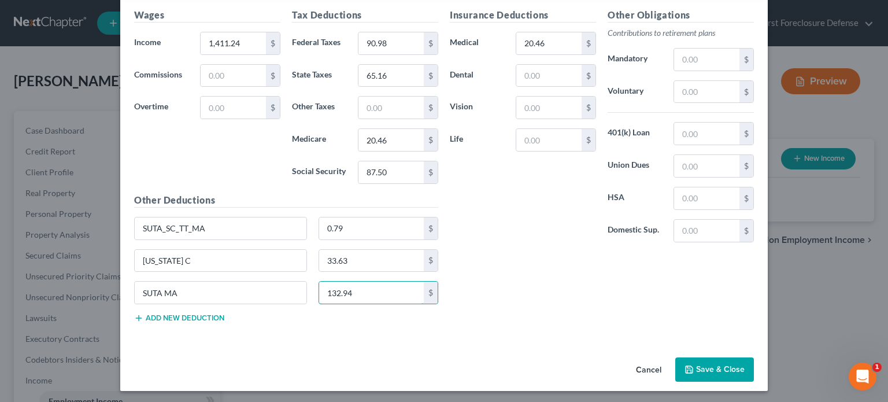
type input "132.94"
click at [708, 364] on button "Save & Close" at bounding box center [714, 369] width 79 height 24
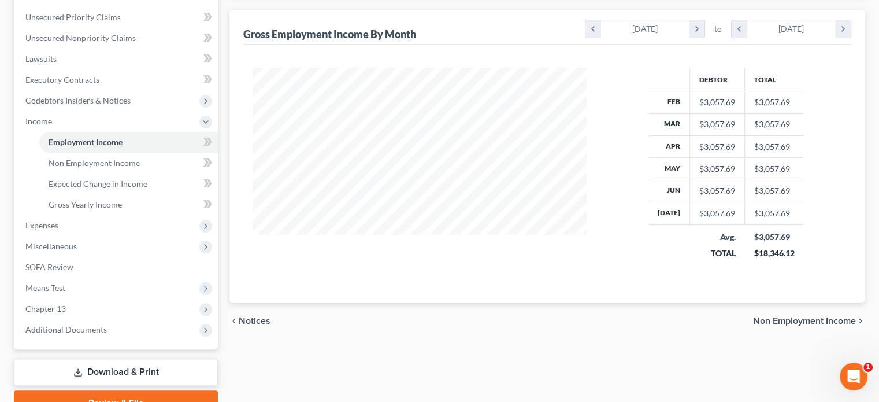
scroll to position [316, 0]
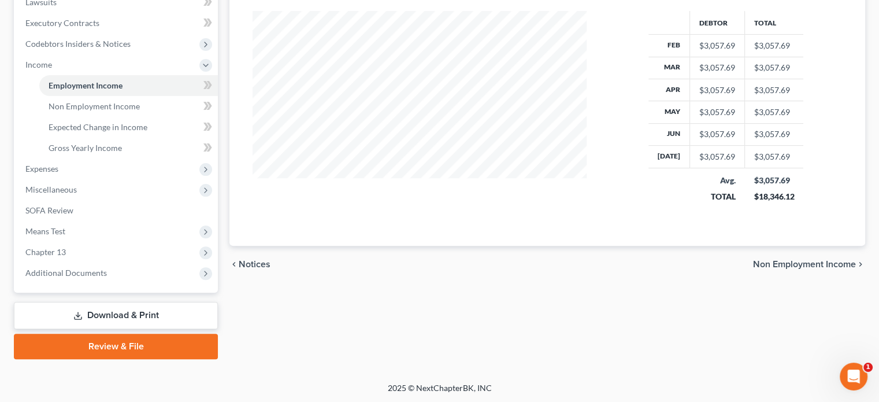
click at [797, 264] on span "Non Employment Income" at bounding box center [804, 264] width 103 height 9
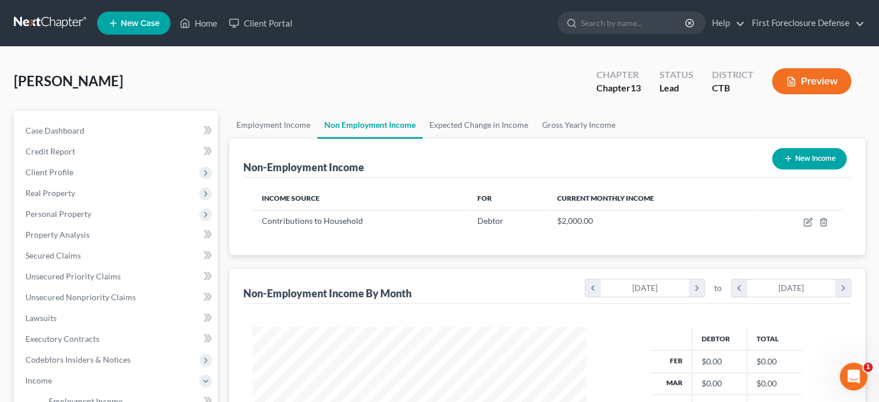
scroll to position [206, 357]
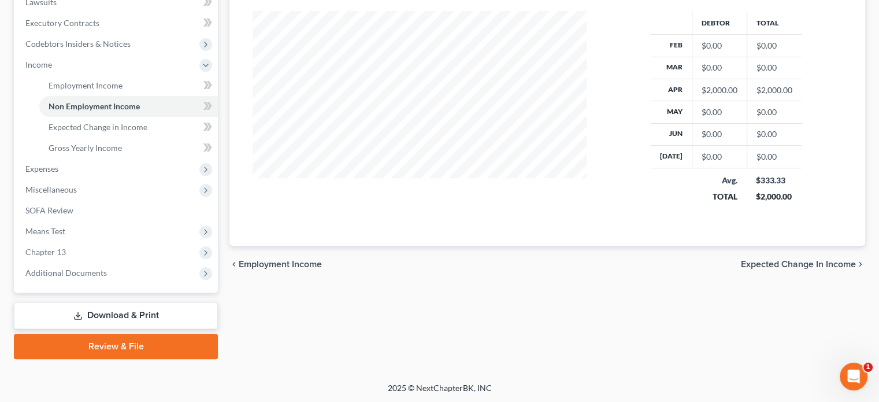
click at [791, 264] on span "Expected Change in Income" at bounding box center [798, 264] width 115 height 9
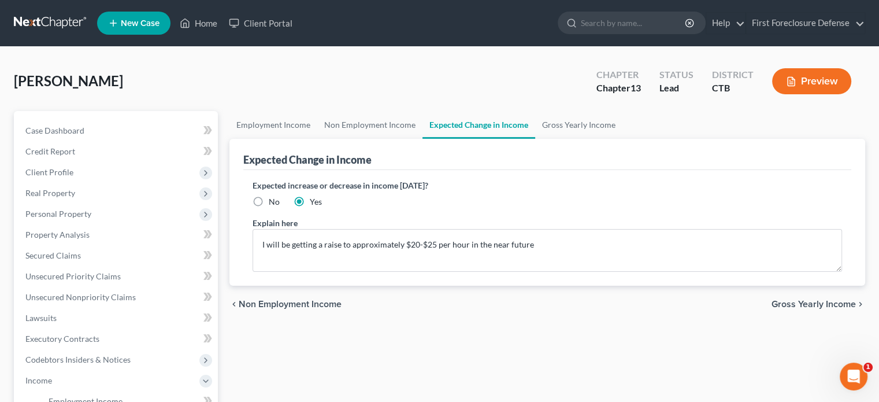
click at [791, 301] on span "Gross Yearly Income" at bounding box center [814, 303] width 84 height 9
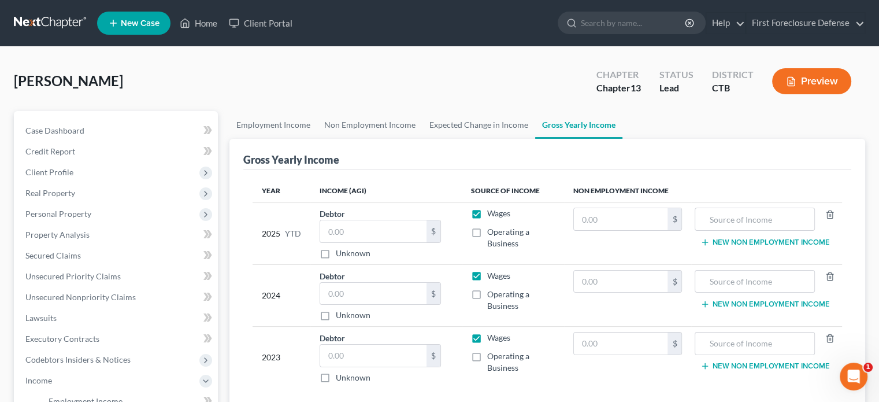
scroll to position [316, 0]
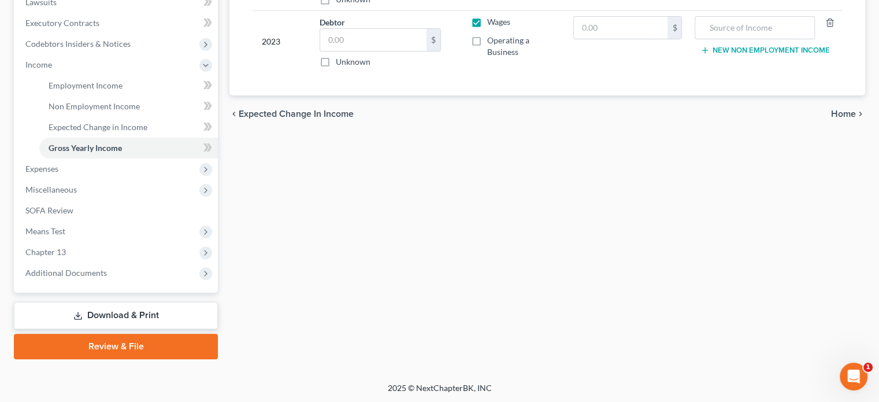
click at [845, 115] on span "Home" at bounding box center [843, 113] width 25 height 9
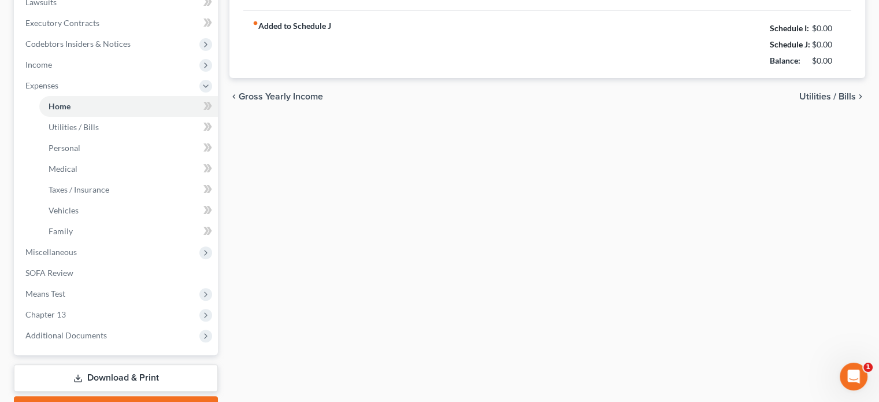
type input "1,051.00"
type input "0.00"
radio input "true"
type input "0.00"
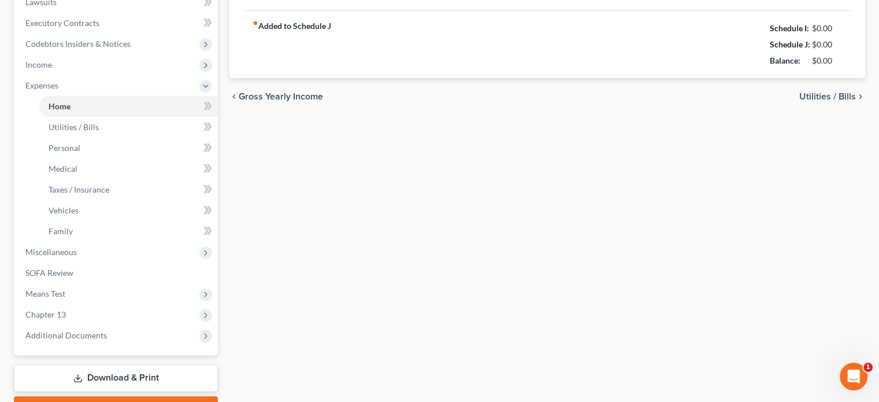
type input "0.00"
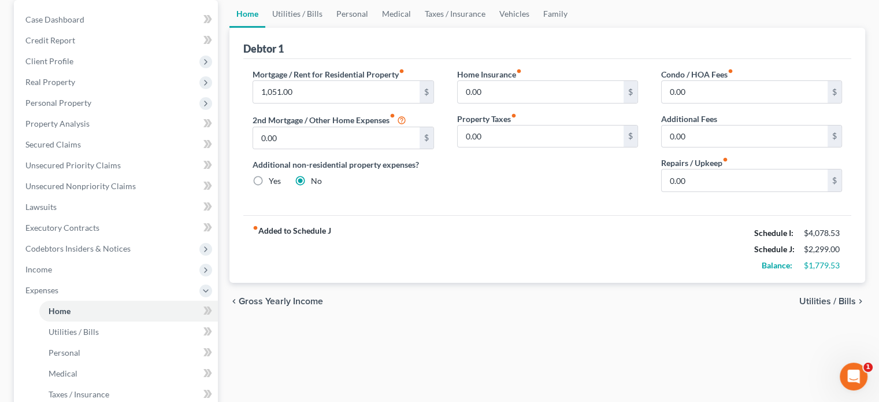
scroll to position [116, 0]
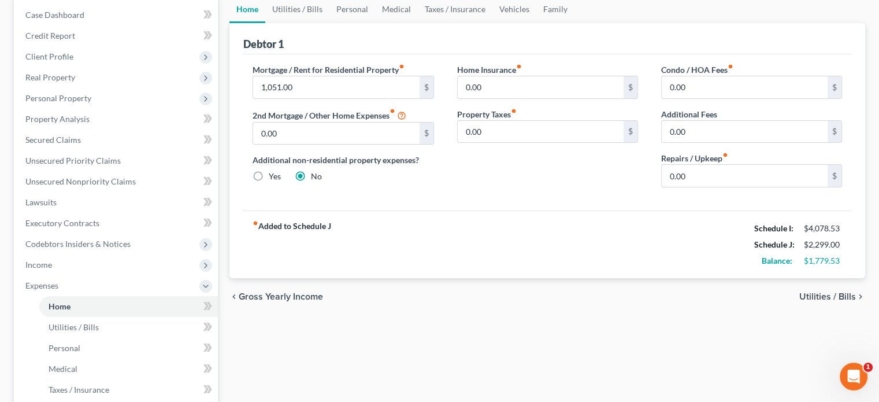
click at [811, 295] on span "Utilities / Bills" at bounding box center [828, 296] width 57 height 9
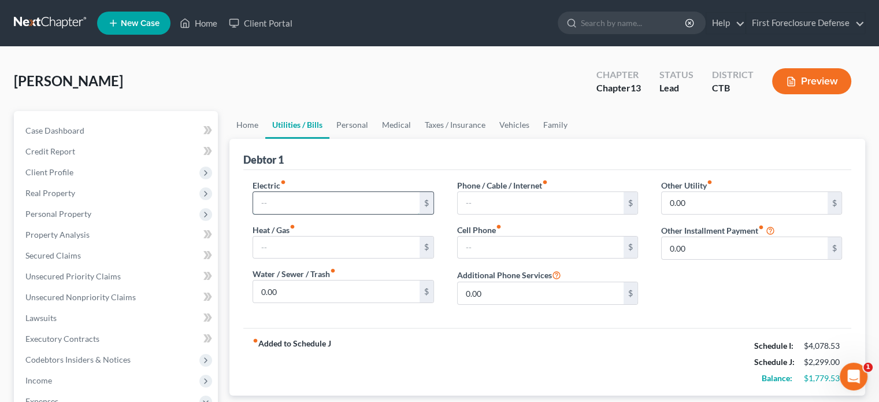
click at [275, 208] on input "text" at bounding box center [336, 203] width 166 height 22
type input "265"
click at [505, 194] on input "text" at bounding box center [541, 203] width 166 height 22
type input "90.00"
type input "210.00"
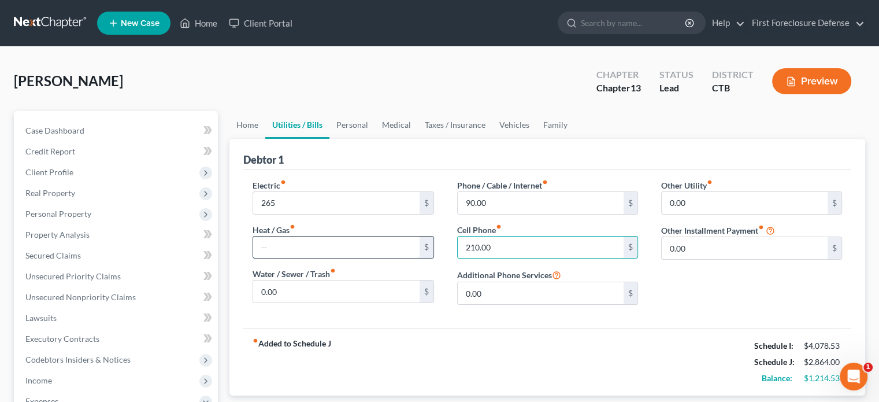
click at [323, 249] on input "text" at bounding box center [336, 247] width 166 height 22
click at [324, 247] on input "text" at bounding box center [336, 247] width 166 height 22
click at [284, 293] on input "0.00" at bounding box center [336, 291] width 166 height 22
type input "45"
click at [397, 330] on div "fiber_manual_record Added to Schedule J Schedule I: $4,078.53 Schedule J: $2,90…" at bounding box center [547, 362] width 608 height 68
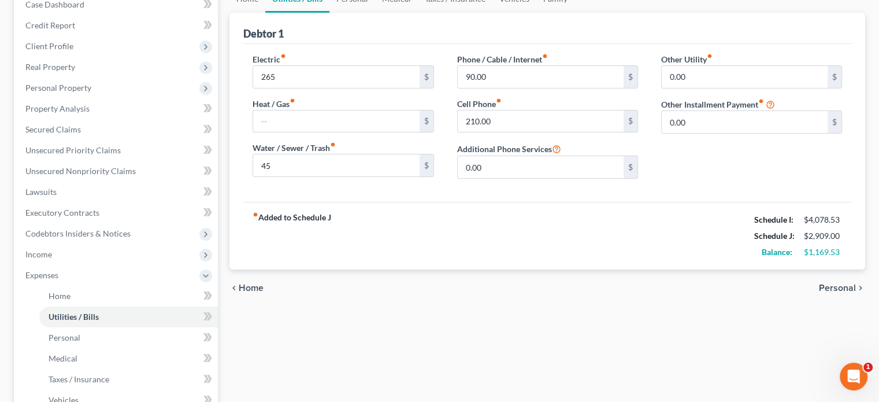
scroll to position [58, 0]
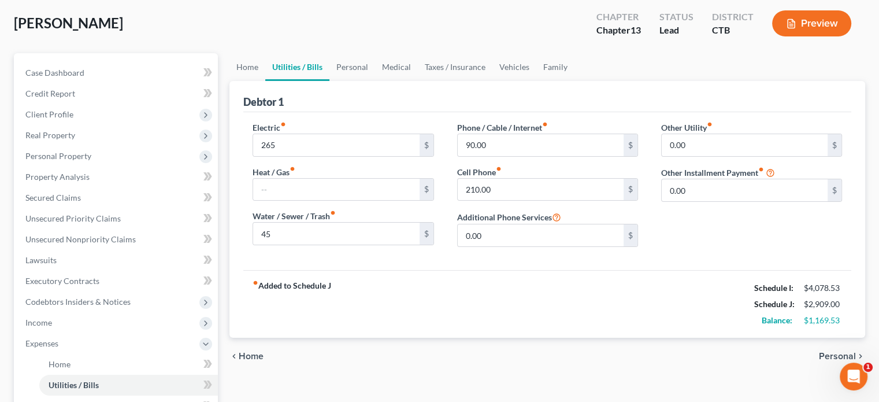
click at [838, 357] on span "Personal" at bounding box center [837, 355] width 37 height 9
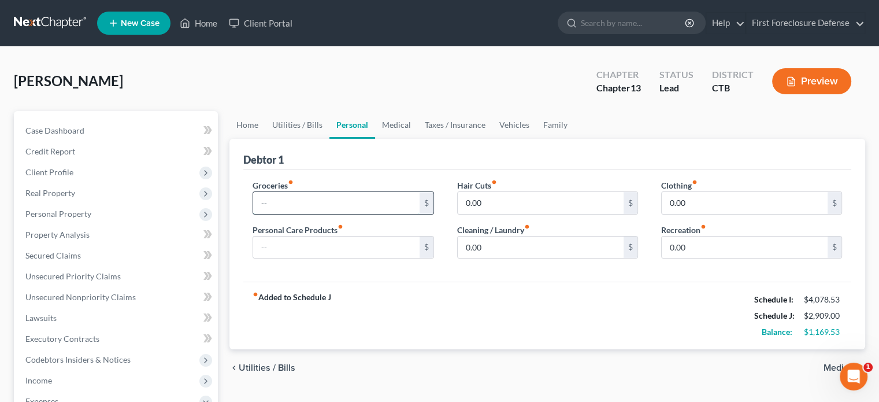
click at [324, 201] on input "text" at bounding box center [336, 203] width 166 height 22
type input "600"
click at [531, 200] on input "0.00" at bounding box center [541, 203] width 166 height 22
type input "5"
type input "30"
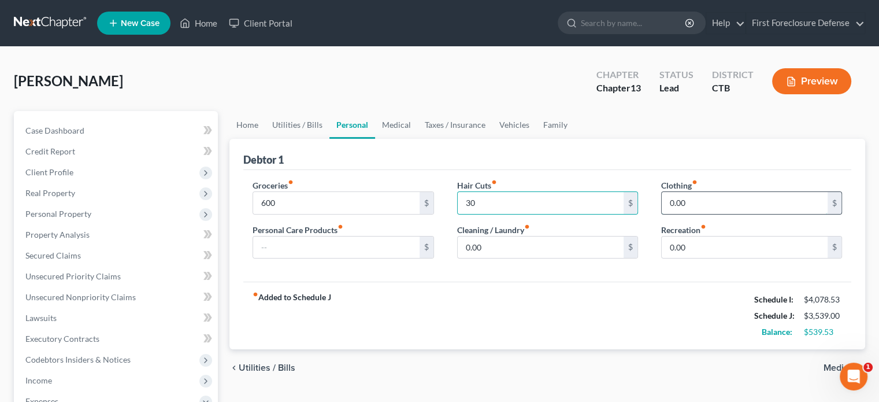
click at [698, 204] on input "0.00" at bounding box center [745, 203] width 166 height 22
click at [282, 244] on input "text" at bounding box center [336, 247] width 166 height 22
type input "100"
click at [696, 202] on input "0.00" at bounding box center [745, 203] width 166 height 22
type input "50"
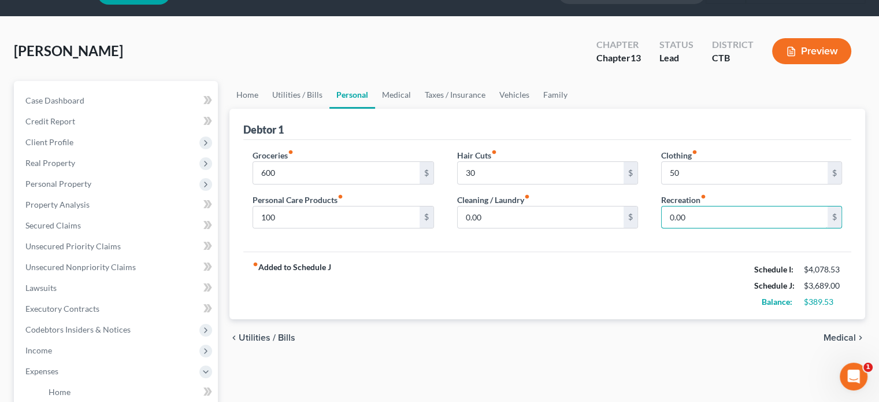
scroll to position [58, 0]
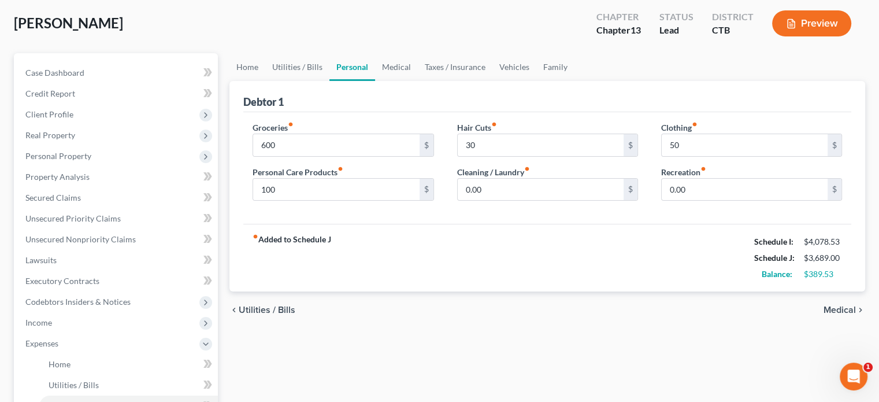
click at [841, 309] on span "Medical" at bounding box center [840, 309] width 32 height 9
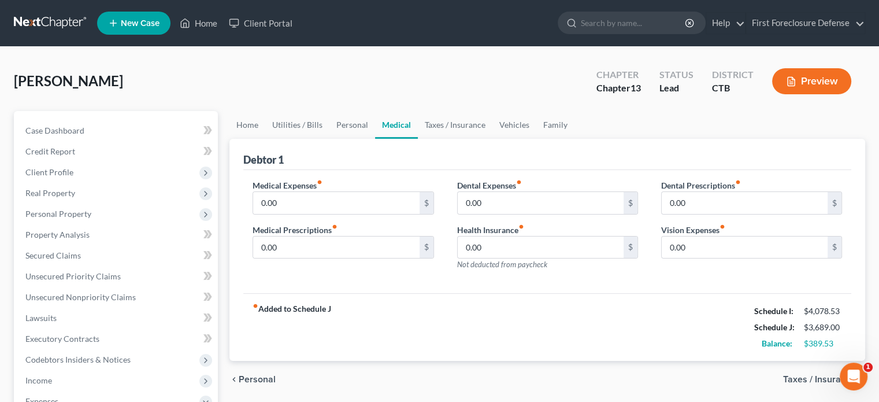
scroll to position [173, 0]
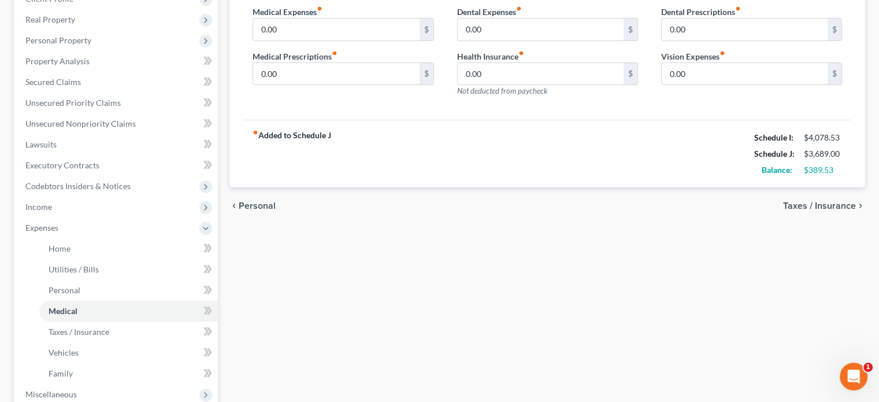
click at [823, 208] on span "Taxes / Insurance" at bounding box center [819, 205] width 73 height 9
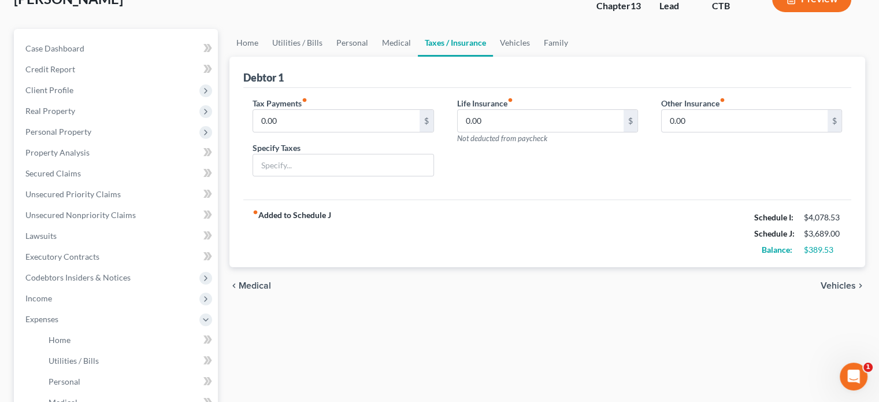
scroll to position [116, 0]
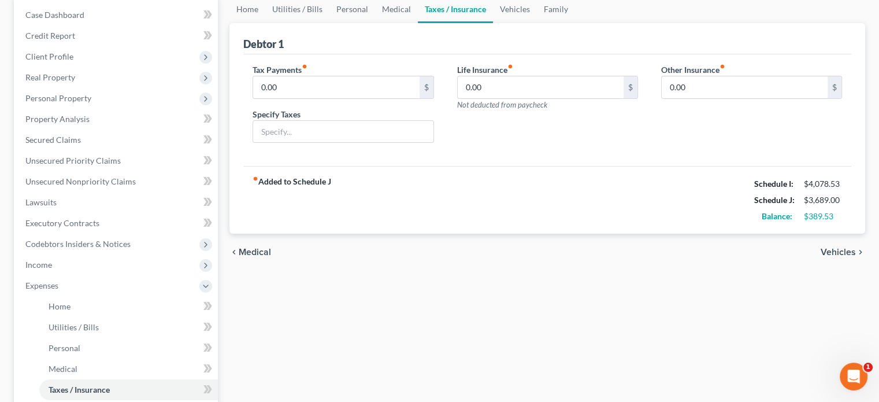
click at [847, 251] on span "Vehicles" at bounding box center [838, 251] width 35 height 9
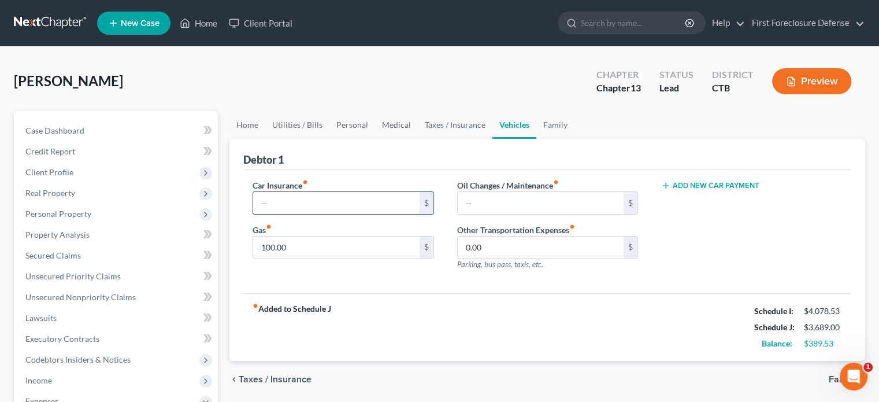
click at [330, 196] on input "text" at bounding box center [336, 203] width 166 height 22
type input "176"
click at [513, 194] on input "text" at bounding box center [541, 203] width 166 height 22
click at [295, 238] on input "100.00" at bounding box center [336, 247] width 166 height 22
type input "400"
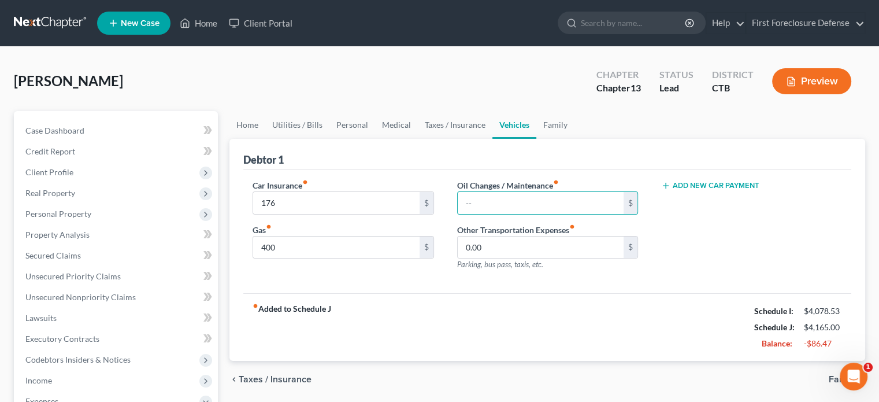
click at [478, 298] on div "fiber_manual_record Added to Schedule J Schedule I: $4,078.53 Schedule J: $4,16…" at bounding box center [547, 327] width 608 height 68
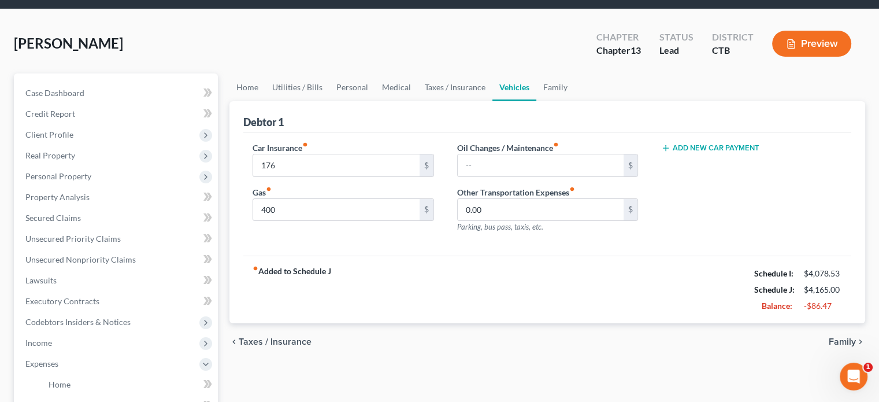
scroll to position [58, 0]
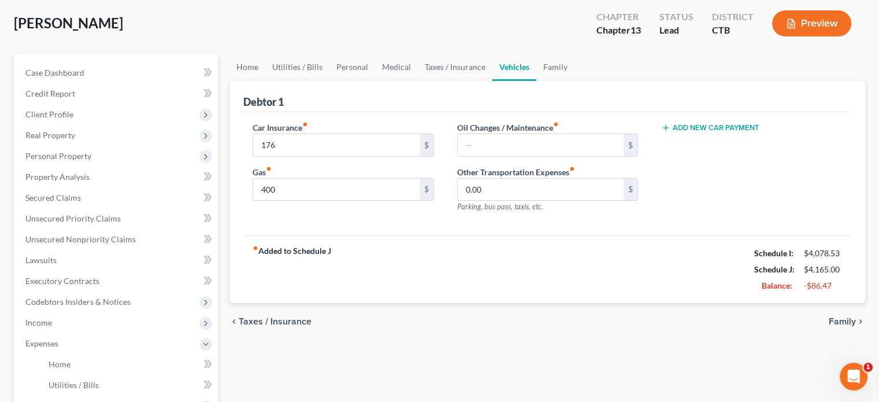
click at [840, 320] on span "Family" at bounding box center [842, 321] width 27 height 9
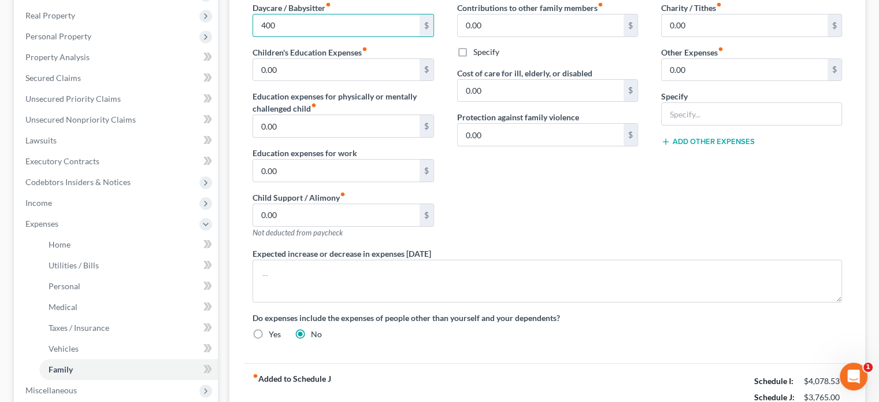
scroll to position [173, 0]
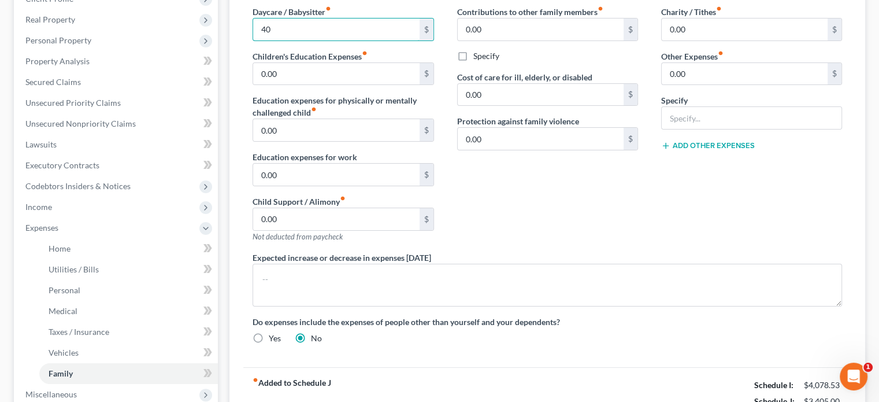
type input "4"
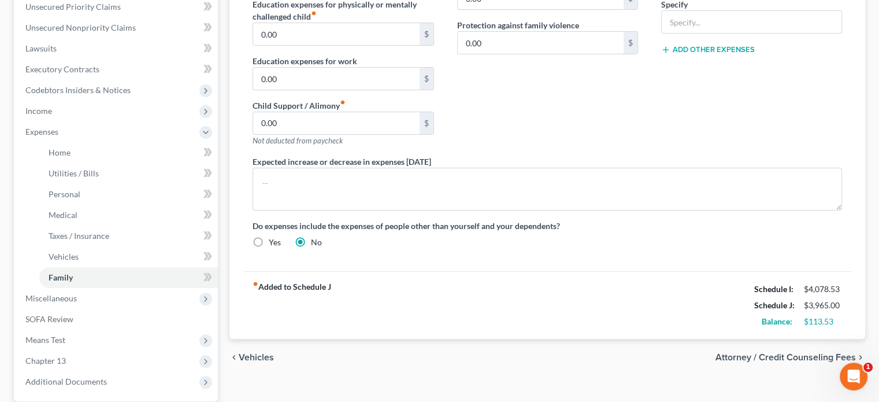
scroll to position [289, 0]
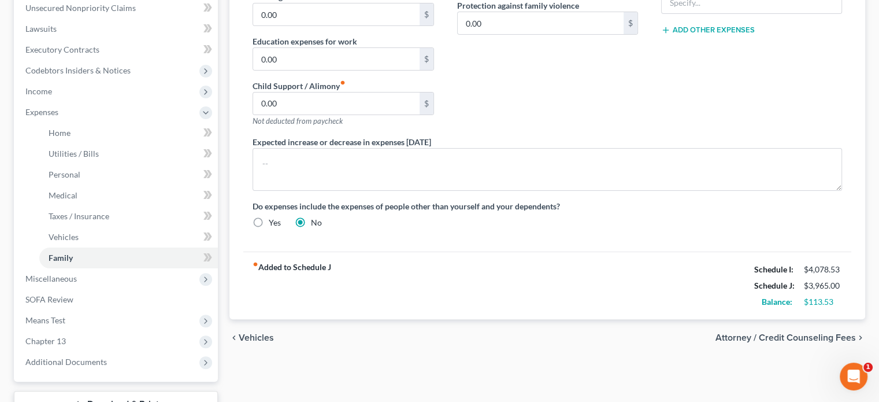
click at [787, 335] on span "Attorney / Credit Counseling Fees" at bounding box center [786, 337] width 140 height 9
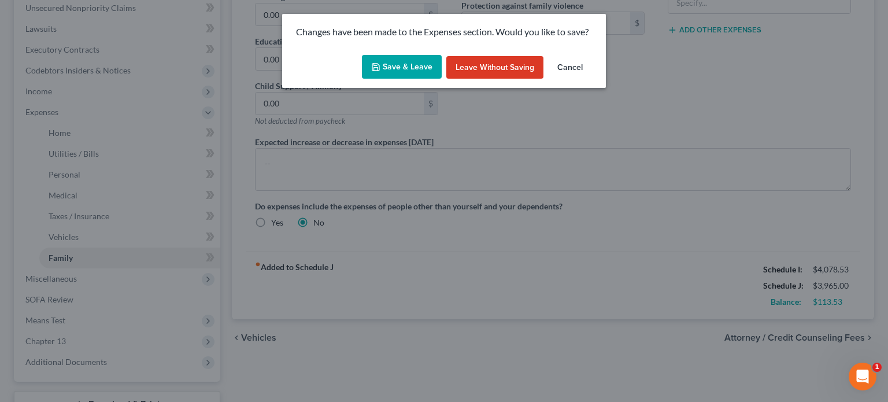
click at [415, 74] on button "Save & Leave" at bounding box center [402, 67] width 80 height 24
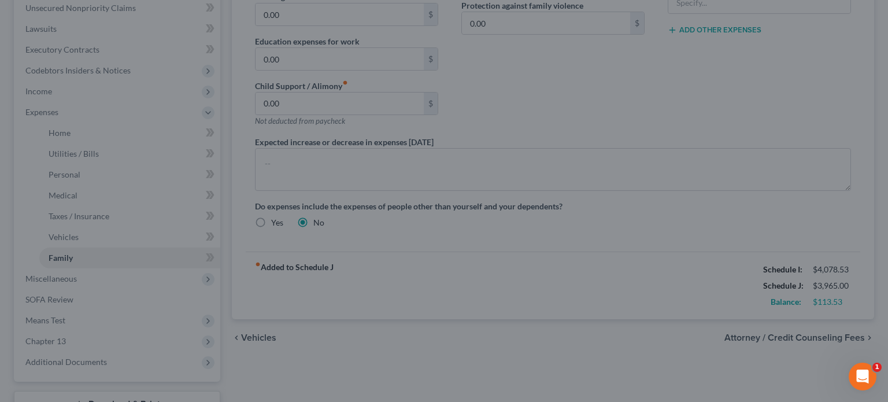
type input "600.00"
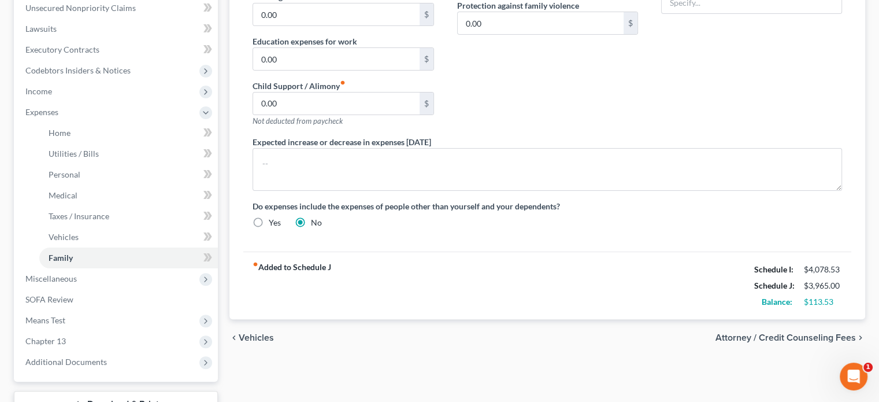
select select "0"
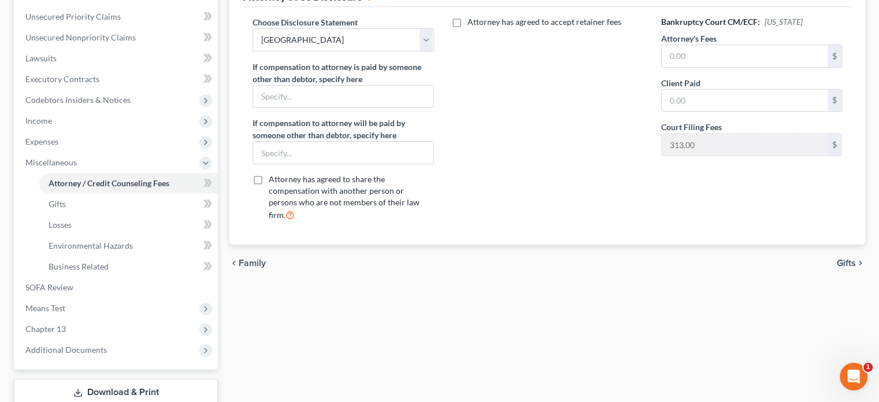
scroll to position [336, 0]
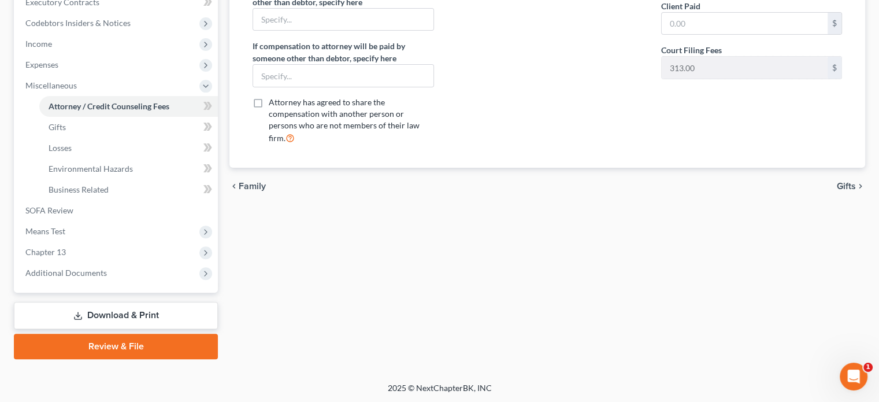
click at [846, 182] on span "Gifts" at bounding box center [846, 186] width 19 height 9
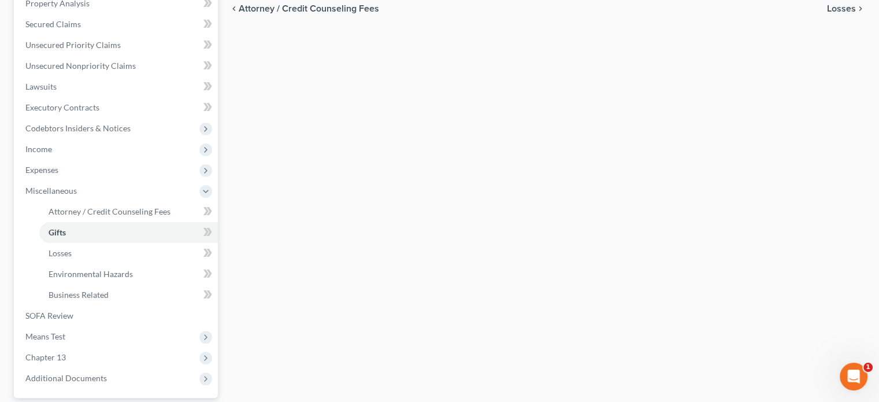
scroll to position [336, 0]
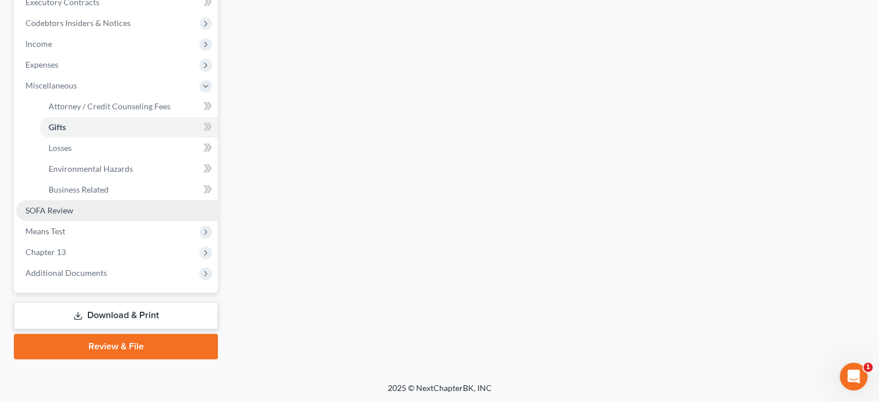
click at [59, 212] on span "SOFA Review" at bounding box center [49, 210] width 48 height 10
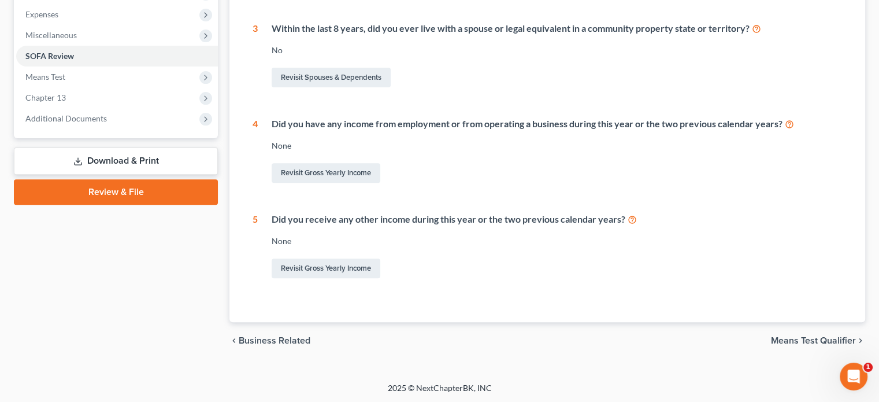
click at [814, 341] on span "Means Test Qualifier" at bounding box center [813, 340] width 85 height 9
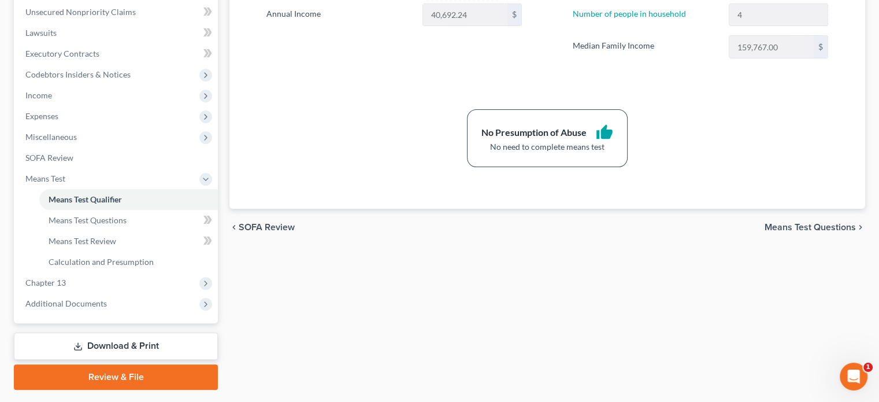
scroll to position [289, 0]
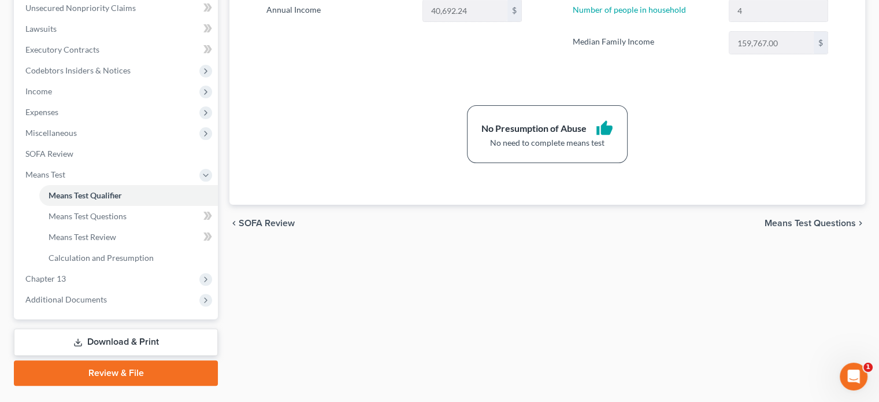
click at [784, 221] on span "Means Test Questions" at bounding box center [810, 223] width 91 height 9
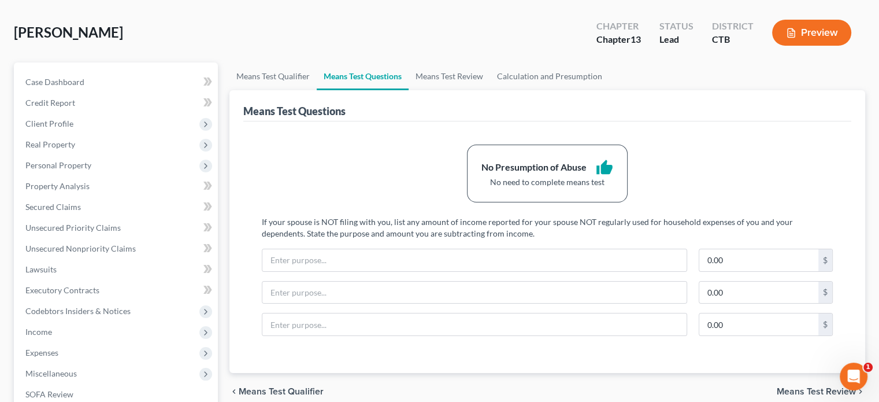
scroll to position [231, 0]
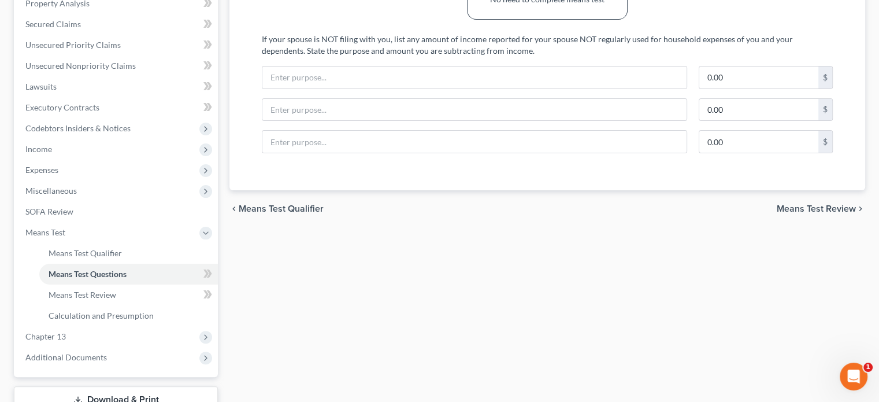
click at [791, 208] on span "Means Test Review" at bounding box center [816, 208] width 79 height 9
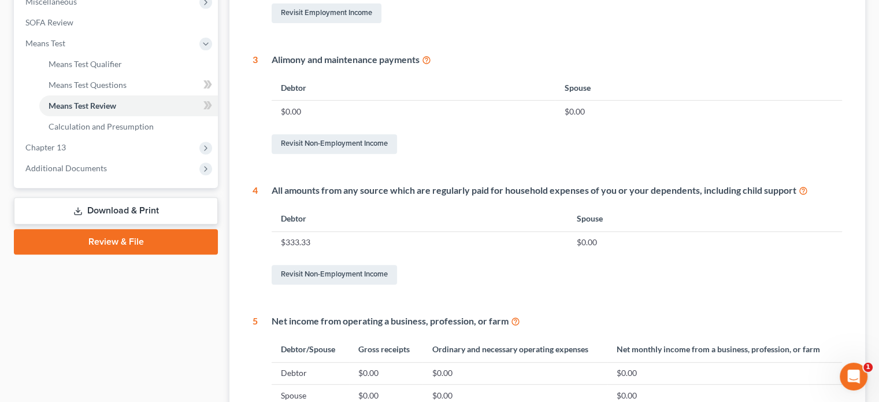
scroll to position [579, 0]
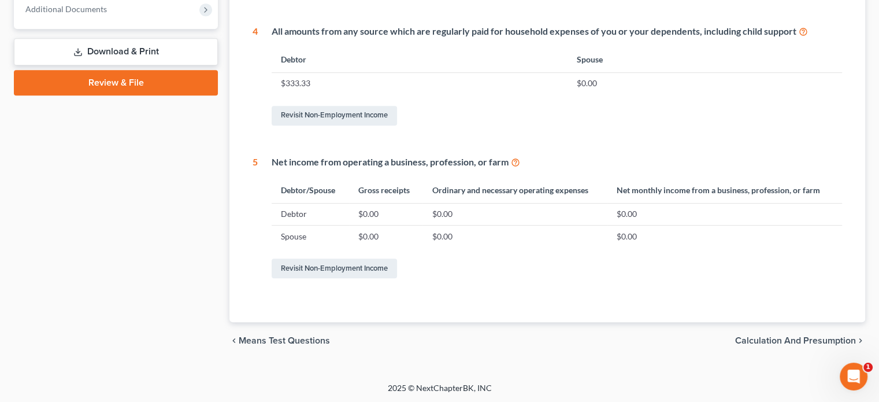
click at [763, 339] on span "Calculation and Presumption" at bounding box center [795, 340] width 121 height 9
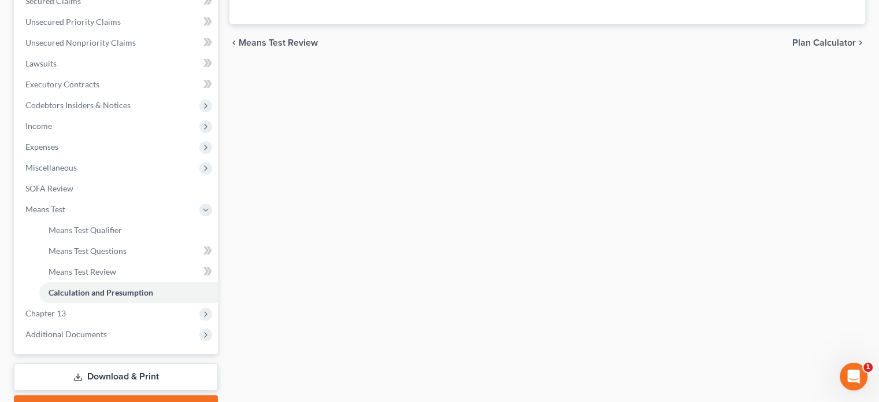
scroll to position [200, 0]
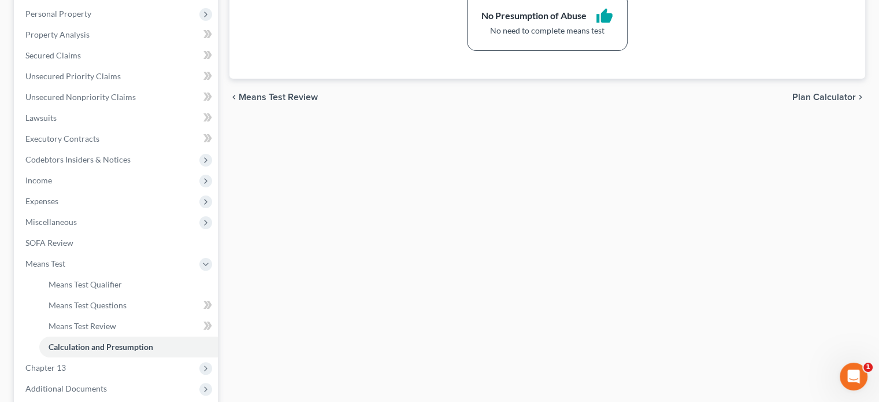
click at [820, 96] on span "Plan Calculator" at bounding box center [825, 96] width 64 height 9
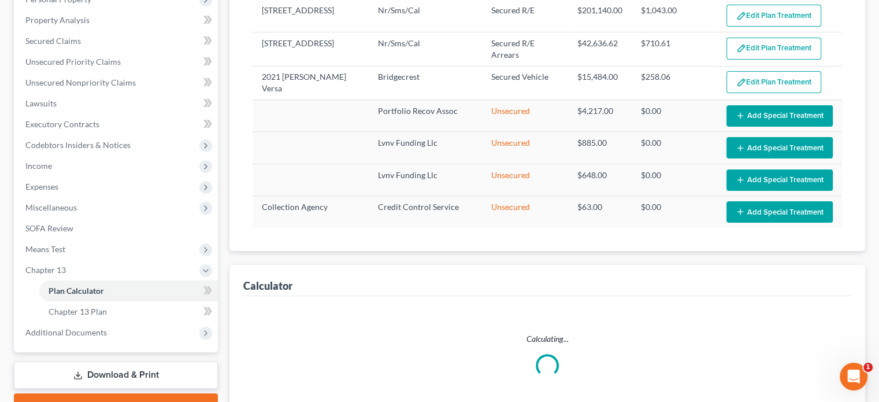
scroll to position [309, 0]
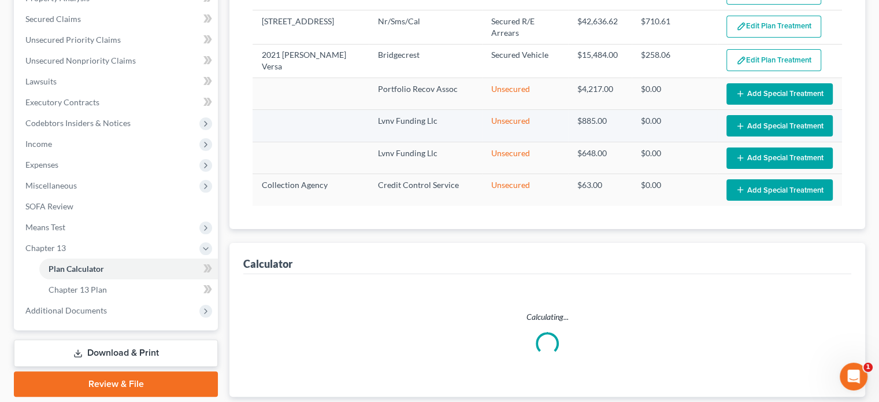
scroll to position [309, 0]
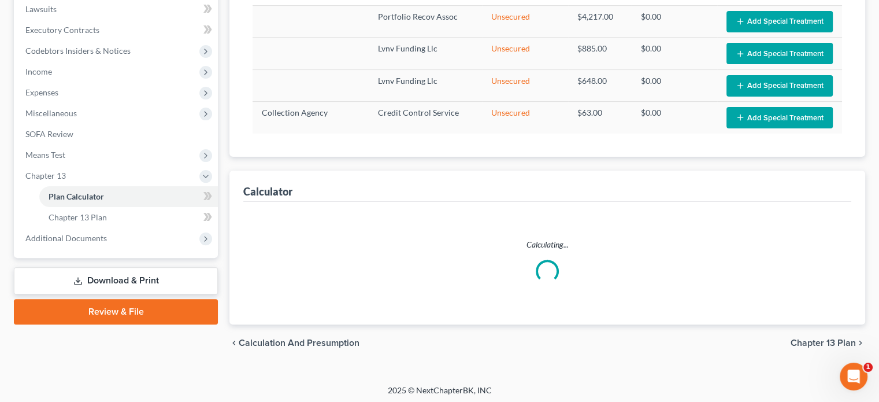
click at [809, 339] on span "Chapter 13 Plan" at bounding box center [823, 342] width 65 height 9
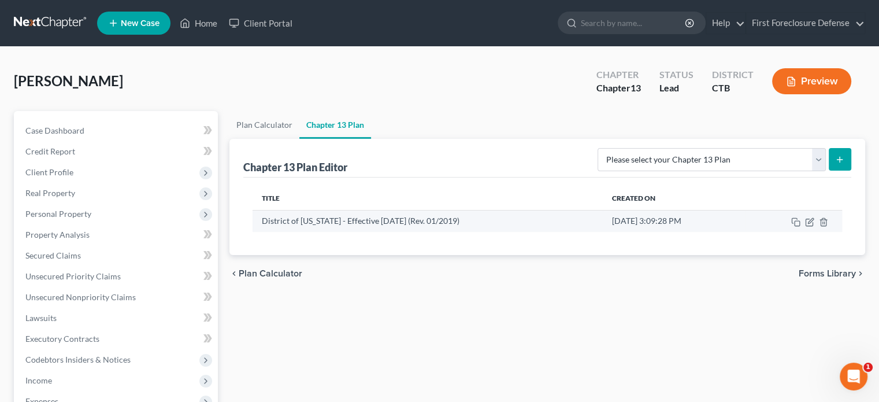
click at [678, 218] on td "[DATE] 3:09:28 PM" at bounding box center [674, 221] width 142 height 22
click at [719, 220] on td "[DATE] 3:09:28 PM" at bounding box center [674, 221] width 142 height 22
click at [808, 220] on icon "button" at bounding box center [809, 221] width 9 height 9
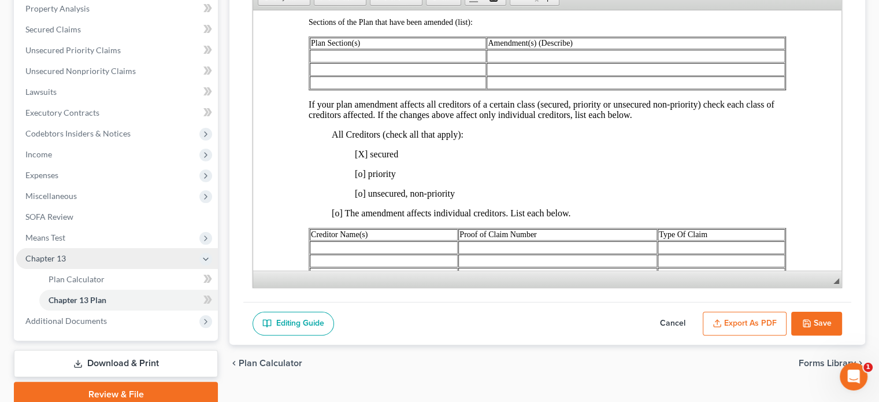
scroll to position [158, 0]
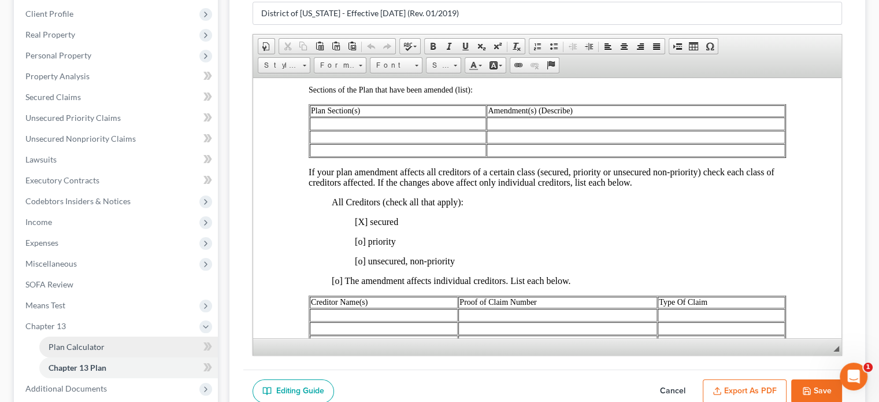
click at [72, 347] on span "Plan Calculator" at bounding box center [77, 347] width 56 height 10
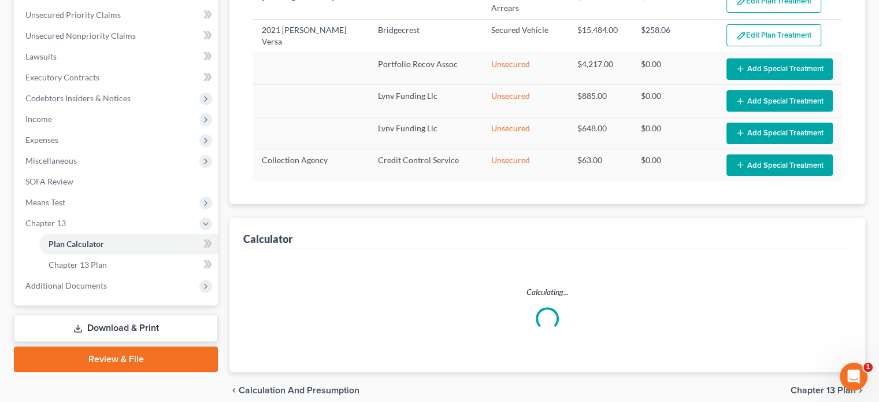
select select "59"
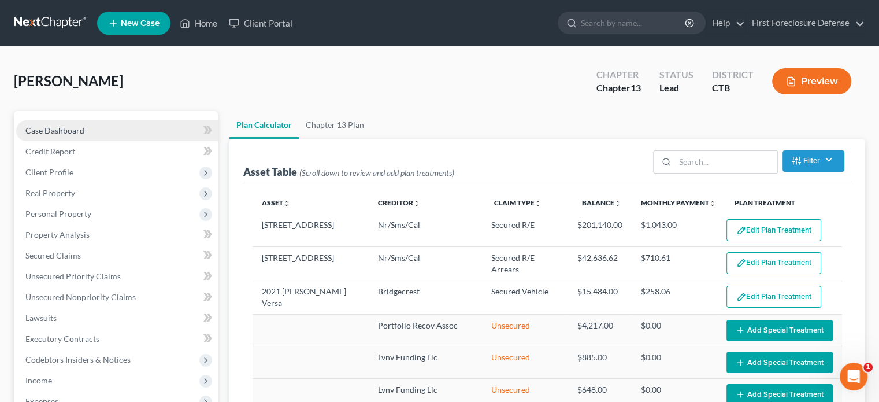
click at [72, 130] on span "Case Dashboard" at bounding box center [54, 130] width 59 height 10
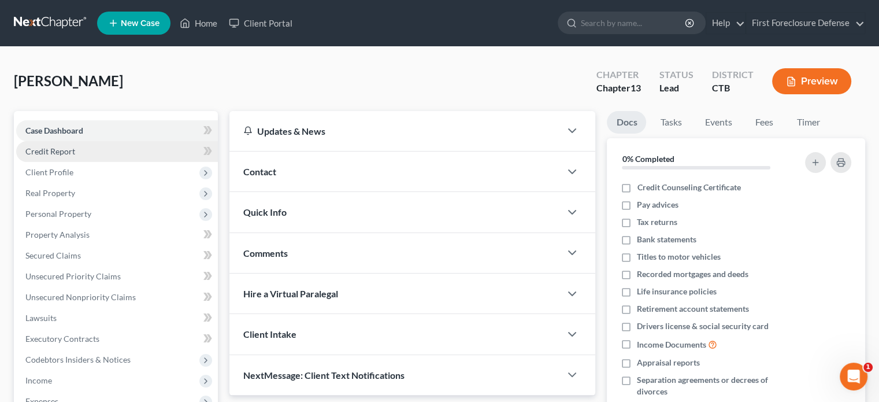
click at [45, 150] on span "Credit Report" at bounding box center [50, 151] width 50 height 10
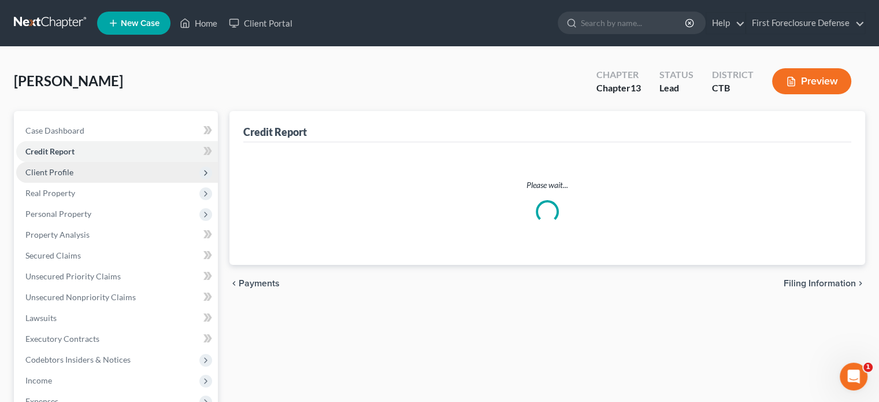
click at [50, 171] on span "Client Profile" at bounding box center [49, 172] width 48 height 10
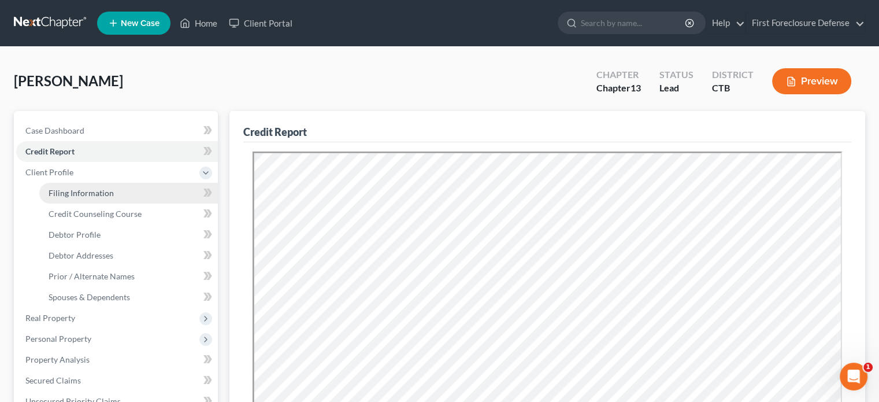
drag, startPoint x: 83, startPoint y: 191, endPoint x: 95, endPoint y: 190, distance: 12.8
click at [83, 192] on span "Filing Information" at bounding box center [81, 193] width 65 height 10
select select "1"
select select "0"
select select "3"
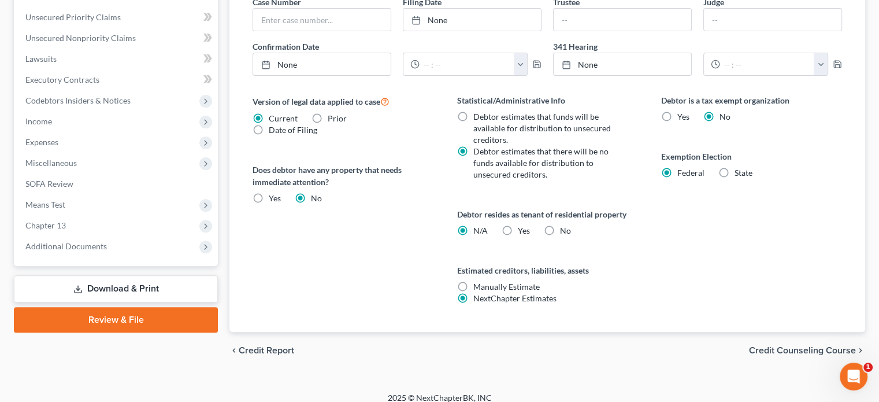
scroll to position [393, 0]
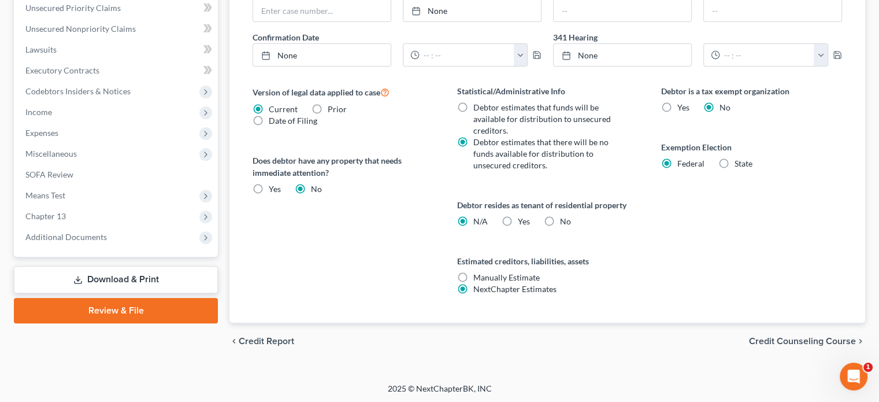
click at [805, 339] on span "Credit Counseling Course" at bounding box center [802, 340] width 107 height 9
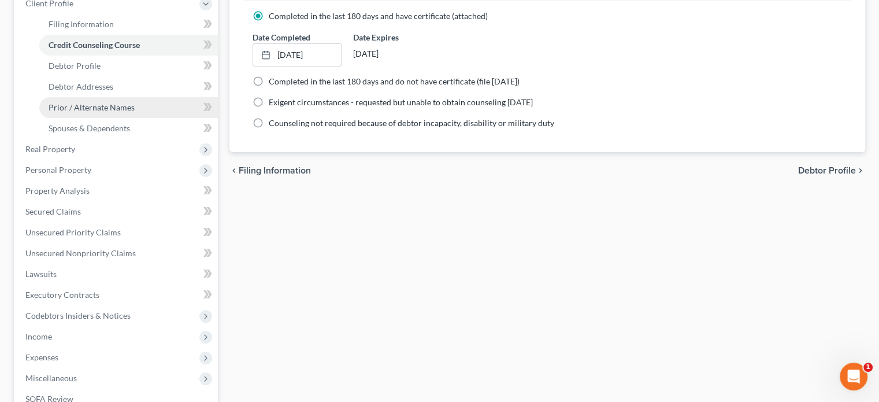
scroll to position [173, 0]
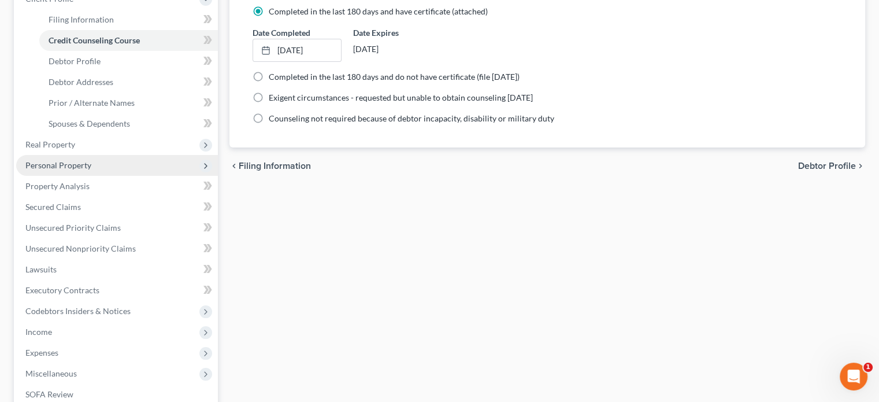
click at [67, 165] on span "Personal Property" at bounding box center [58, 165] width 66 height 10
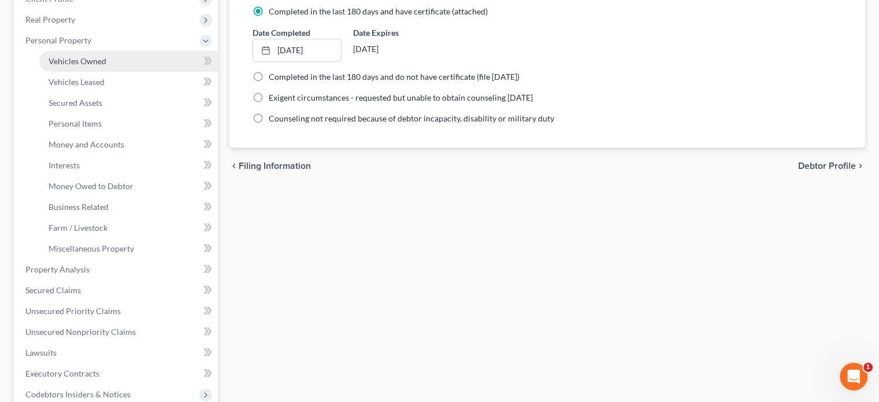
click at [88, 62] on span "Vehicles Owned" at bounding box center [78, 61] width 58 height 10
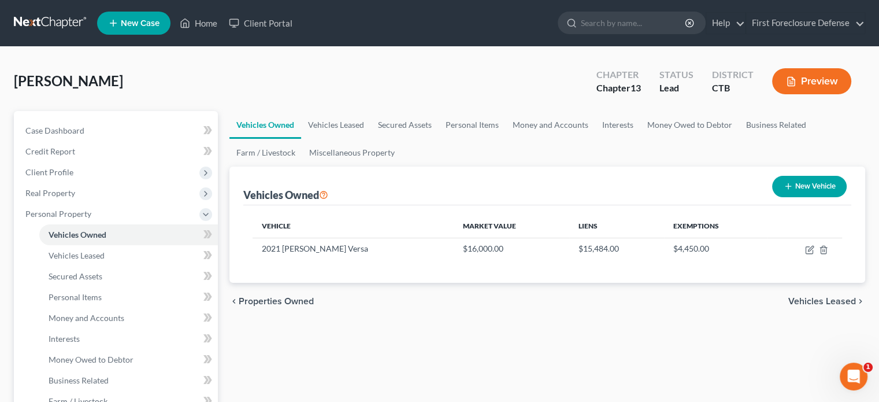
click at [808, 299] on span "Vehicles Leased" at bounding box center [823, 301] width 68 height 9
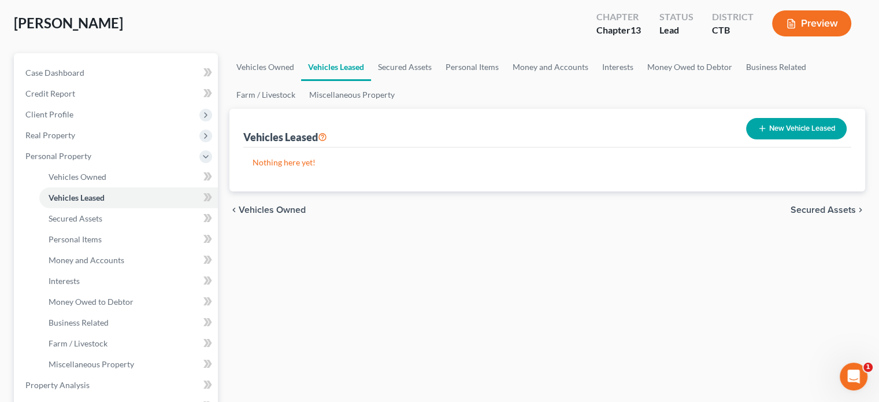
click at [826, 210] on span "Secured Assets" at bounding box center [823, 209] width 65 height 9
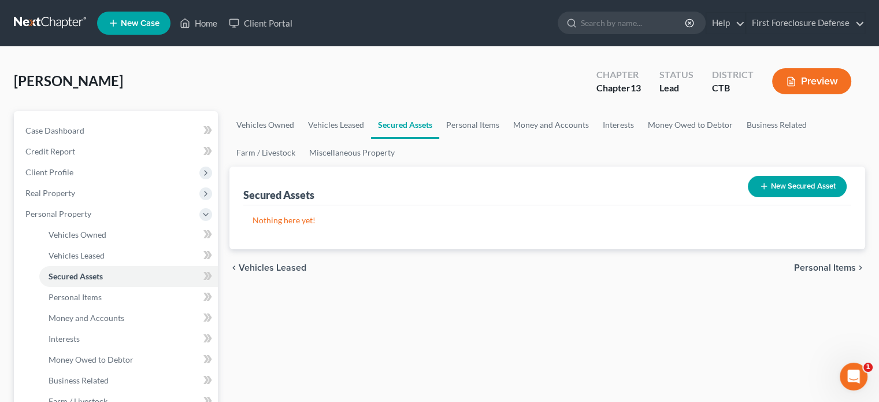
click at [825, 268] on span "Personal Items" at bounding box center [825, 267] width 62 height 9
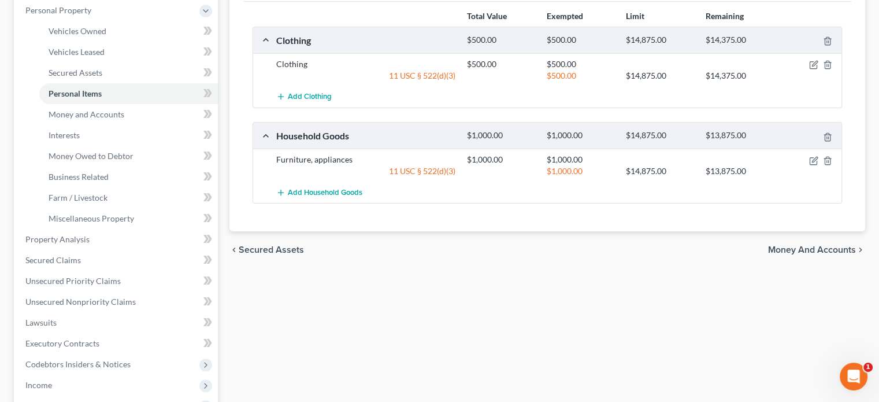
scroll to position [231, 0]
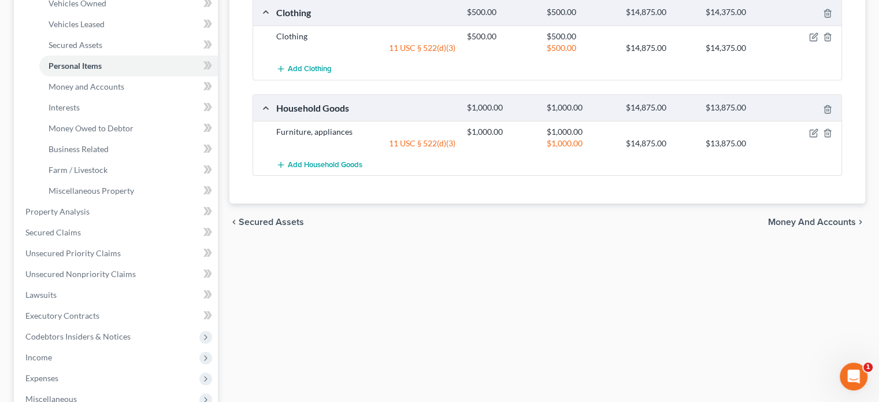
click at [782, 221] on span "Money and Accounts" at bounding box center [812, 221] width 88 height 9
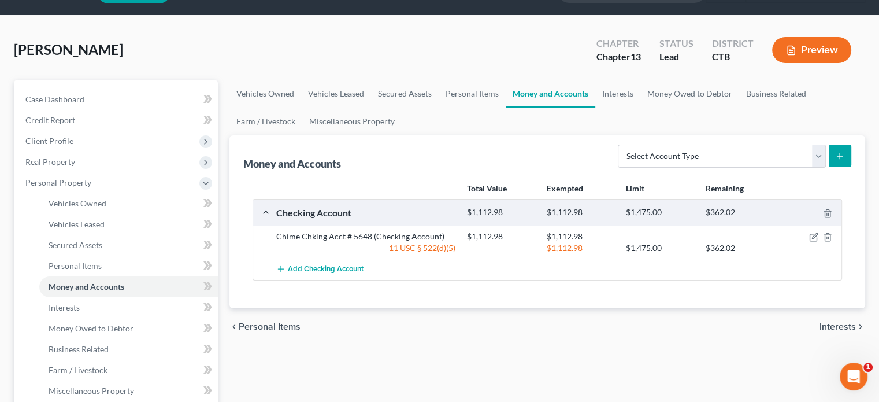
scroll to position [116, 0]
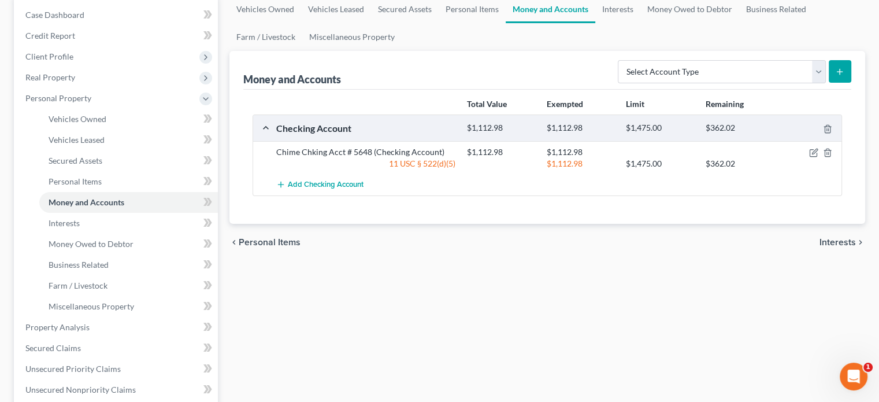
click at [842, 241] on span "Interests" at bounding box center [838, 242] width 36 height 9
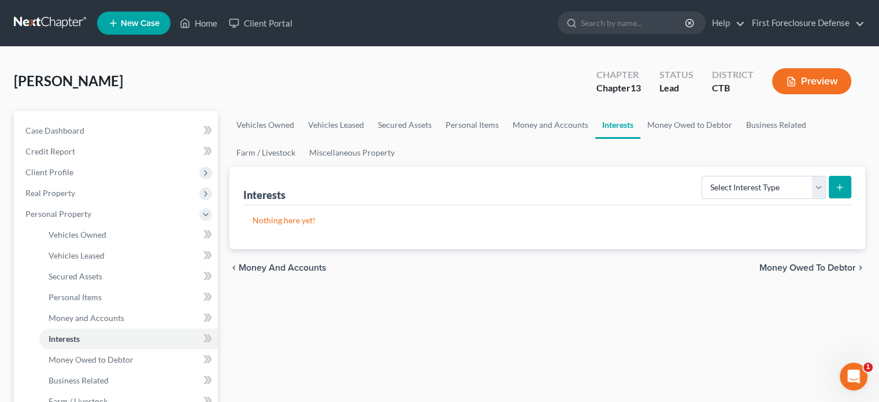
click at [802, 84] on button "Preview" at bounding box center [811, 81] width 79 height 26
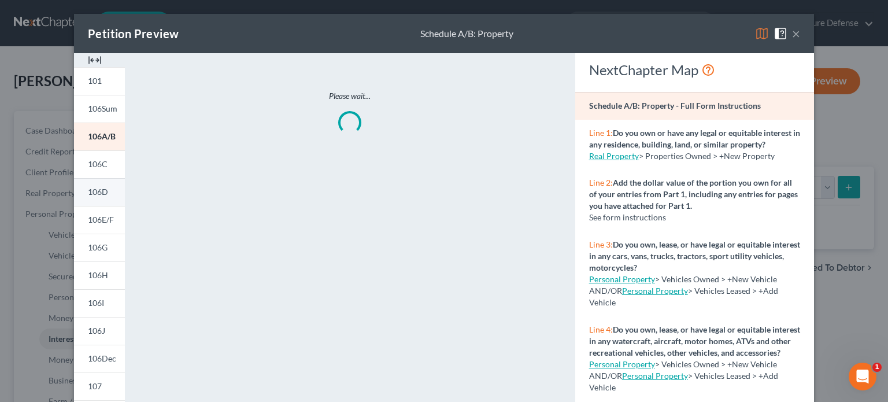
click at [94, 191] on span "106D" at bounding box center [98, 192] width 20 height 10
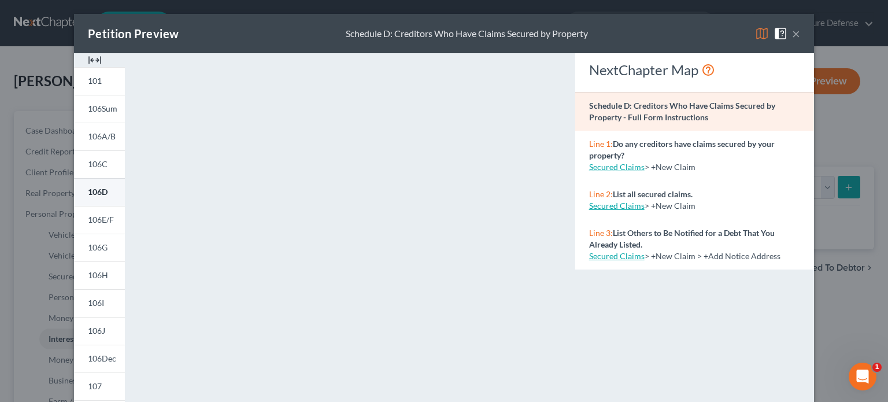
click at [92, 190] on span "106D" at bounding box center [98, 192] width 20 height 10
click at [97, 356] on span "106Dec" at bounding box center [102, 358] width 28 height 10
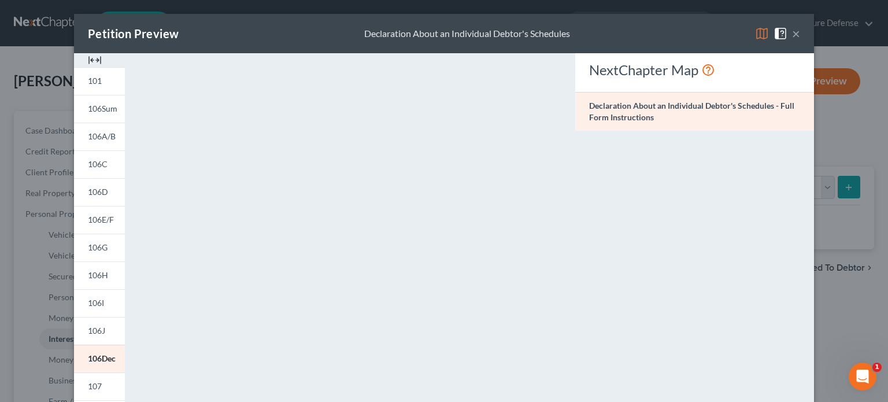
click at [792, 34] on button "×" at bounding box center [796, 34] width 8 height 14
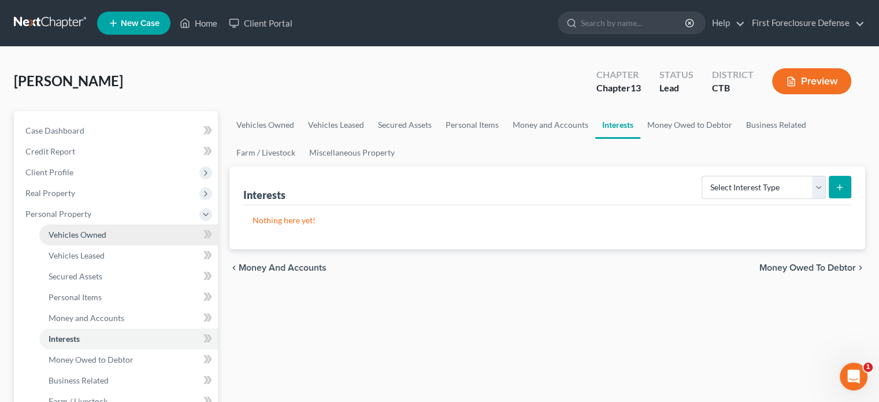
click at [93, 230] on span "Vehicles Owned" at bounding box center [78, 235] width 58 height 10
